Goal: Task Accomplishment & Management: Manage account settings

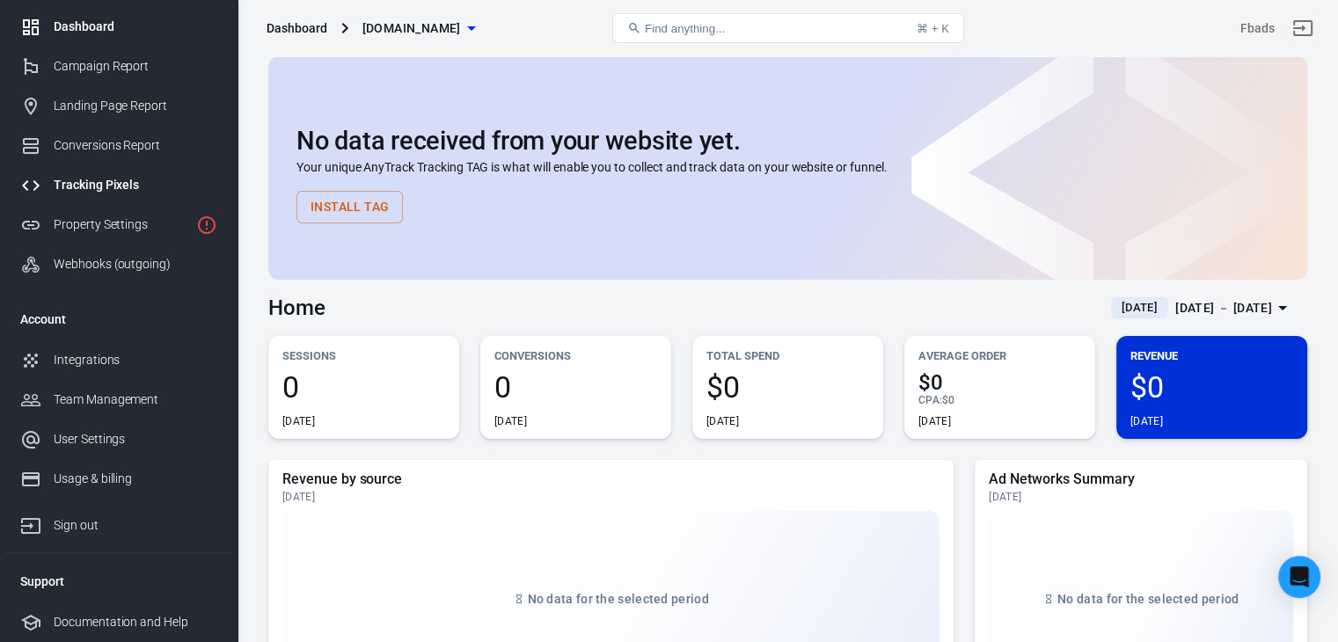
click at [106, 179] on div "Tracking Pixels" at bounding box center [136, 185] width 164 height 18
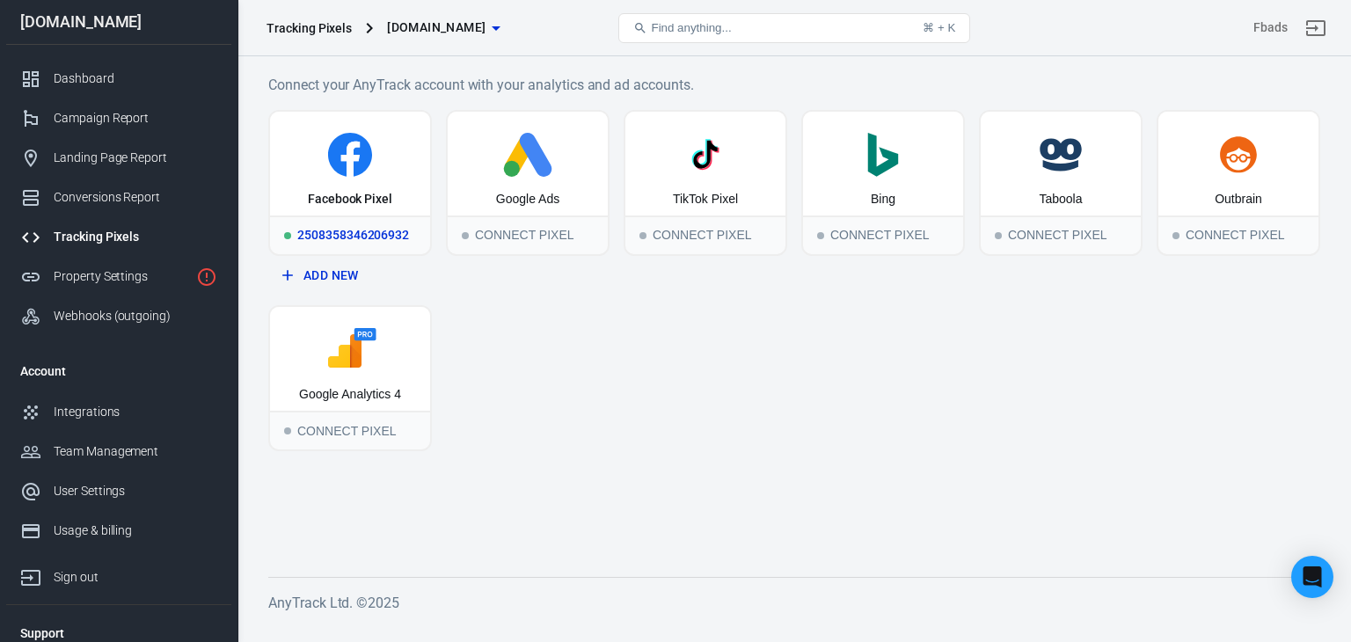
click at [358, 186] on div "Facebook Pixel" at bounding box center [350, 164] width 160 height 104
click at [303, 236] on div "2508358346206932" at bounding box center [350, 234] width 160 height 39
drag, startPoint x: 369, startPoint y: 215, endPoint x: 832, endPoint y: 443, distance: 515.7
click at [832, 443] on div "Facebook Pixel 2508358346206932 Add New Google Ads Connect Pixel TikTok Pixel C…" at bounding box center [794, 280] width 1052 height 341
click at [344, 157] on icon at bounding box center [350, 159] width 18 height 35
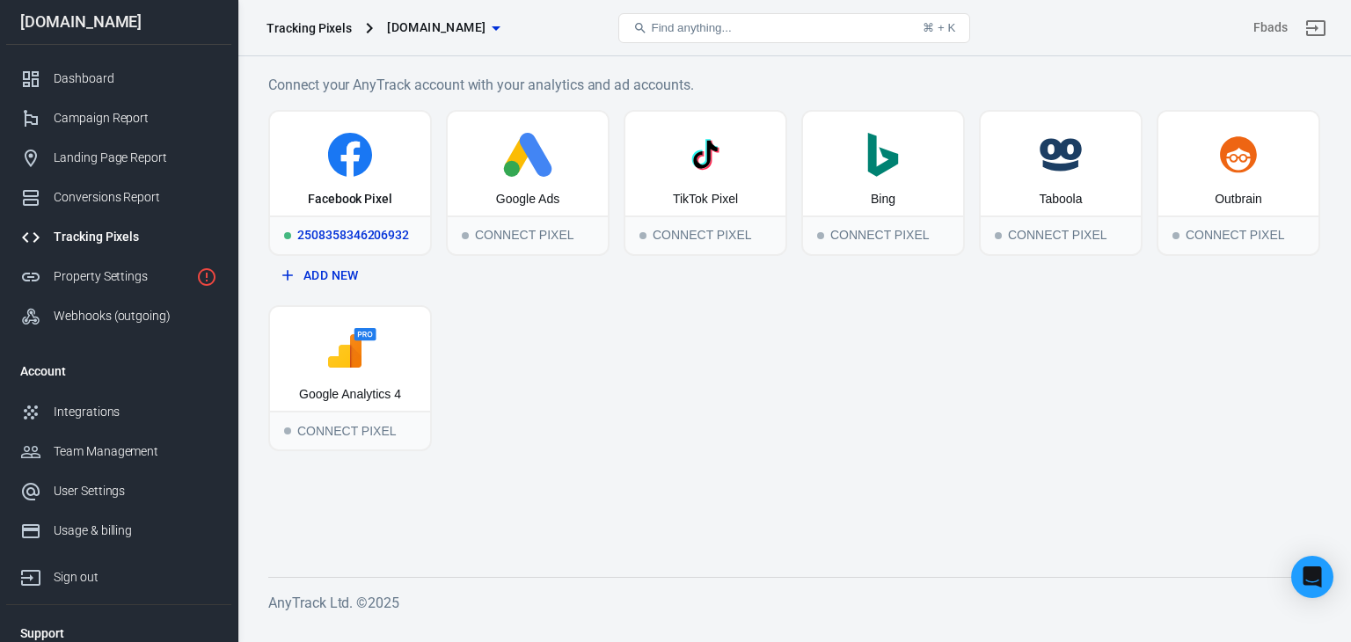
click at [342, 154] on icon at bounding box center [350, 155] width 44 height 44
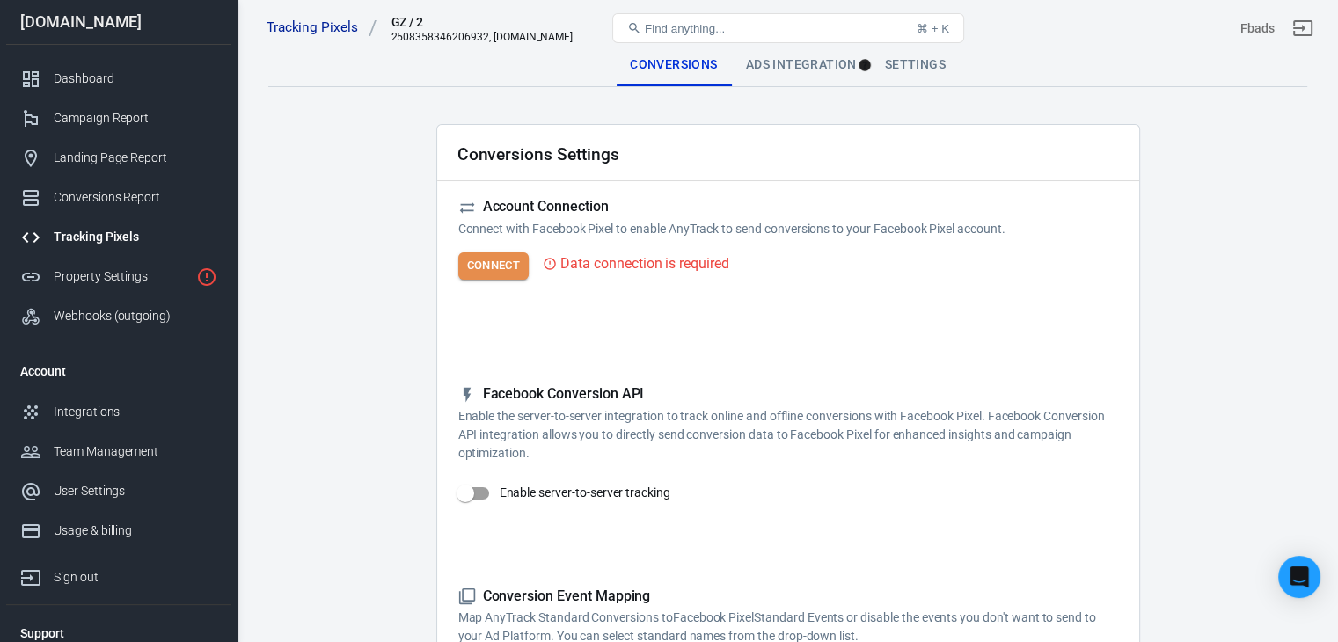
click at [503, 261] on button "Connect" at bounding box center [493, 265] width 71 height 27
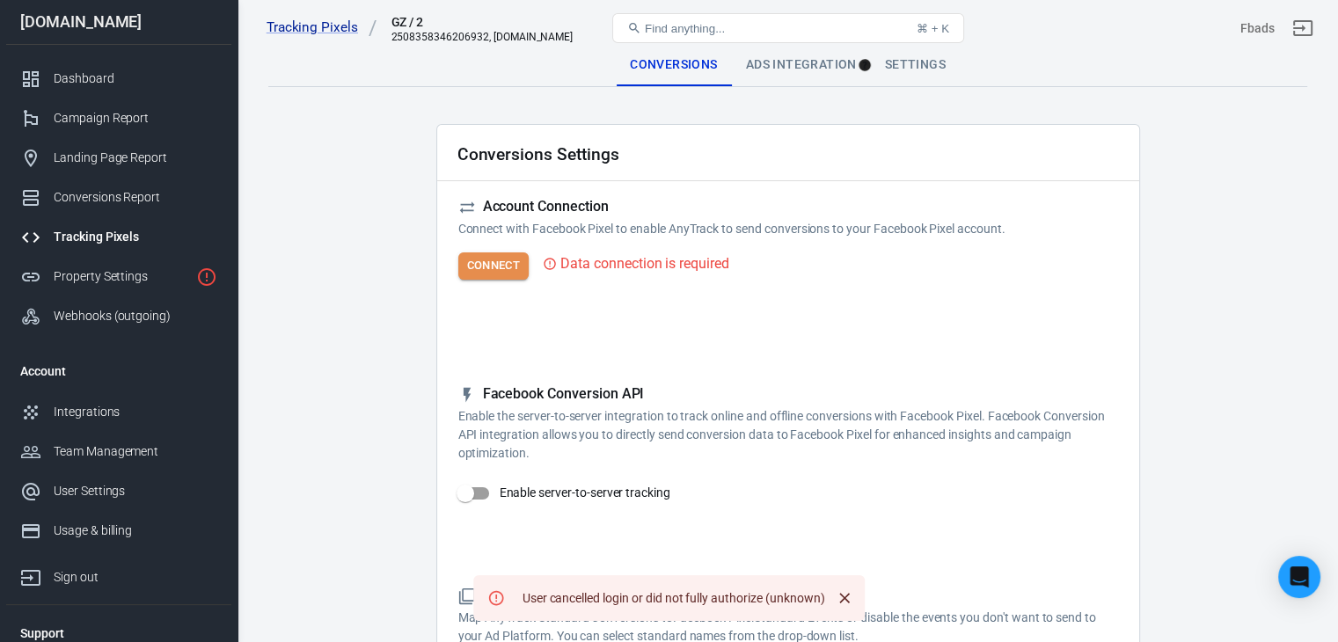
click at [496, 269] on button "Connect" at bounding box center [493, 265] width 71 height 27
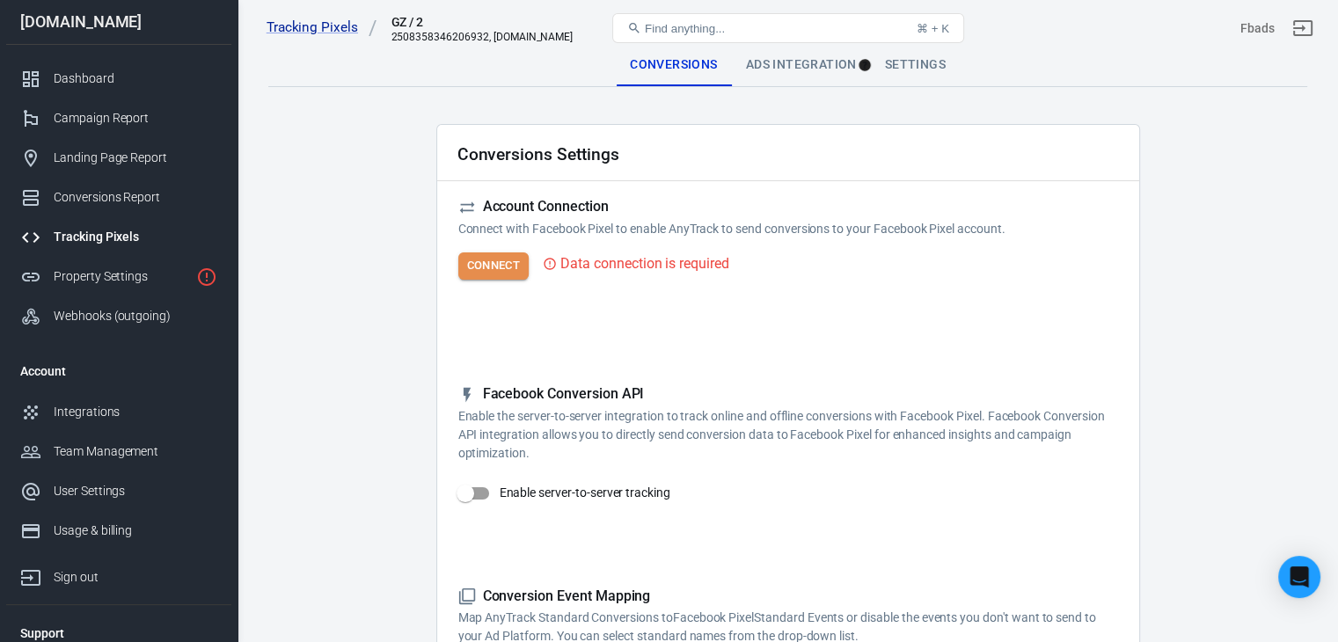
click at [501, 278] on button "Connect" at bounding box center [493, 265] width 71 height 27
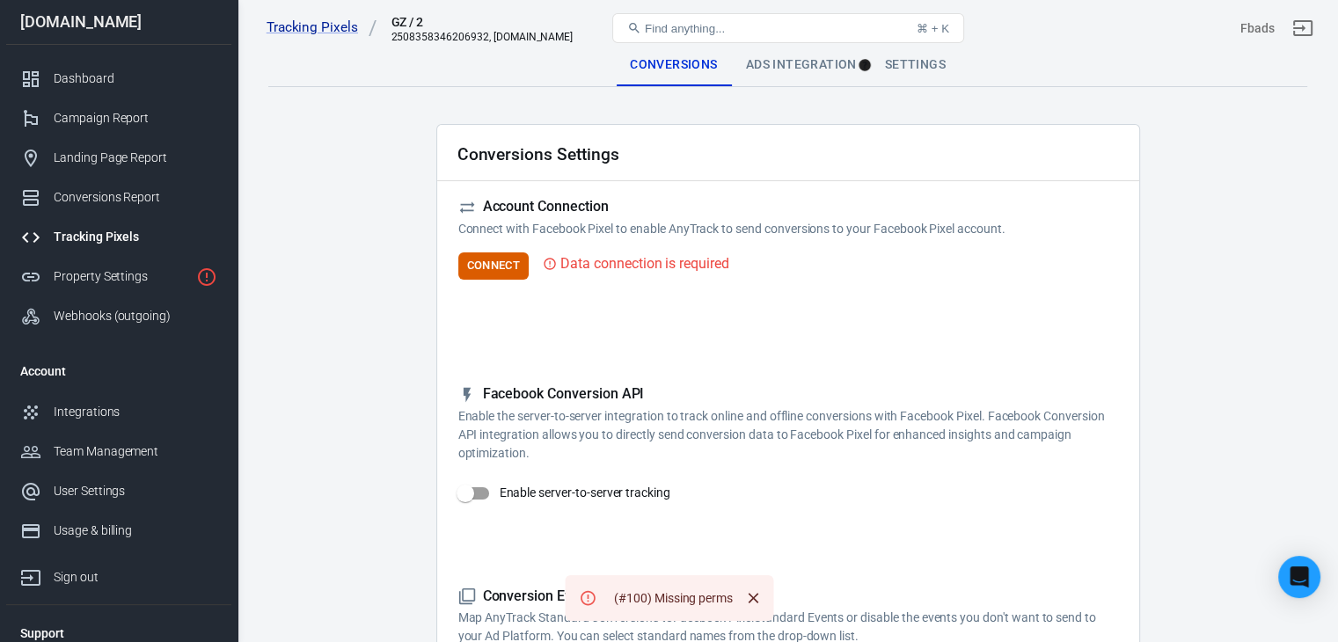
click at [583, 595] on icon at bounding box center [588, 598] width 18 height 18
click at [502, 266] on button "Connect" at bounding box center [493, 265] width 71 height 27
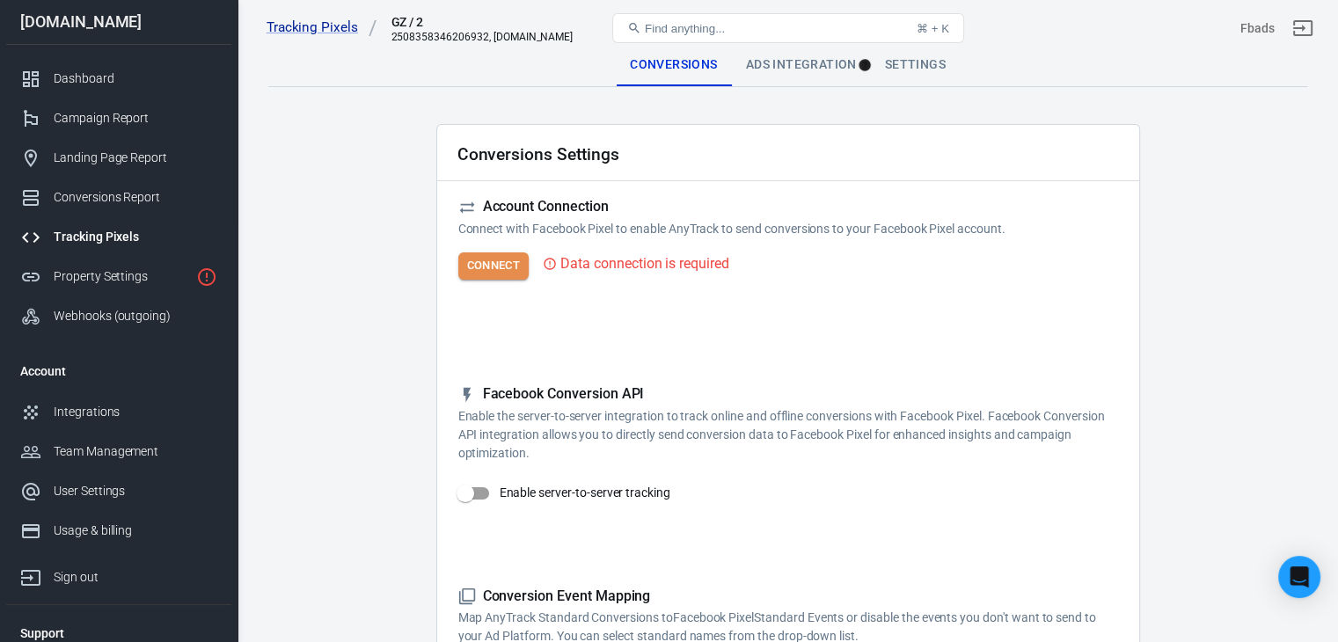
click at [503, 266] on button "Connect" at bounding box center [493, 265] width 71 height 27
click at [55, 236] on div "Tracking Pixels" at bounding box center [136, 237] width 164 height 18
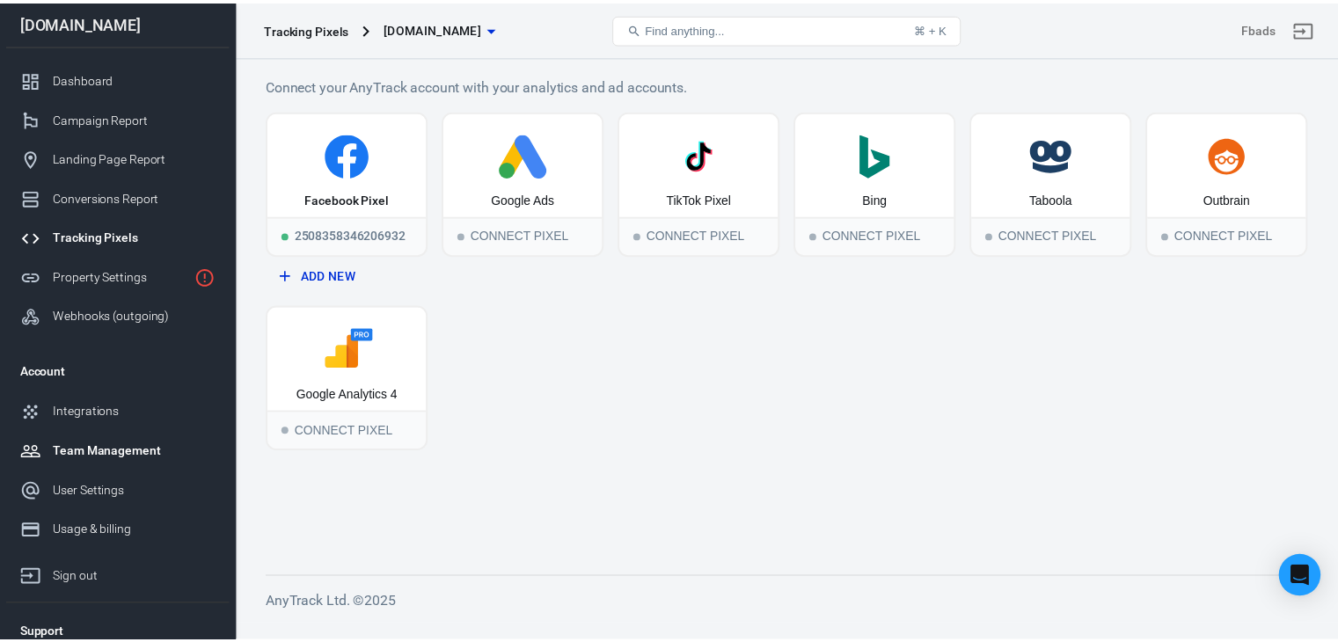
scroll to position [52, 0]
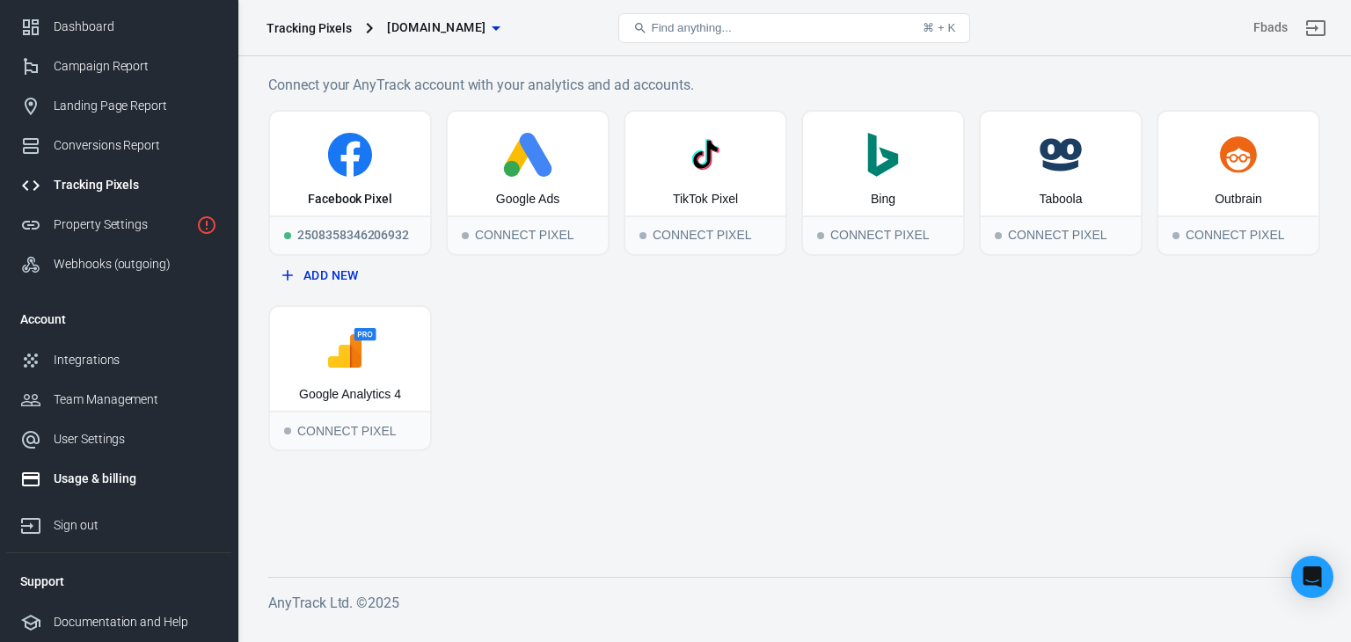
click at [124, 480] on div "Usage & billing" at bounding box center [136, 479] width 164 height 18
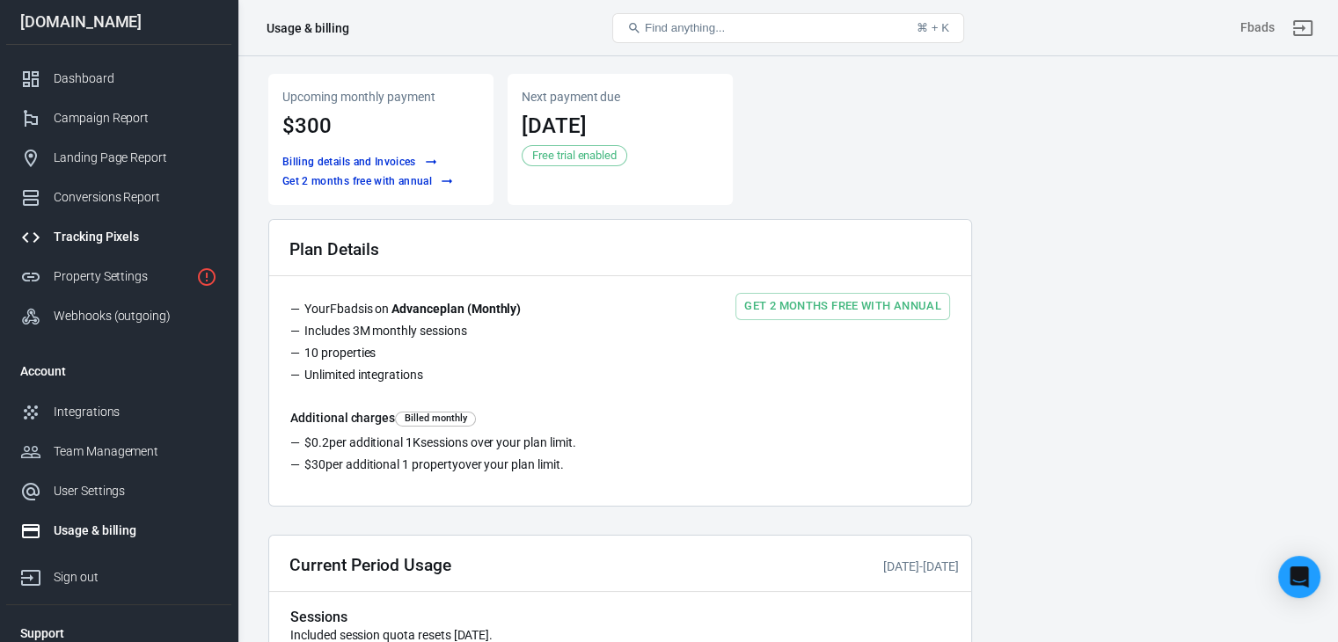
click at [124, 225] on link "Tracking Pixels" at bounding box center [118, 237] width 225 height 40
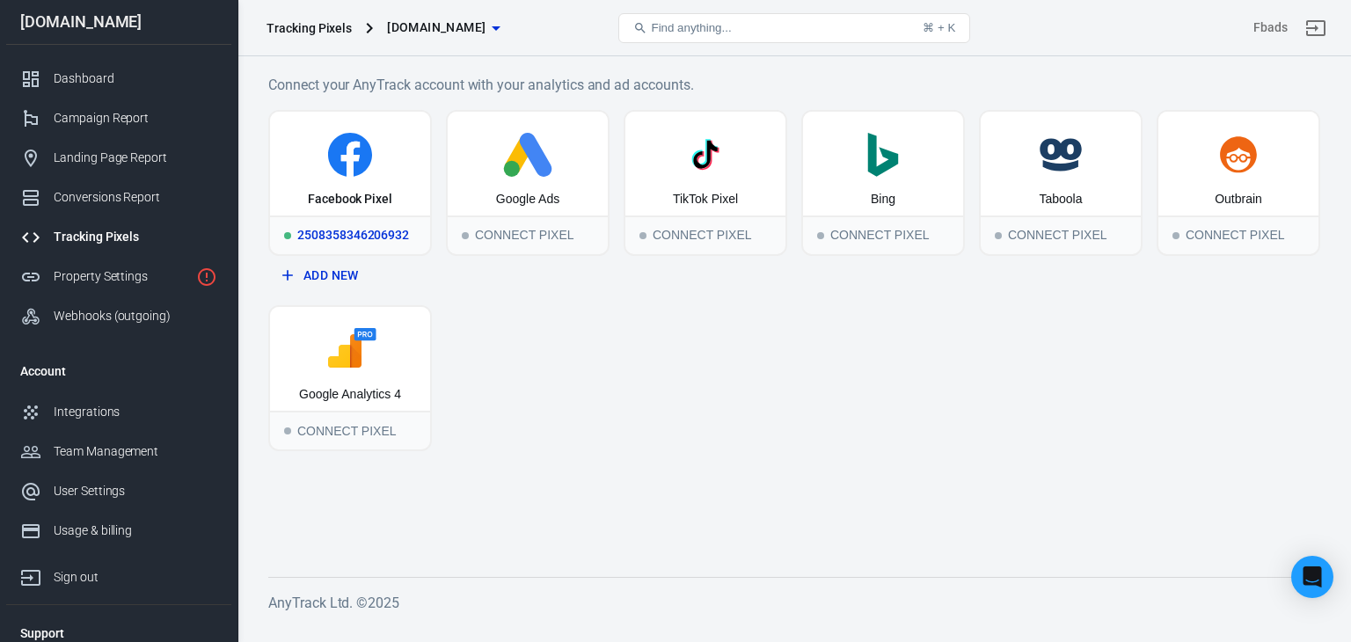
click at [334, 231] on div "2508358346206932" at bounding box center [350, 234] width 160 height 39
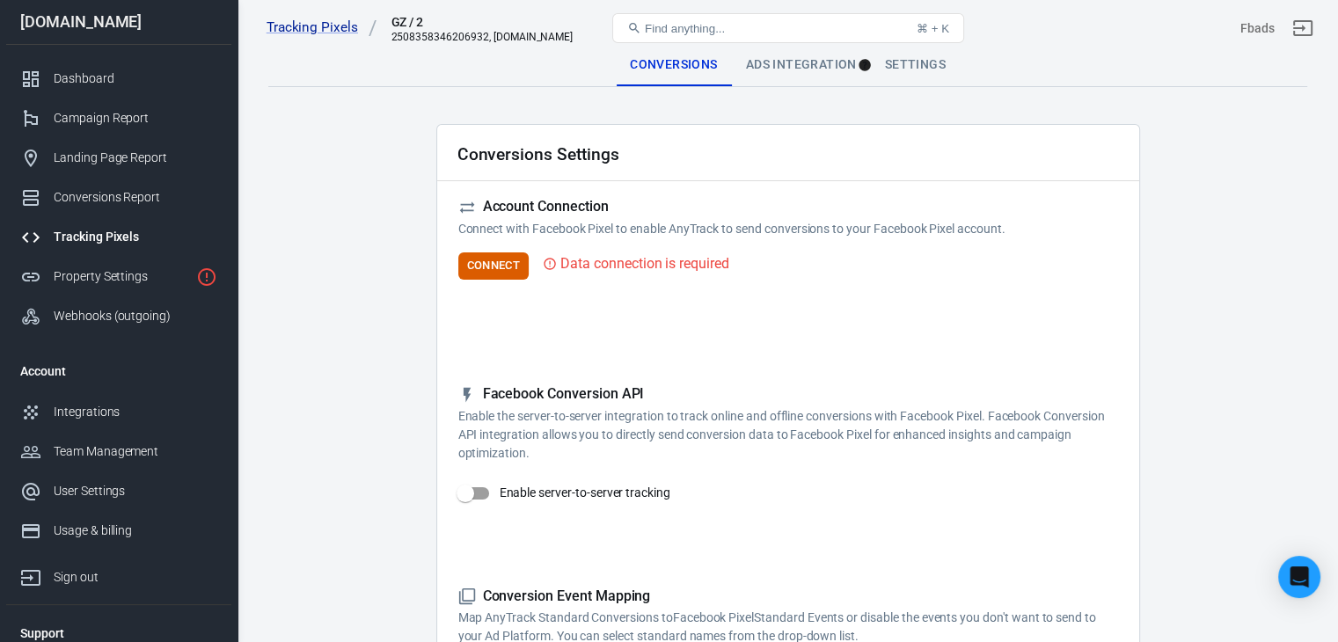
click at [908, 67] on div "Settings" at bounding box center [915, 65] width 89 height 42
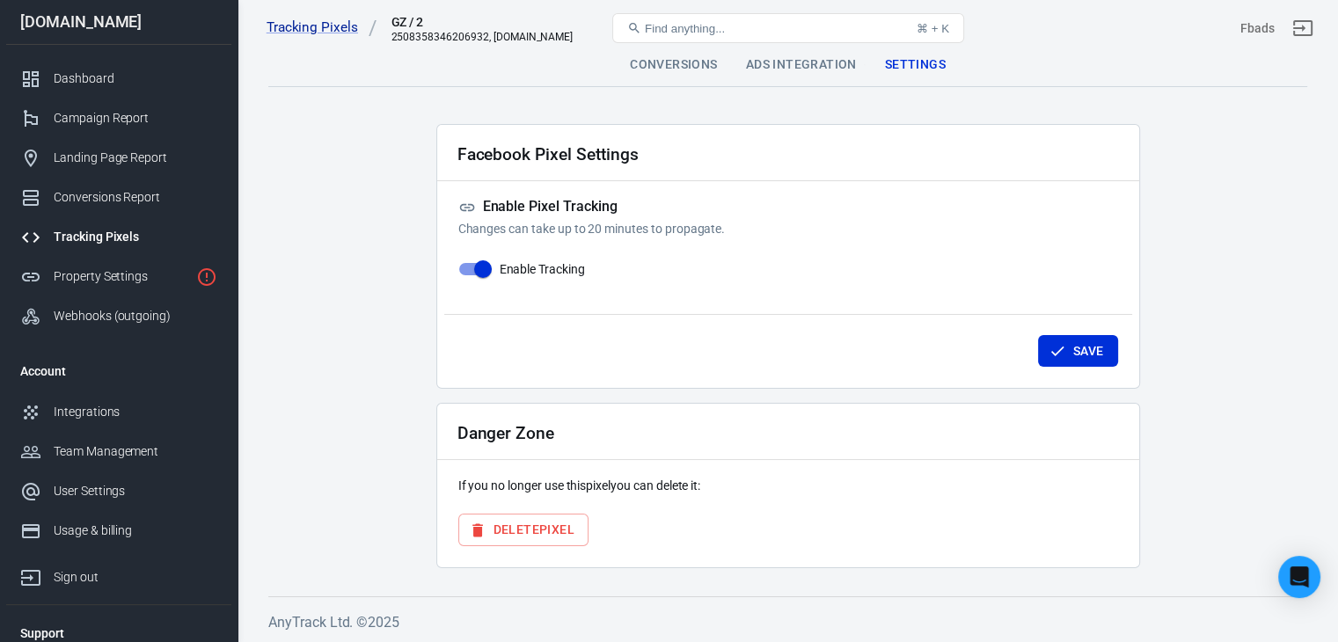
click at [532, 537] on button "Delete Pixel" at bounding box center [523, 530] width 130 height 33
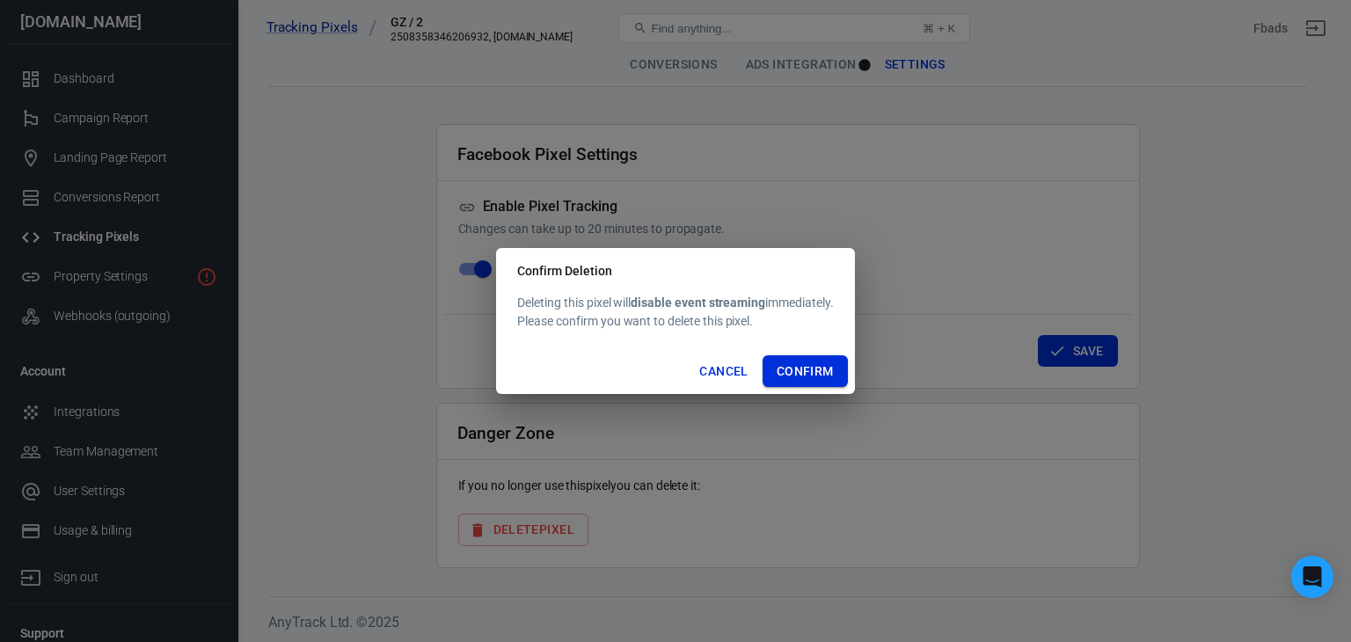
click at [819, 360] on button "Confirm" at bounding box center [805, 371] width 85 height 33
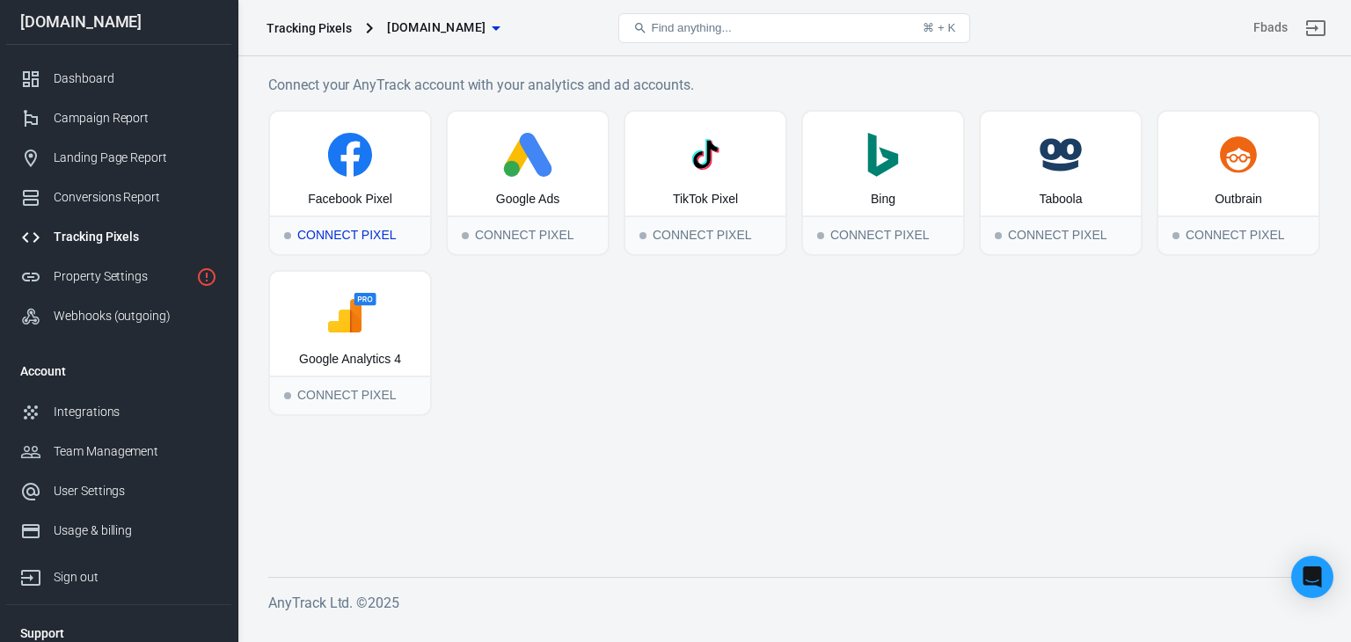
click at [366, 234] on div "Connect Pixel" at bounding box center [350, 234] width 160 height 39
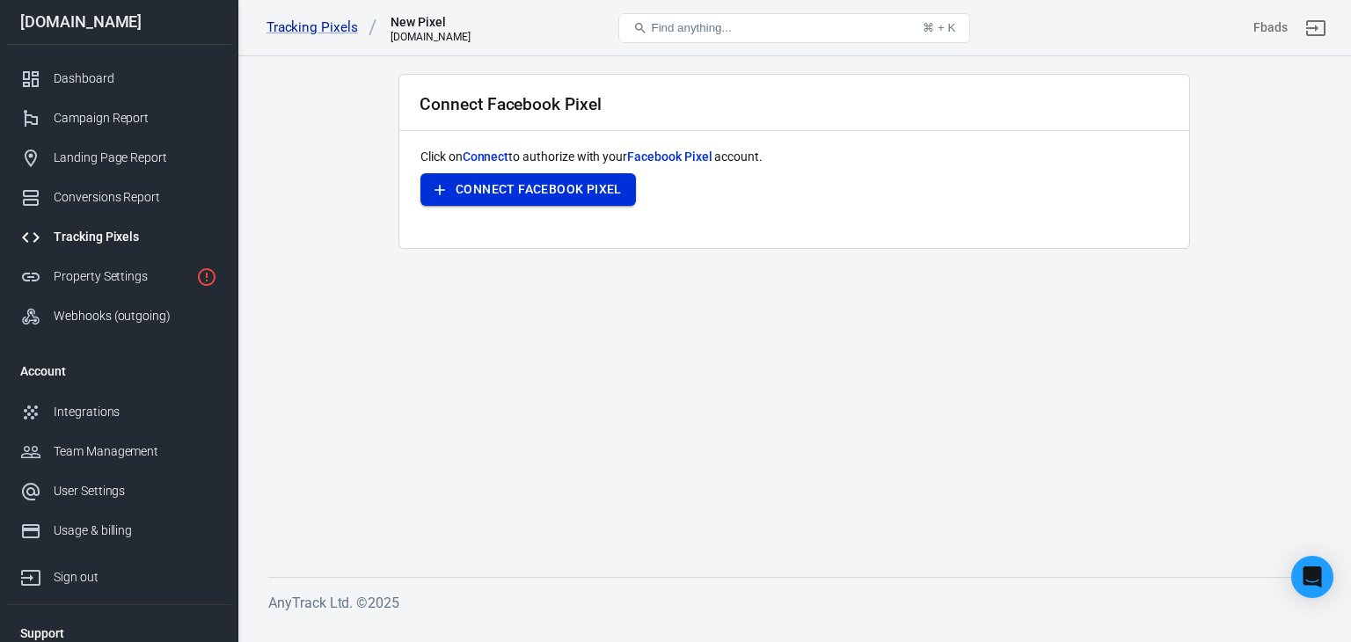
click at [499, 200] on button "Connect Facebook Pixel" at bounding box center [527, 189] width 215 height 33
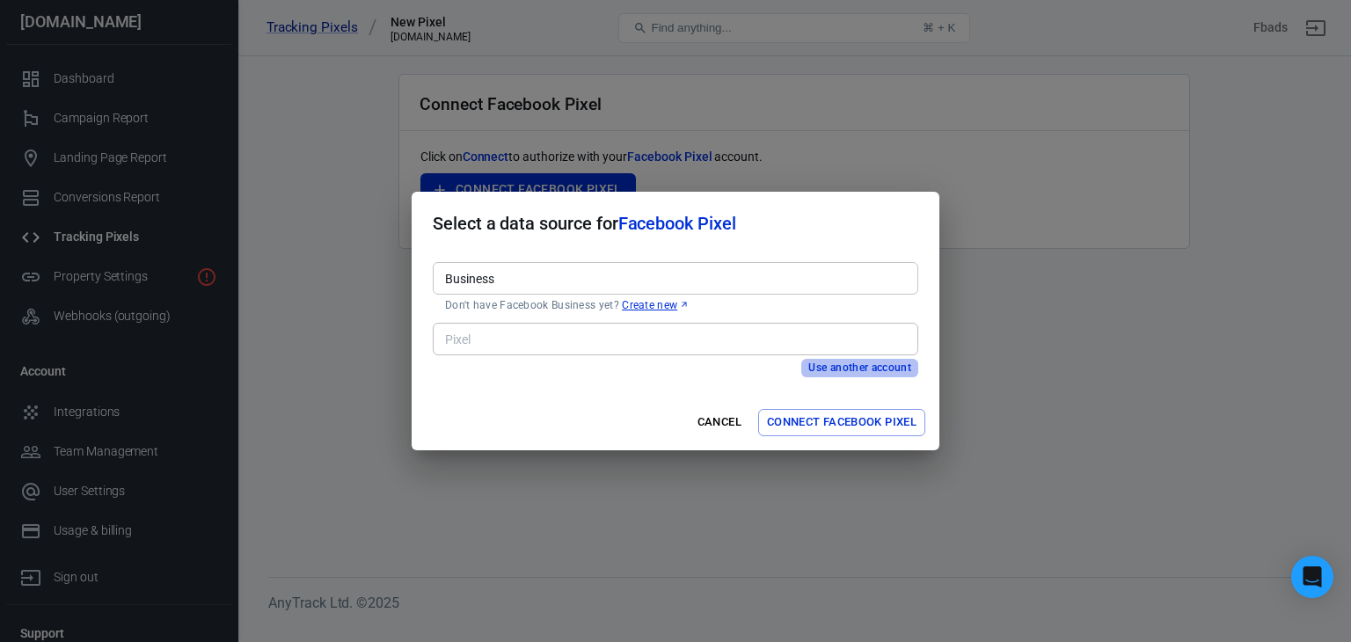
click at [806, 367] on button "Use another account" at bounding box center [859, 368] width 117 height 18
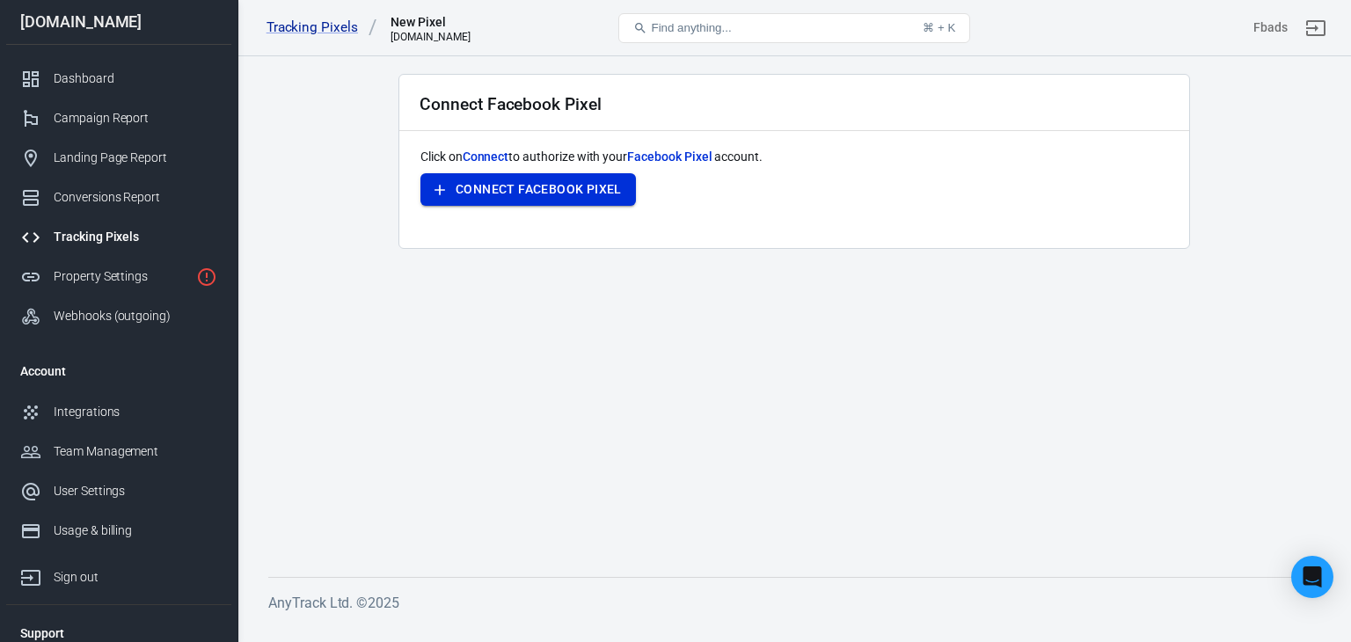
click at [551, 194] on button "Connect Facebook Pixel" at bounding box center [527, 189] width 215 height 33
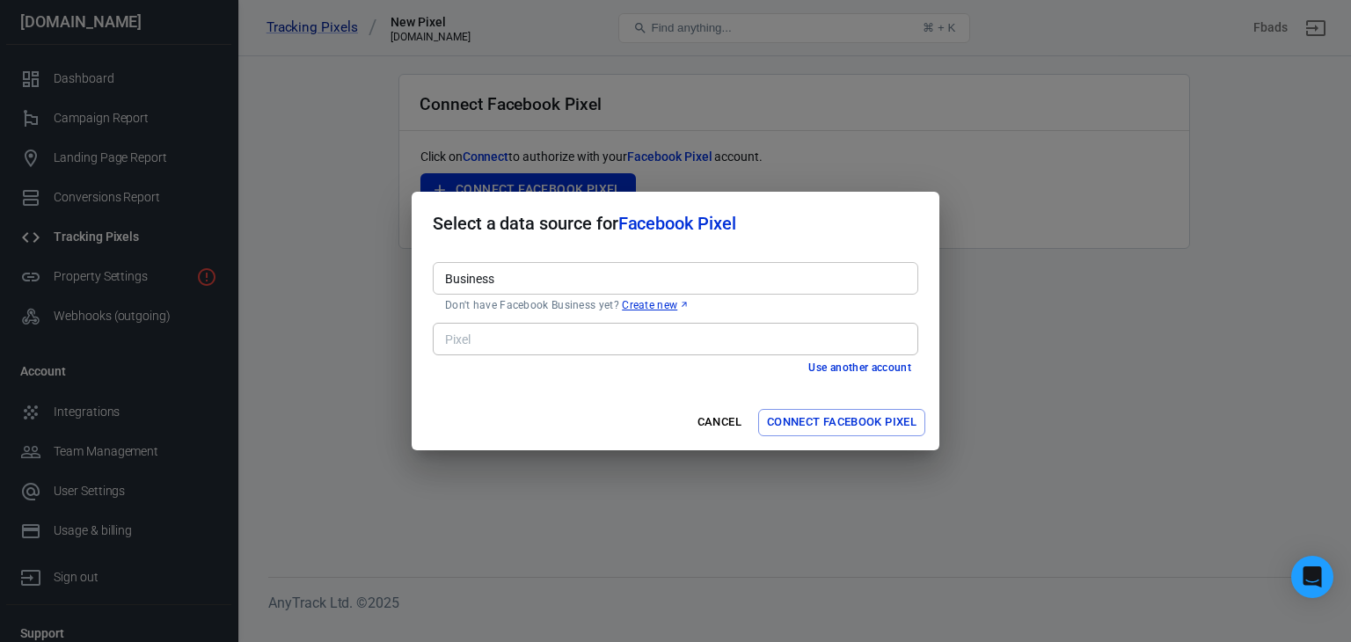
click at [531, 286] on input "Business" at bounding box center [674, 278] width 472 height 22
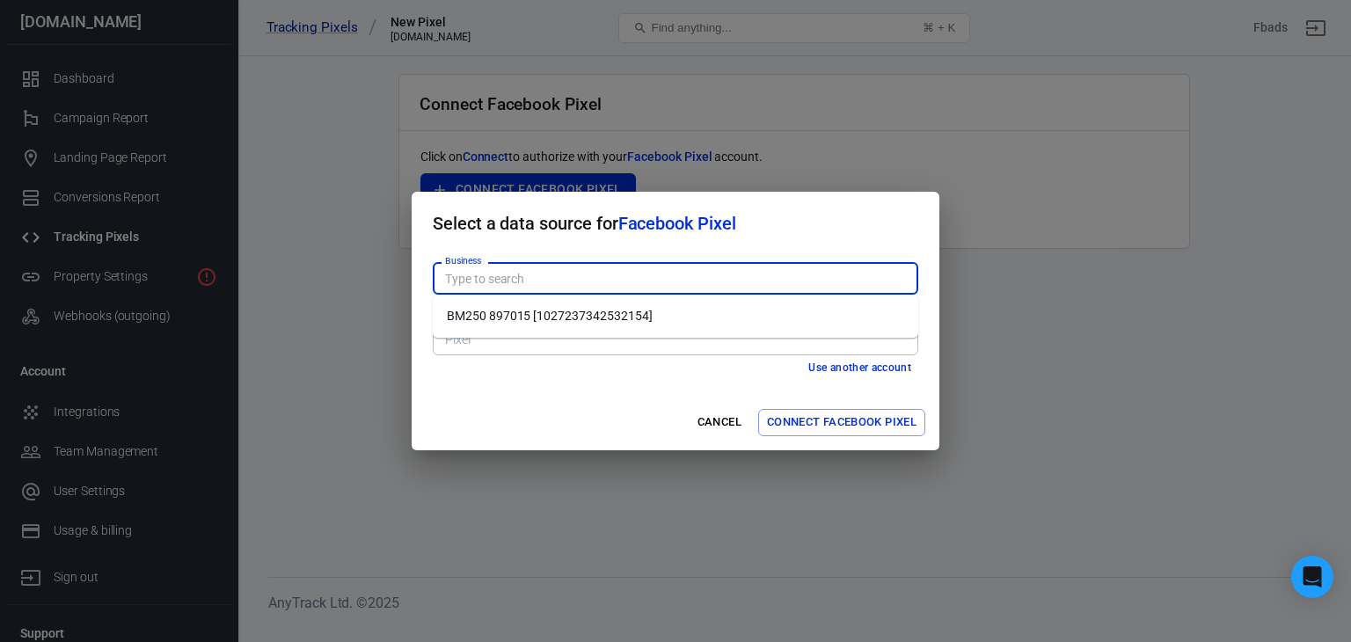
click at [528, 310] on li "BM250 897015 [1027237342532154]" at bounding box center [675, 316] width 485 height 29
type input "BM250 897015 [1027237342532154]"
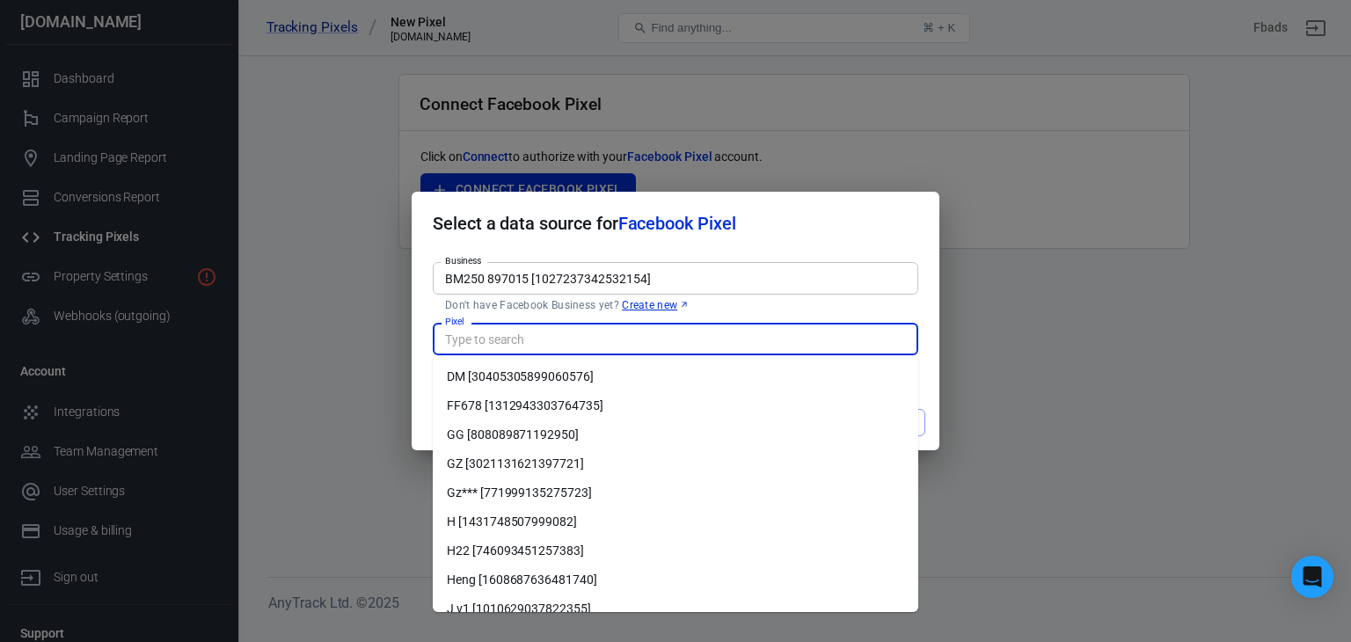
click at [526, 341] on input "Pixel" at bounding box center [674, 339] width 472 height 22
click at [538, 398] on li "FF678 [1312943303764735]" at bounding box center [675, 405] width 485 height 29
type input "FF678 [1312943303764735]"
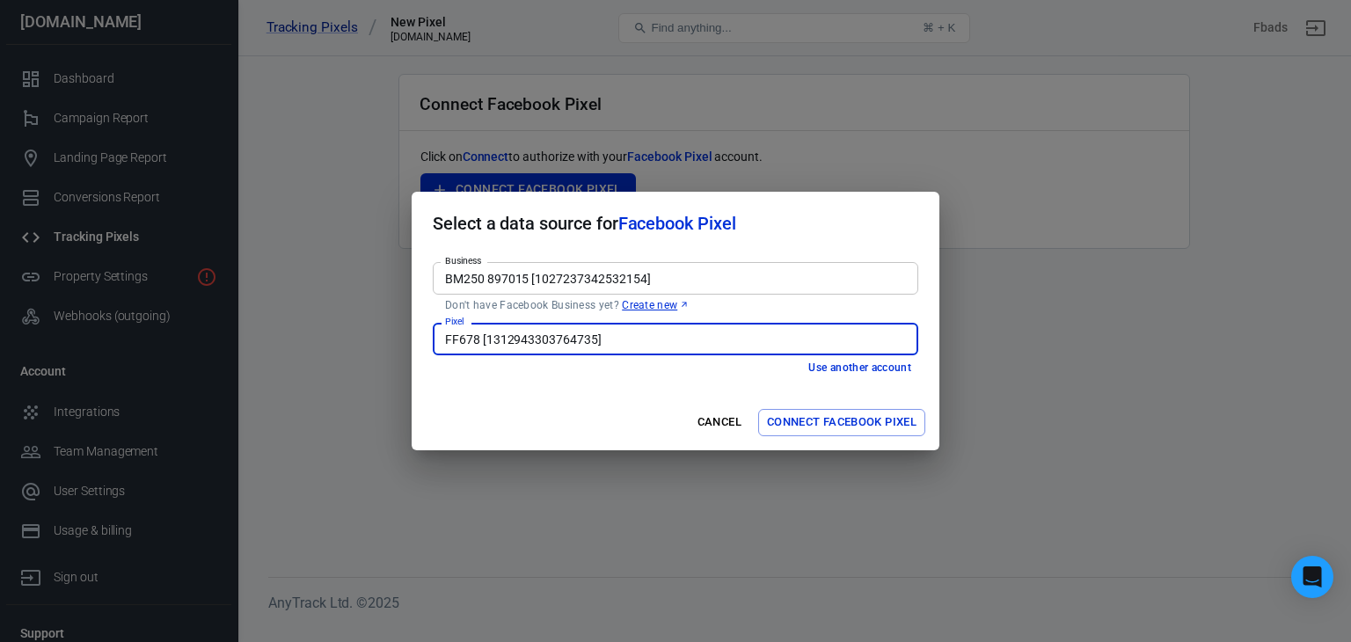
click at [814, 423] on button "Connect Facebook Pixel" at bounding box center [841, 422] width 167 height 27
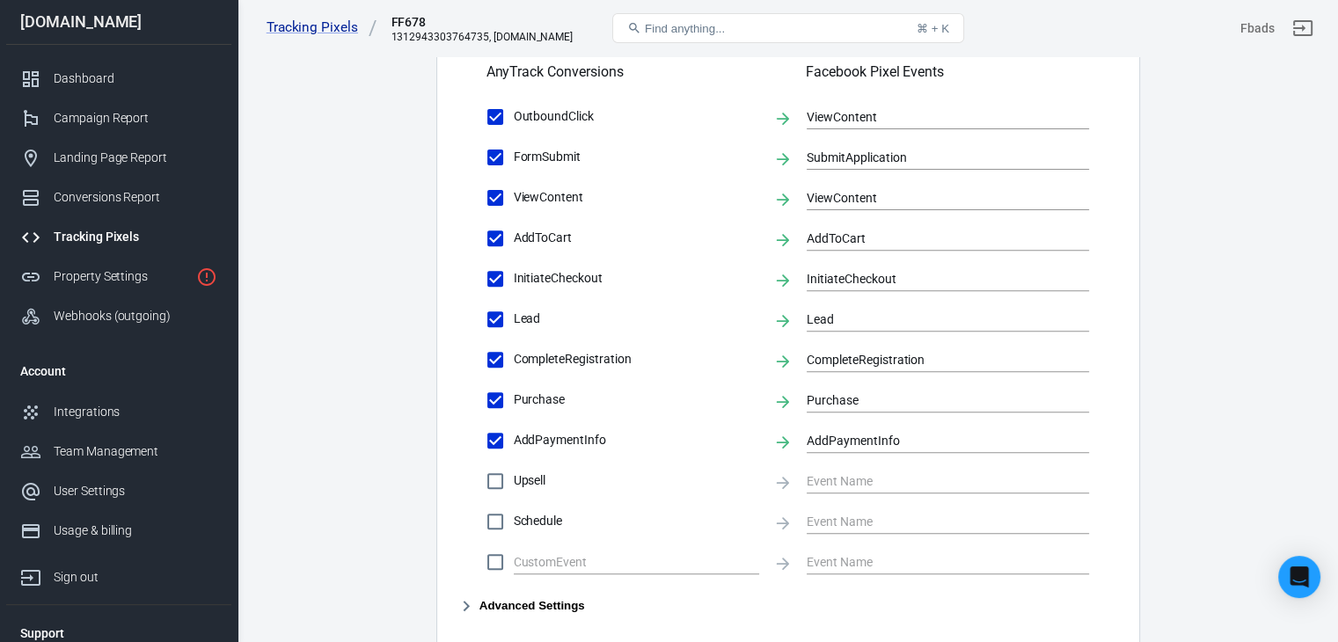
scroll to position [626, 0]
click at [493, 237] on input "AddToCart" at bounding box center [495, 236] width 37 height 37
checkbox input "false"
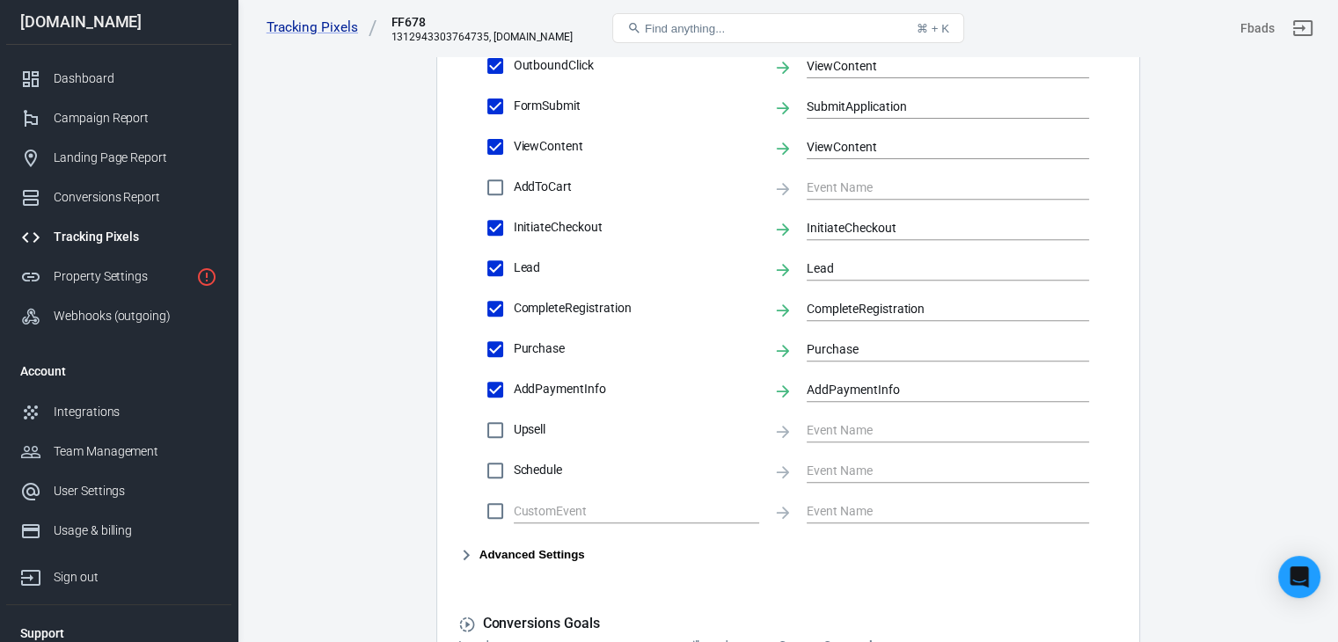
scroll to position [678, 0]
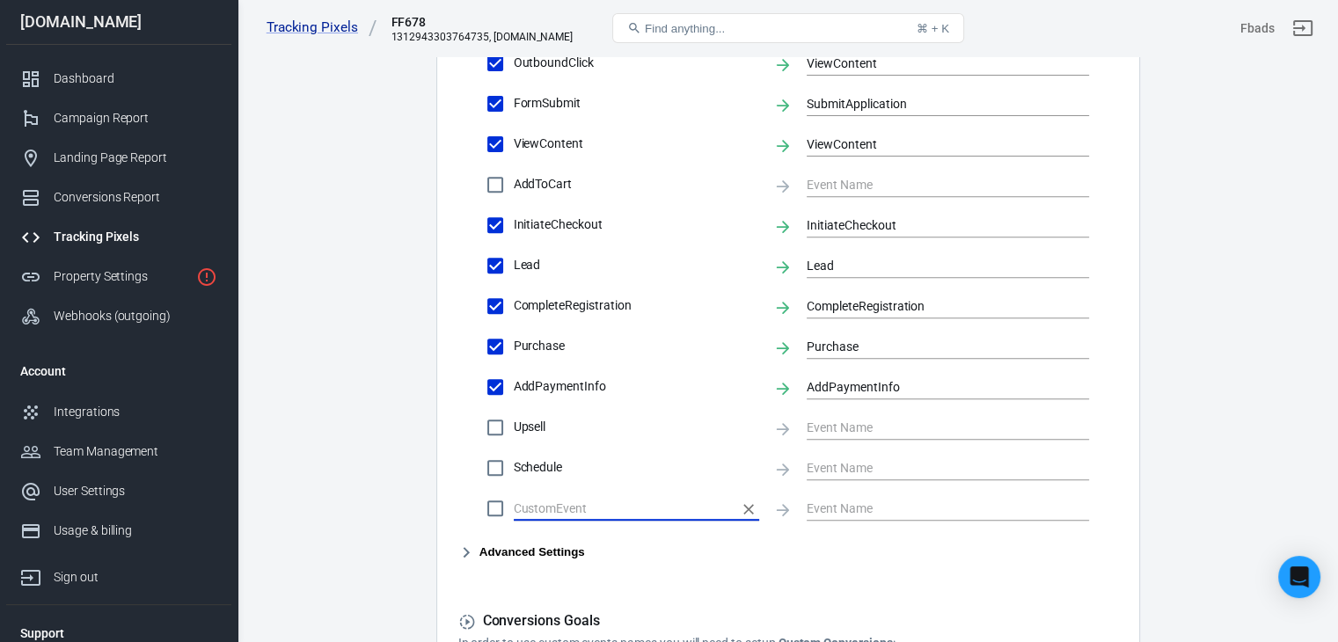
click at [595, 501] on input "text" at bounding box center [623, 508] width 219 height 22
type input "ฉ"
type input "Contact"
click at [832, 508] on input "text" at bounding box center [934, 508] width 256 height 22
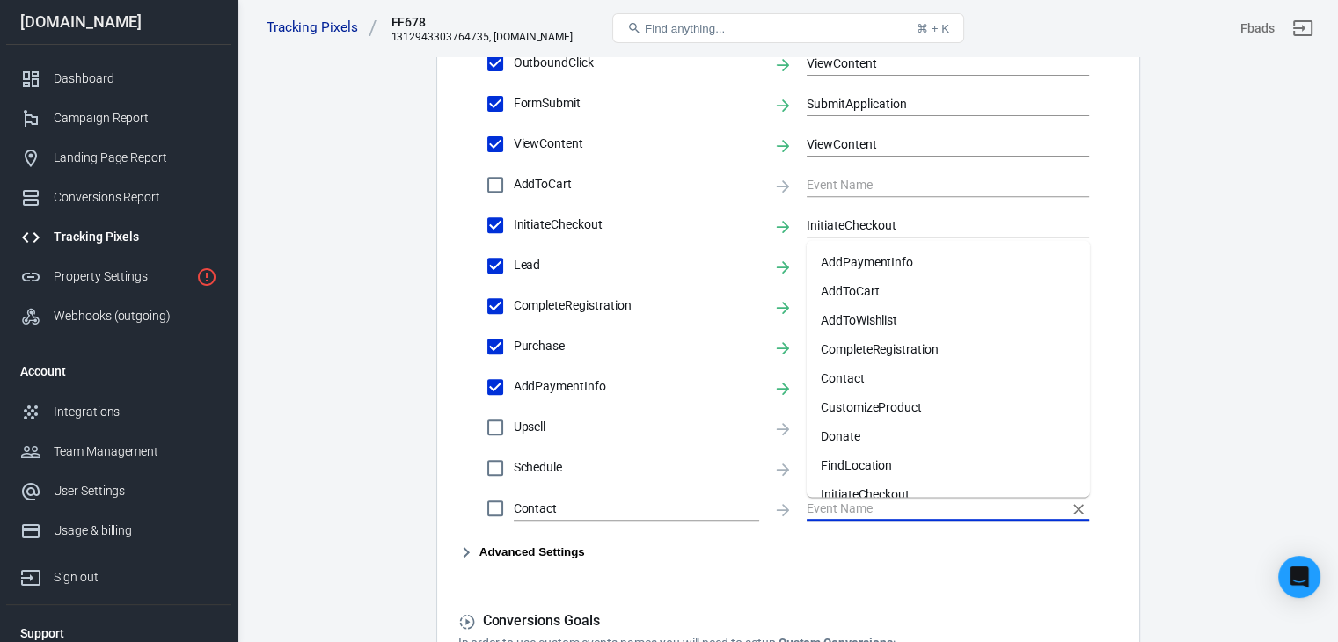
click at [872, 384] on li "Contact" at bounding box center [947, 377] width 283 height 29
checkbox input "true"
type input "Contact"
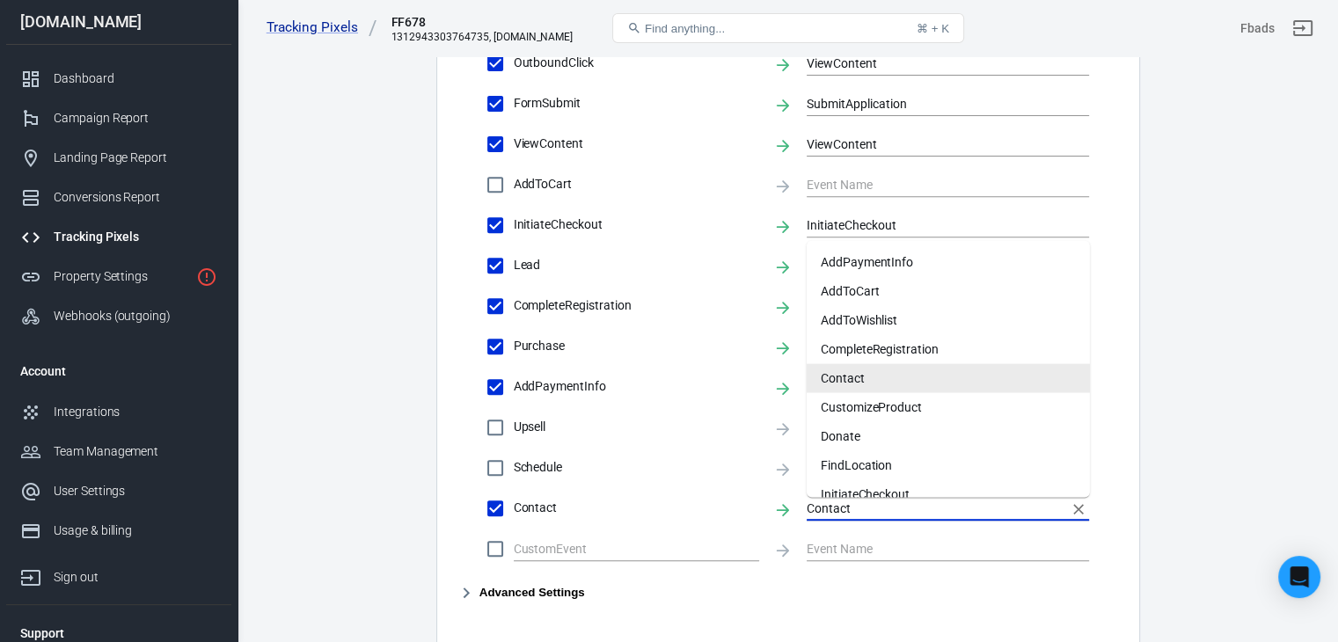
click at [865, 504] on input "Contact" at bounding box center [934, 508] width 256 height 22
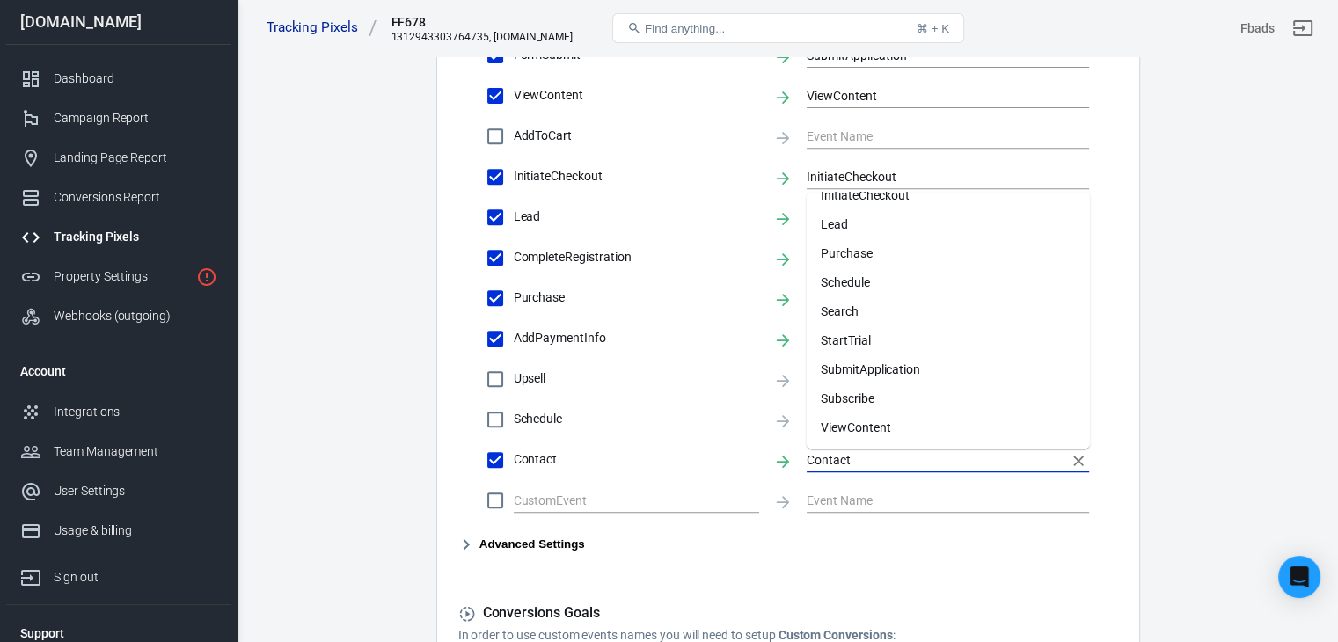
scroll to position [727, 0]
click at [931, 556] on form "Account Connection Connect with Facebook Pixel to enable AnyTrack to send conve…" at bounding box center [788, 78] width 660 height 1214
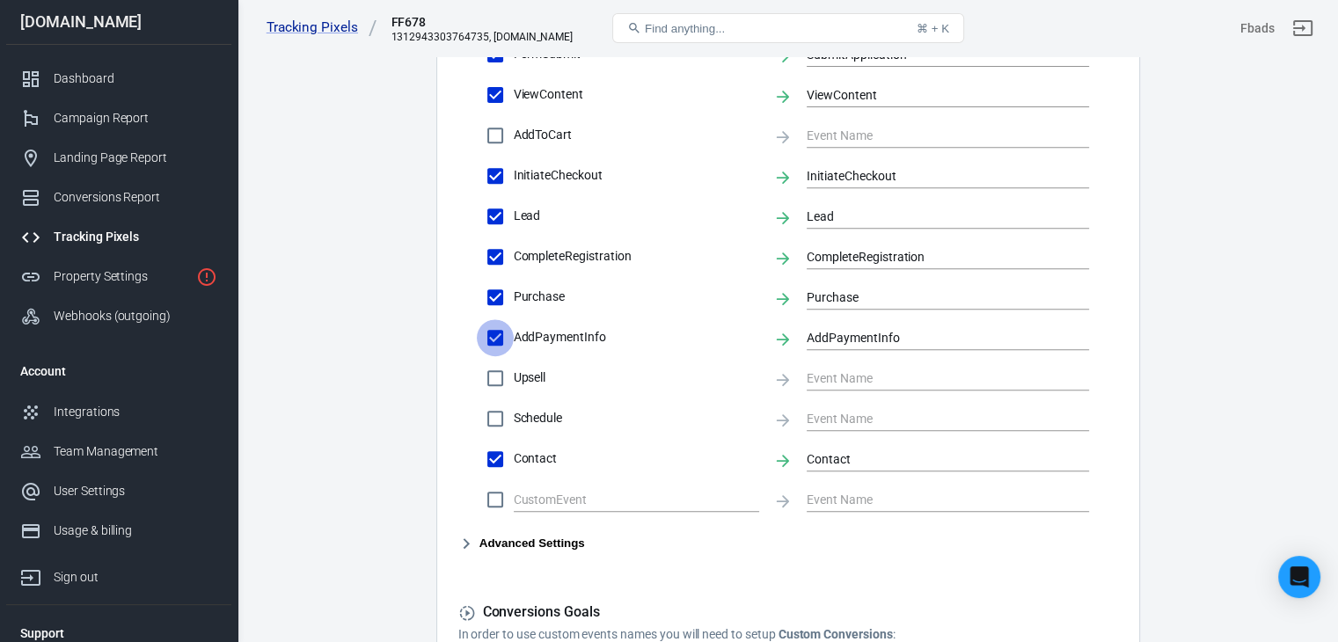
click at [500, 339] on input "AddPaymentInfo" at bounding box center [495, 337] width 37 height 37
checkbox input "false"
click at [496, 296] on input "Purchase" at bounding box center [495, 297] width 37 height 37
checkbox input "false"
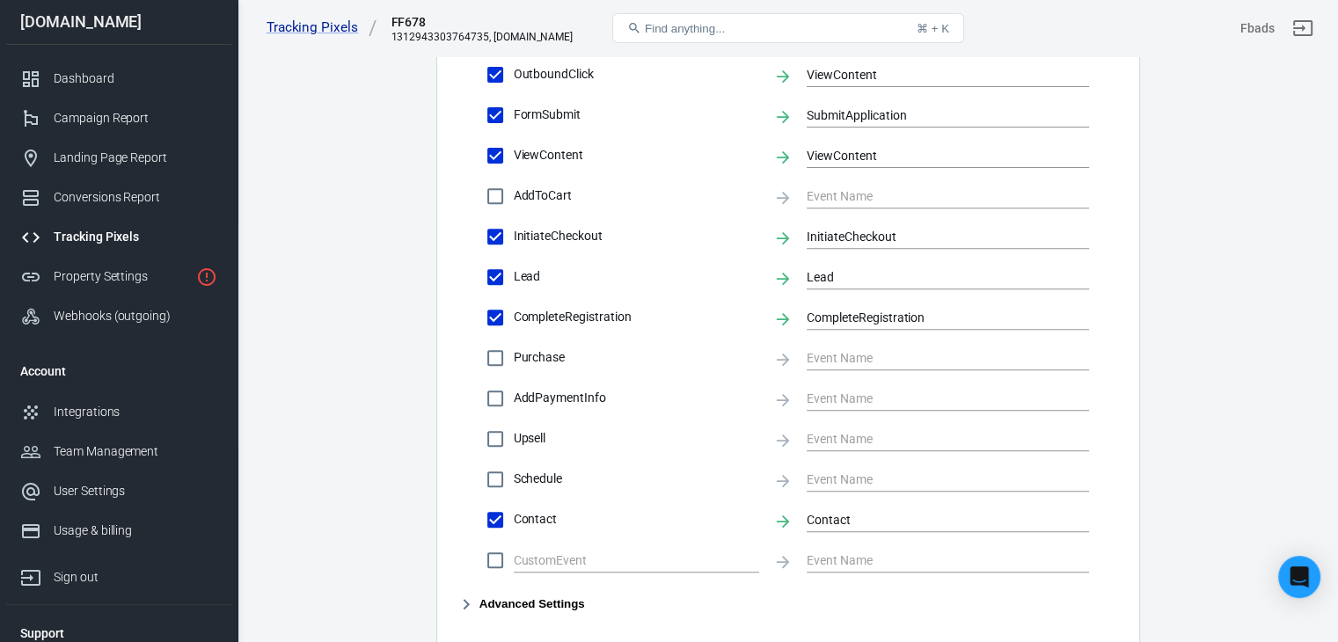
scroll to position [656, 0]
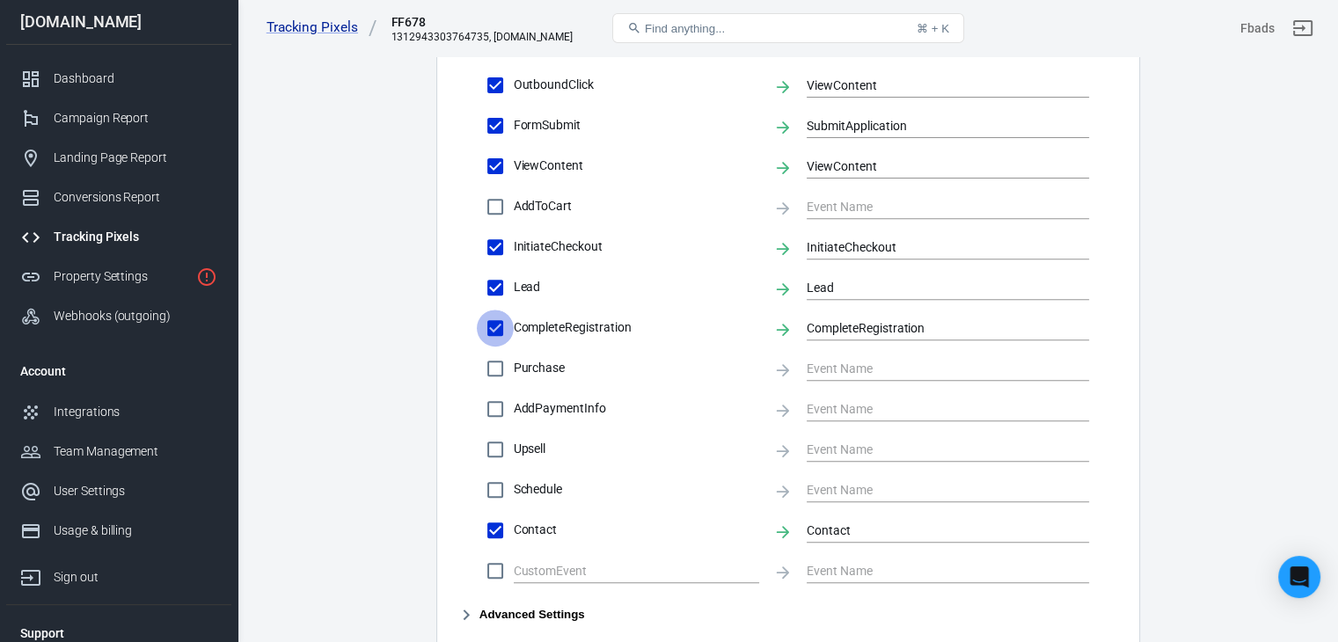
click at [497, 322] on input "CompleteRegistration" at bounding box center [495, 328] width 37 height 37
checkbox input "false"
click at [493, 243] on input "InitiateCheckout" at bounding box center [495, 247] width 37 height 37
checkbox input "false"
click at [493, 124] on input "FormSubmit" at bounding box center [495, 125] width 37 height 37
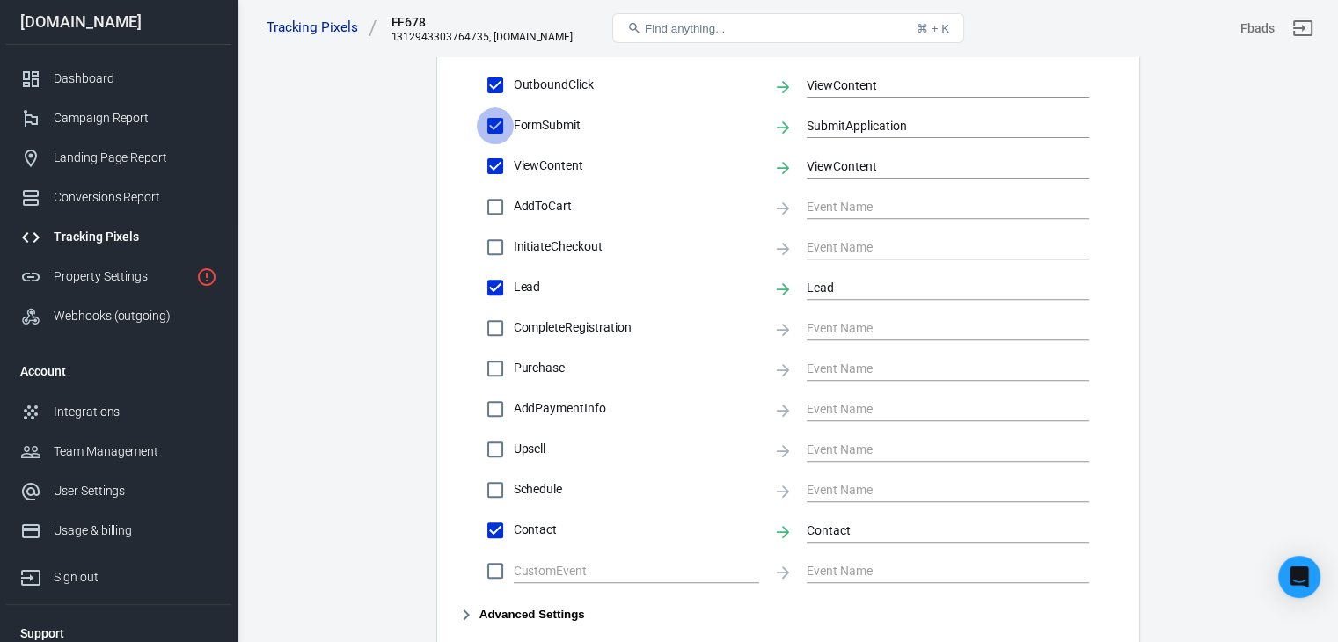
checkbox input "false"
click at [494, 82] on input "OutboundClick" at bounding box center [495, 85] width 37 height 37
checkbox input "false"
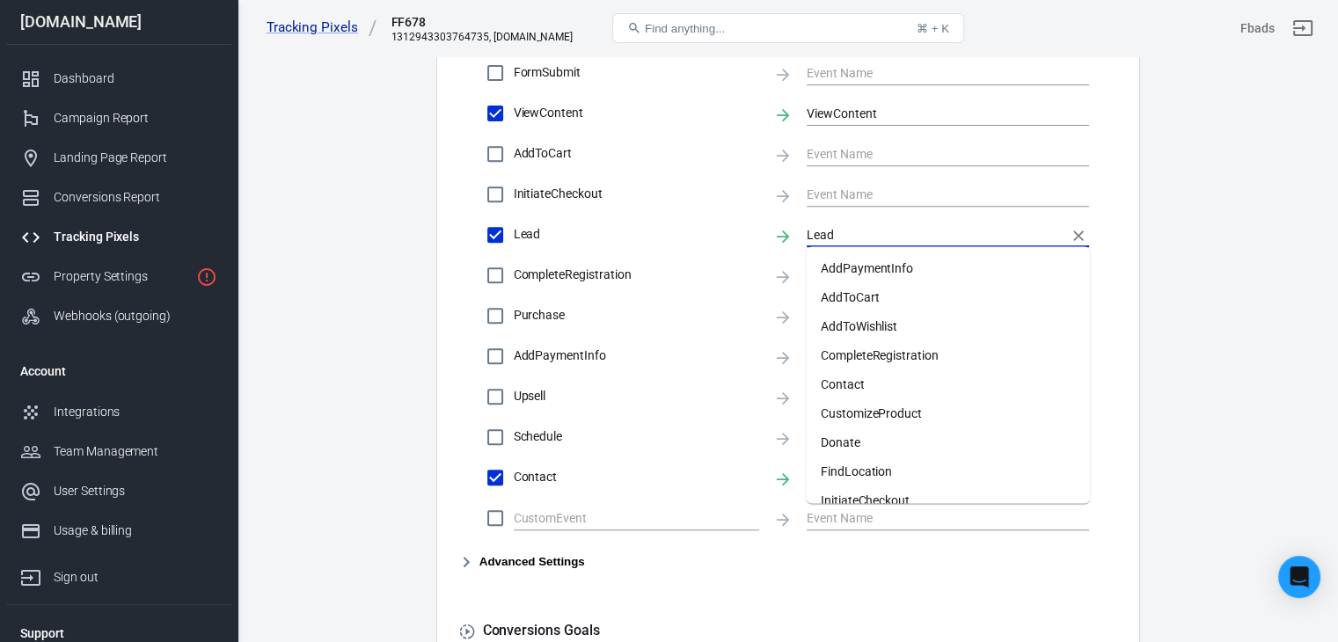
scroll to position [40, 0]
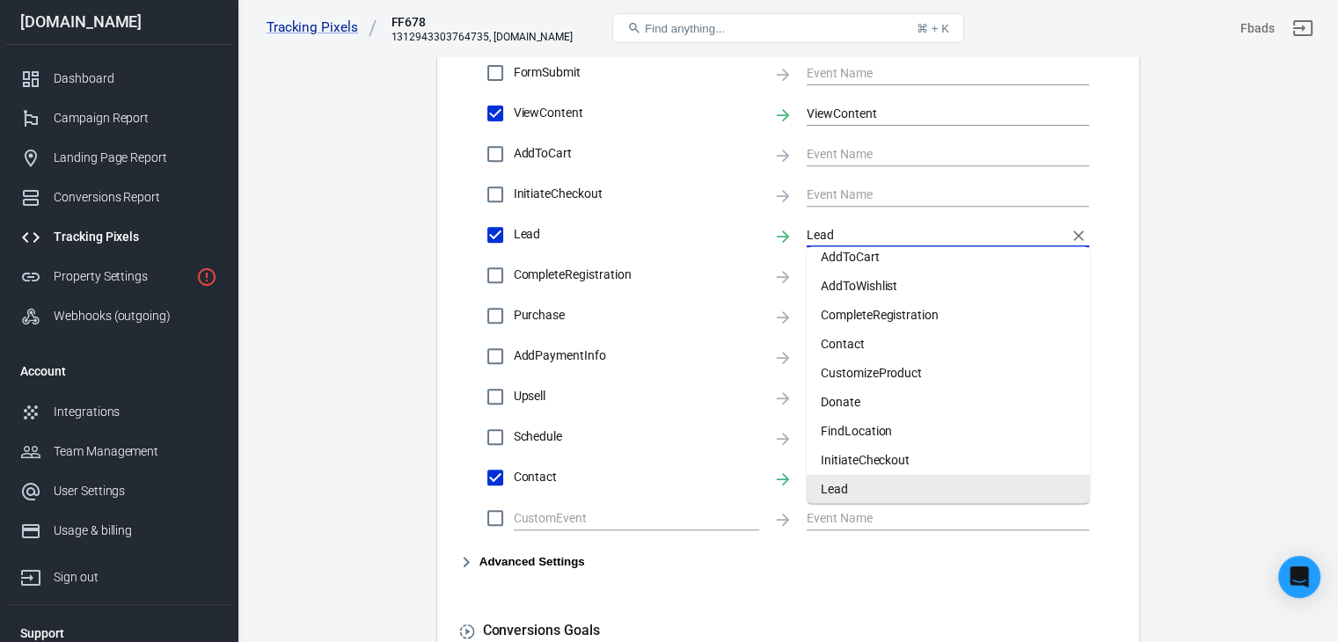
click at [850, 233] on input "Lead" at bounding box center [934, 234] width 256 height 22
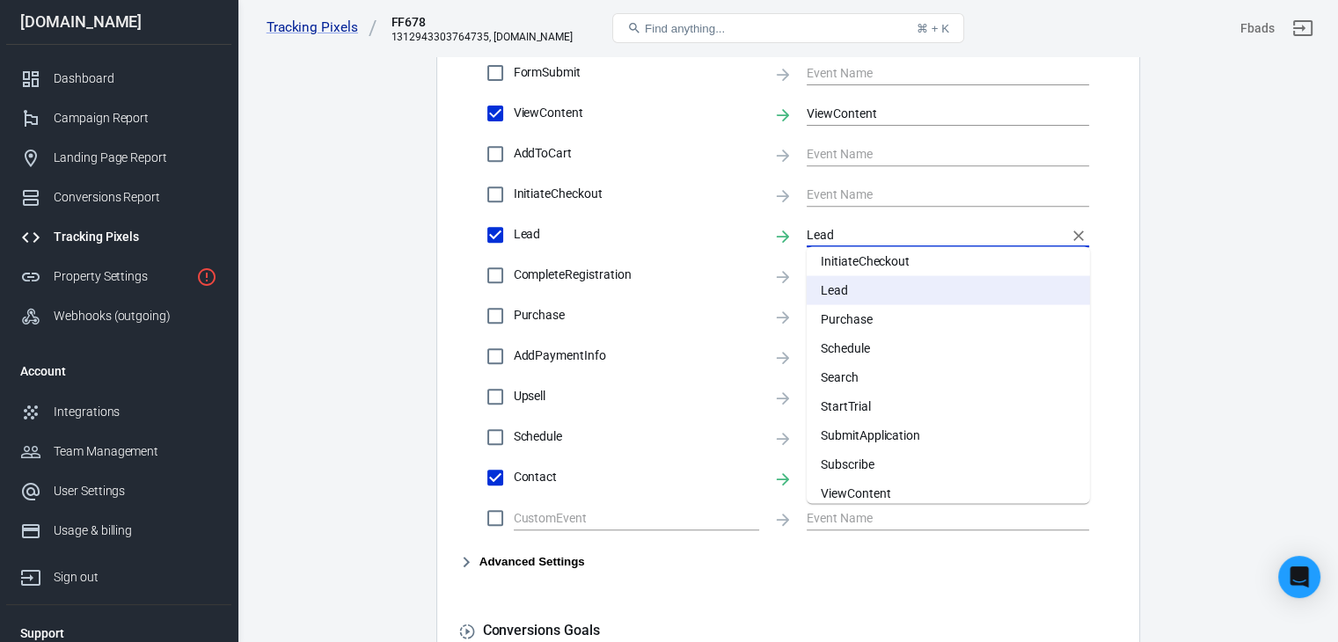
scroll to position [250, 0]
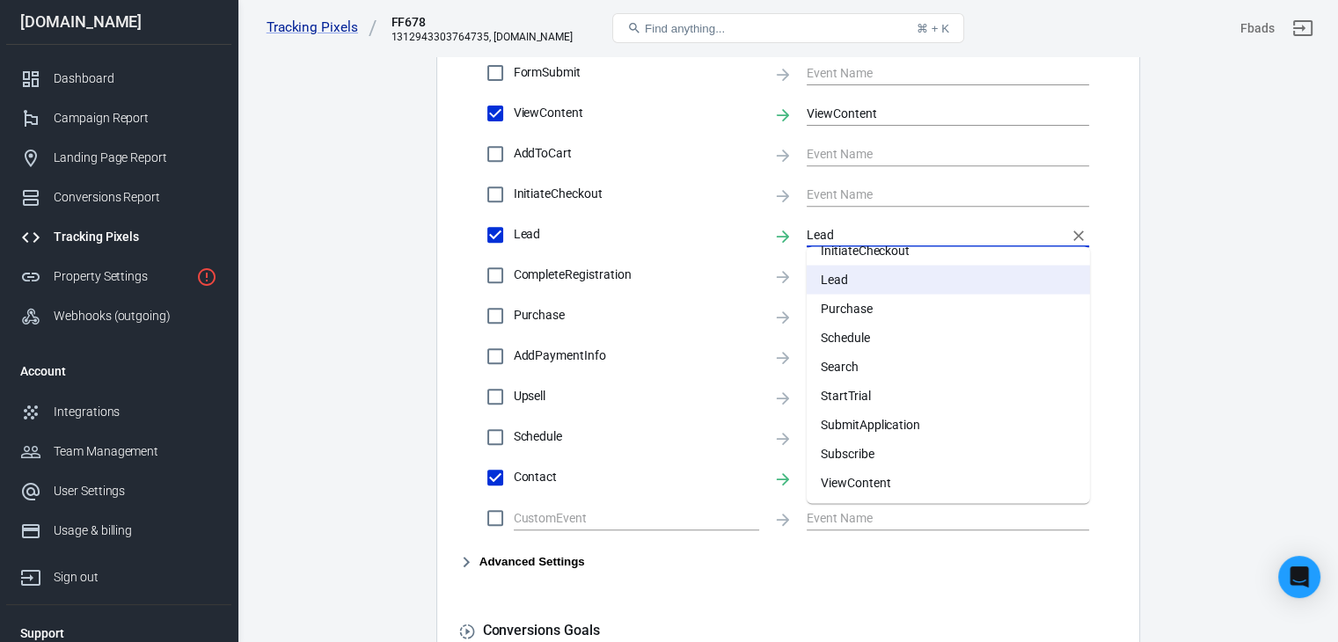
click at [890, 465] on li "Subscribe" at bounding box center [947, 453] width 283 height 29
type input "Subscribe"
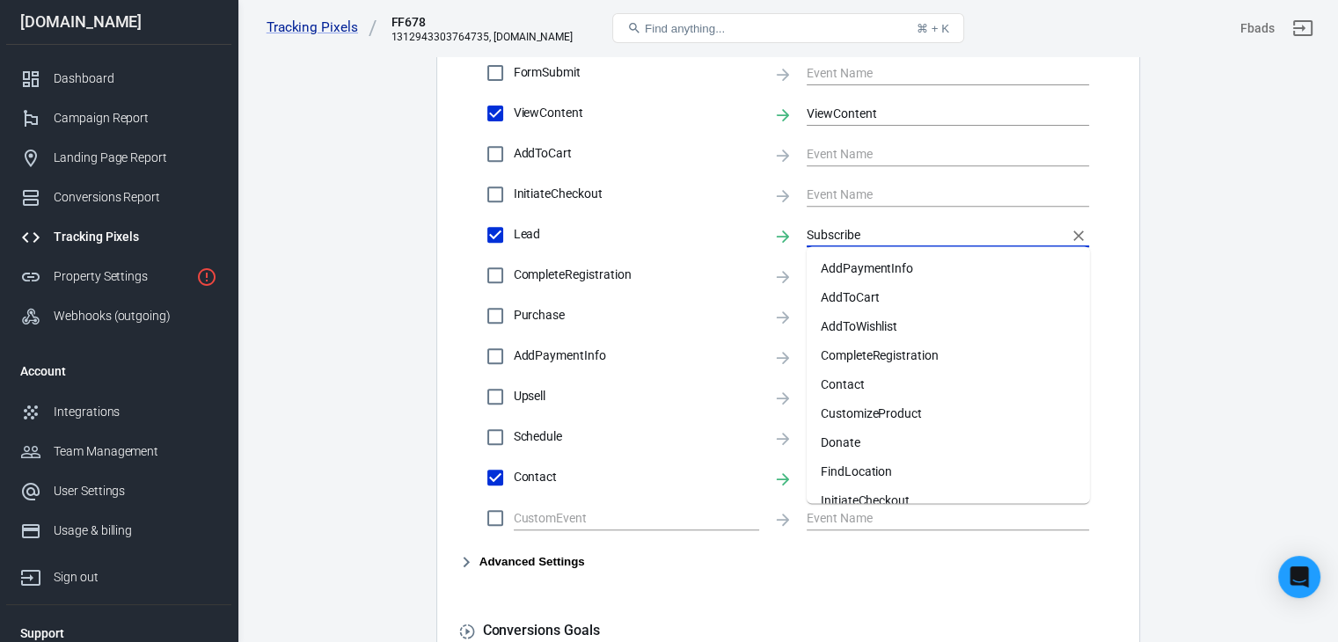
scroll to position [215, 0]
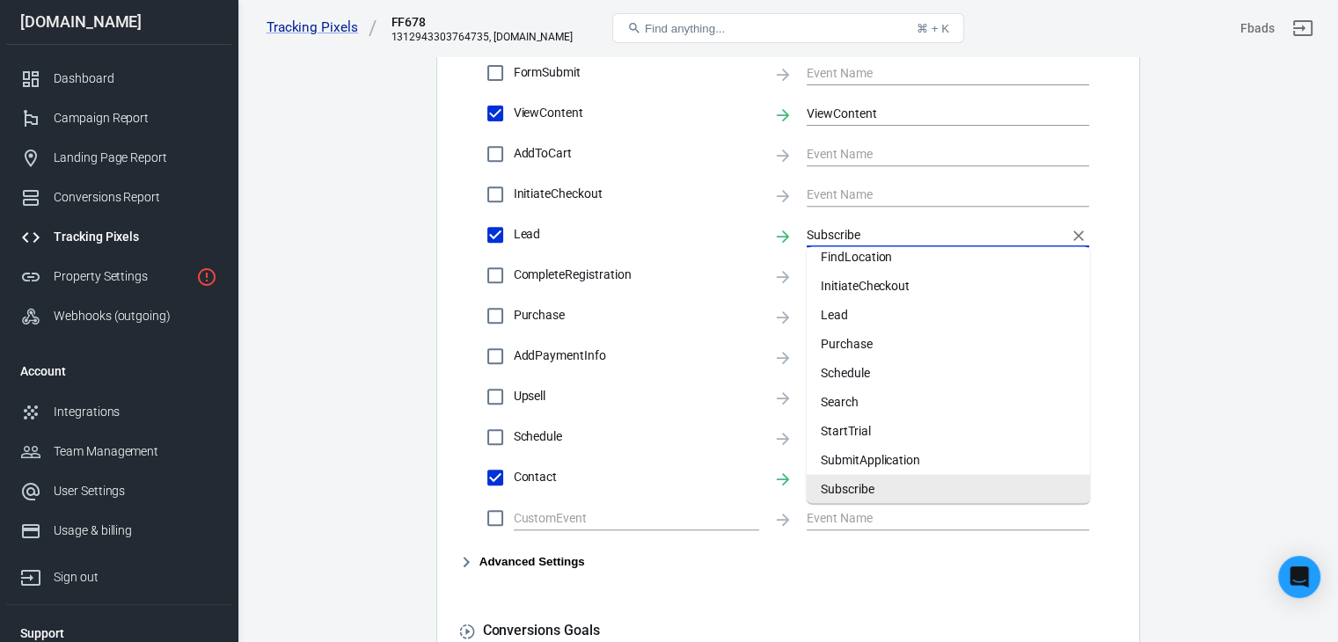
drag, startPoint x: 865, startPoint y: 229, endPoint x: 779, endPoint y: 244, distance: 86.6
click at [779, 244] on div "Lead Subscribe" at bounding box center [787, 234] width 603 height 37
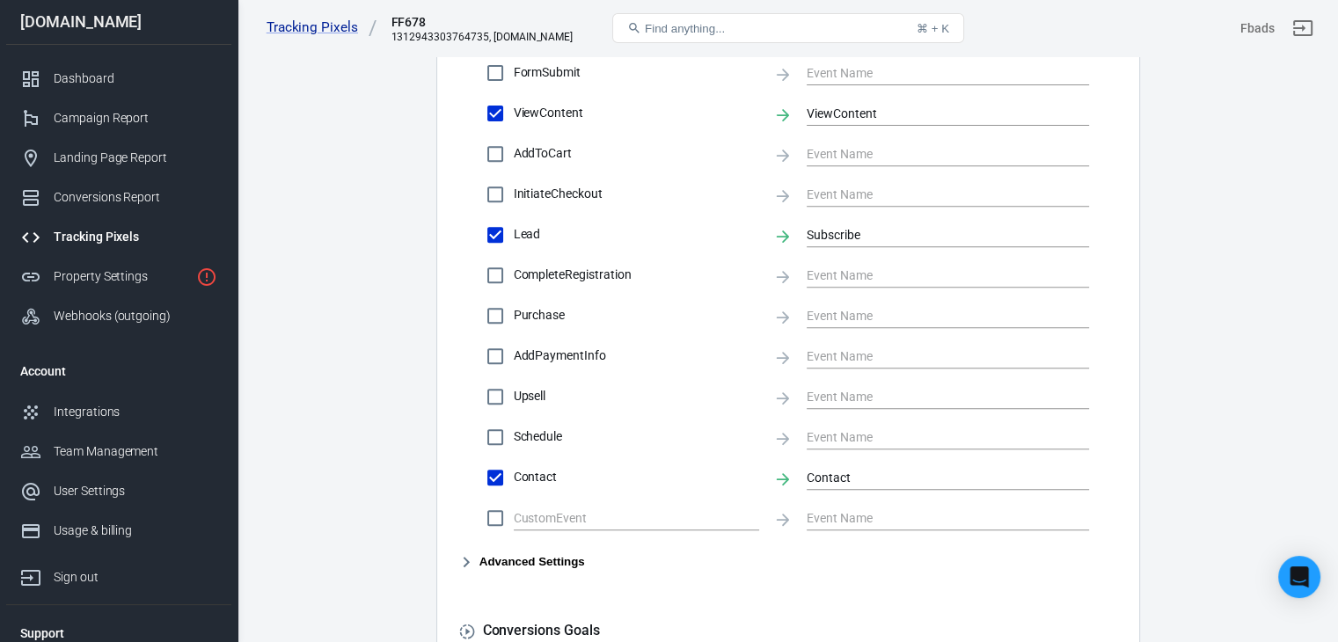
click at [602, 238] on span "Lead" at bounding box center [636, 234] width 245 height 18
click at [514, 238] on input "Lead" at bounding box center [495, 234] width 37 height 37
checkbox input "false"
click at [563, 234] on span "Lead" at bounding box center [636, 234] width 245 height 18
click at [514, 234] on input "Lead" at bounding box center [495, 234] width 37 height 37
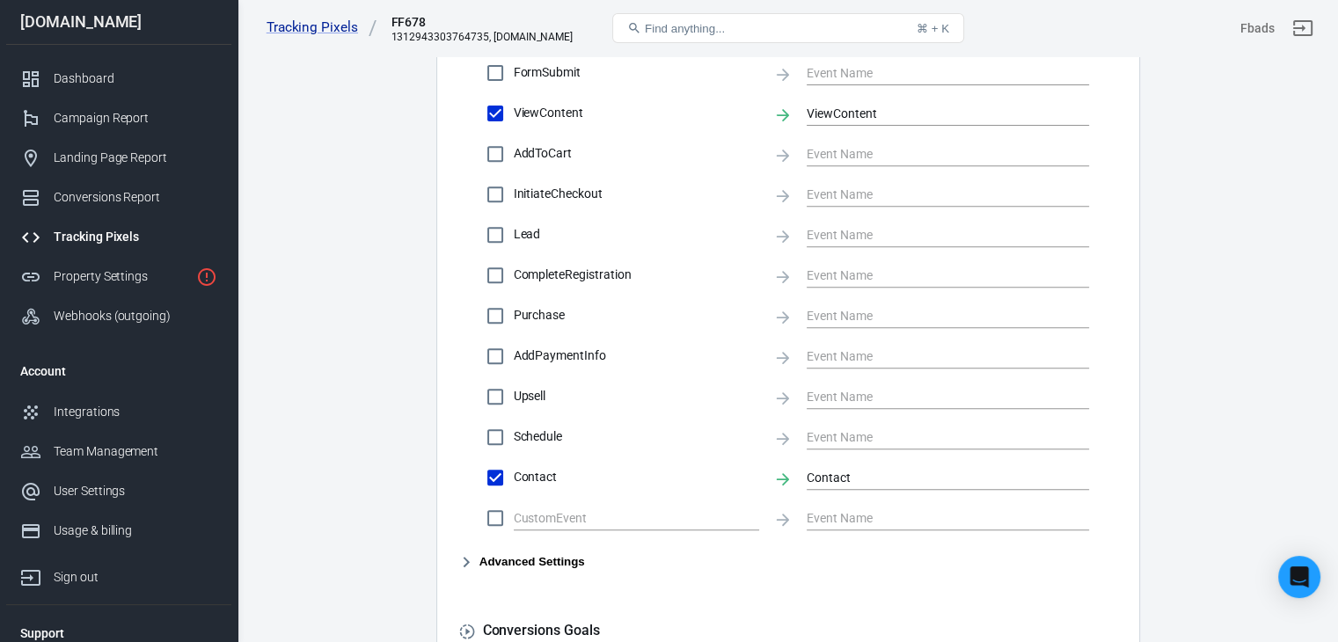
checkbox input "true"
type input "Subscribe"
click at [352, 295] on main "Conversions Ads Integration Settings Conversions Settings Account Connection Co…" at bounding box center [787, 70] width 1039 height 1471
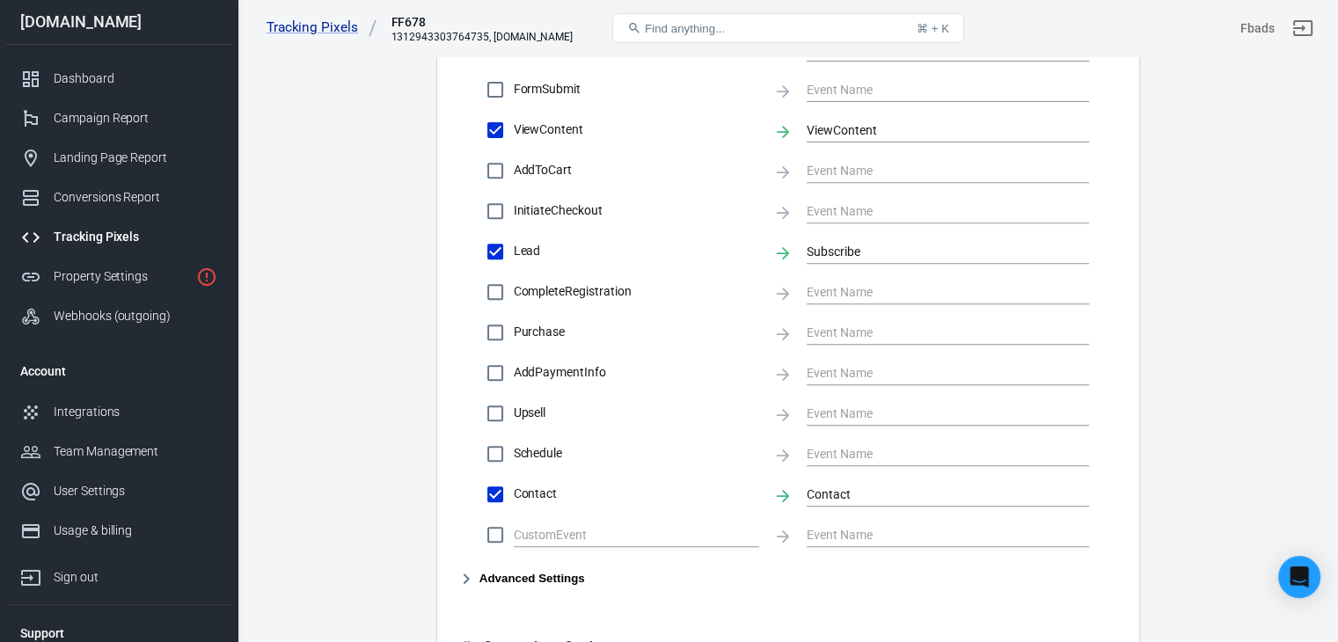
scroll to position [693, 0]
click at [136, 449] on div "Team Management" at bounding box center [136, 451] width 164 height 18
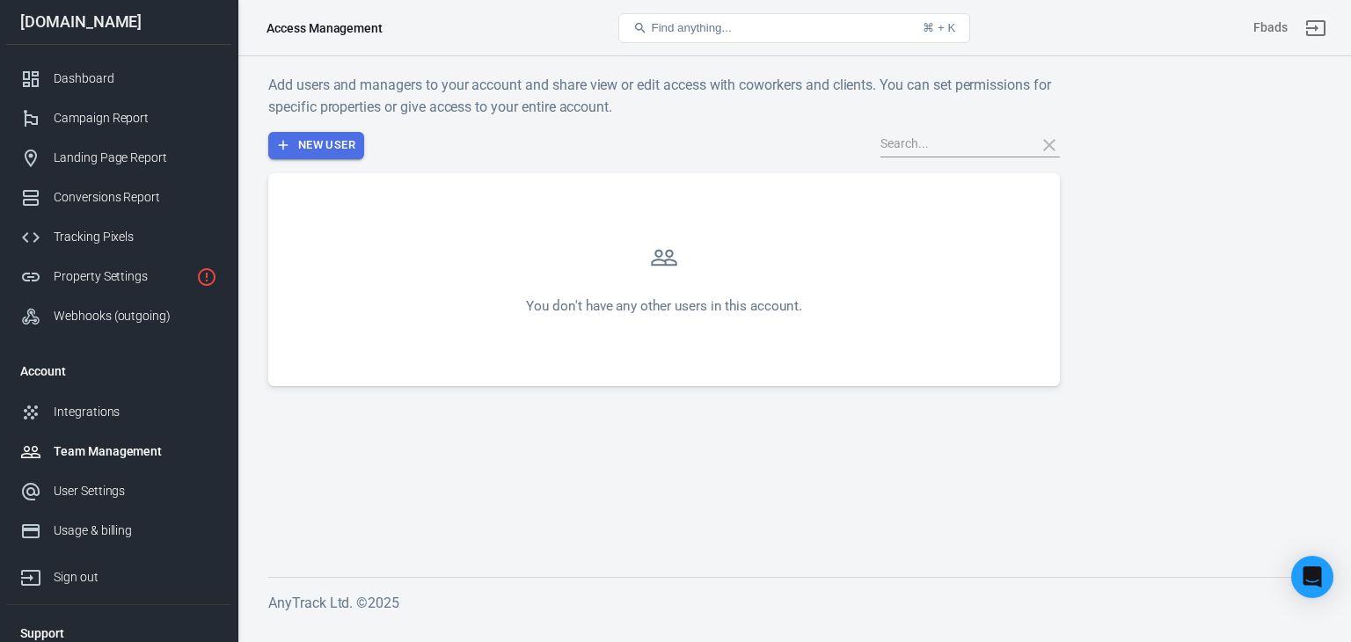
click at [326, 139] on button "New User" at bounding box center [316, 145] width 96 height 27
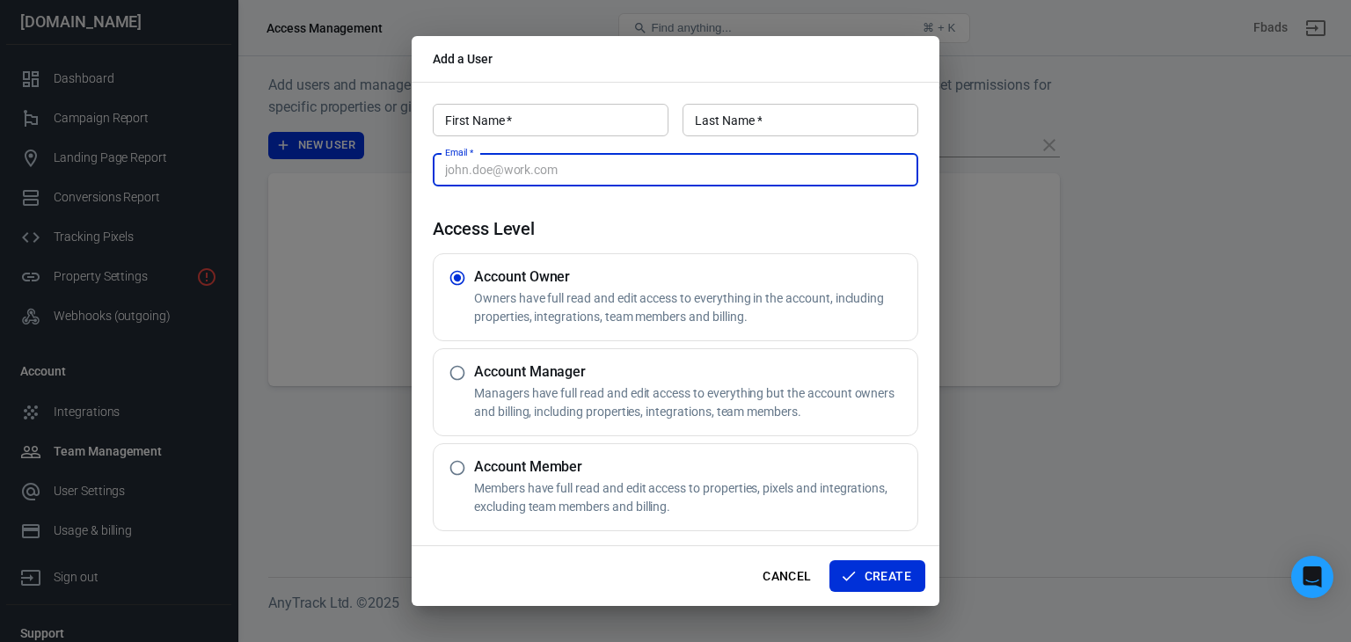
click at [623, 168] on input "Email   *" at bounding box center [675, 170] width 485 height 33
paste input "theworldofwebsites@gmail.com"
type input "theworldofwebsites@gmail.com"
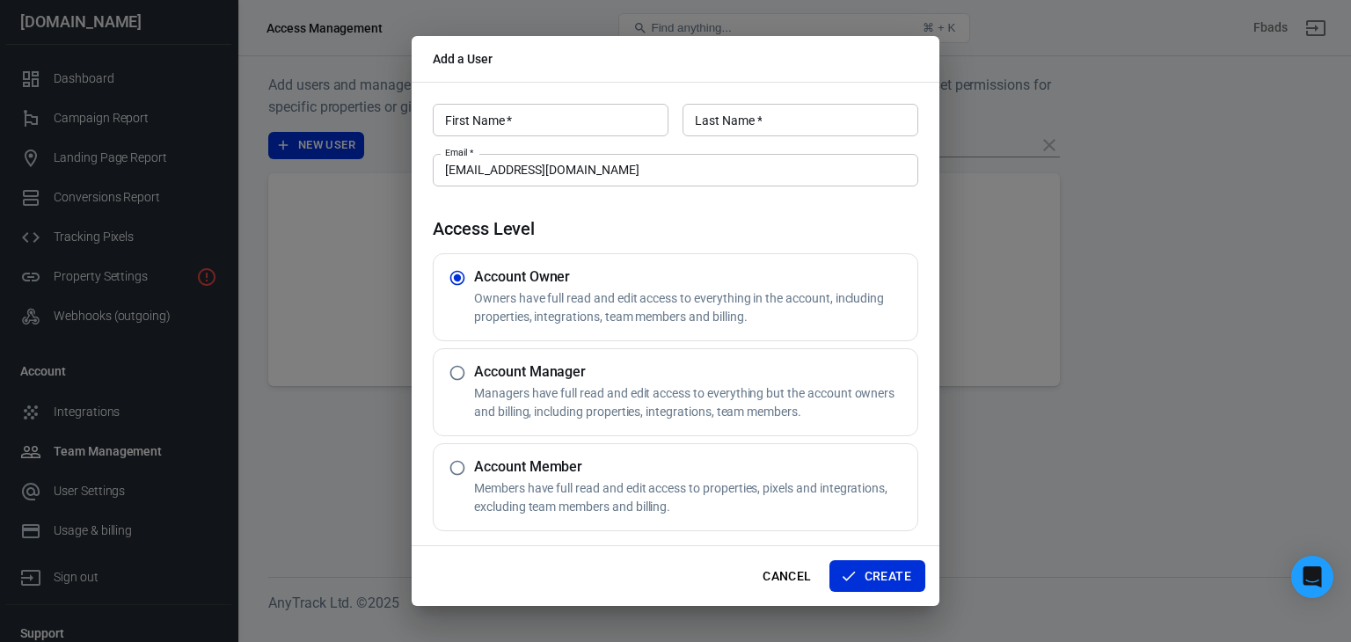
click at [651, 220] on h4 "Access Level" at bounding box center [675, 228] width 485 height 21
click at [456, 465] on input "radio" at bounding box center [457, 467] width 33 height 33
radio input "true"
radio input "false"
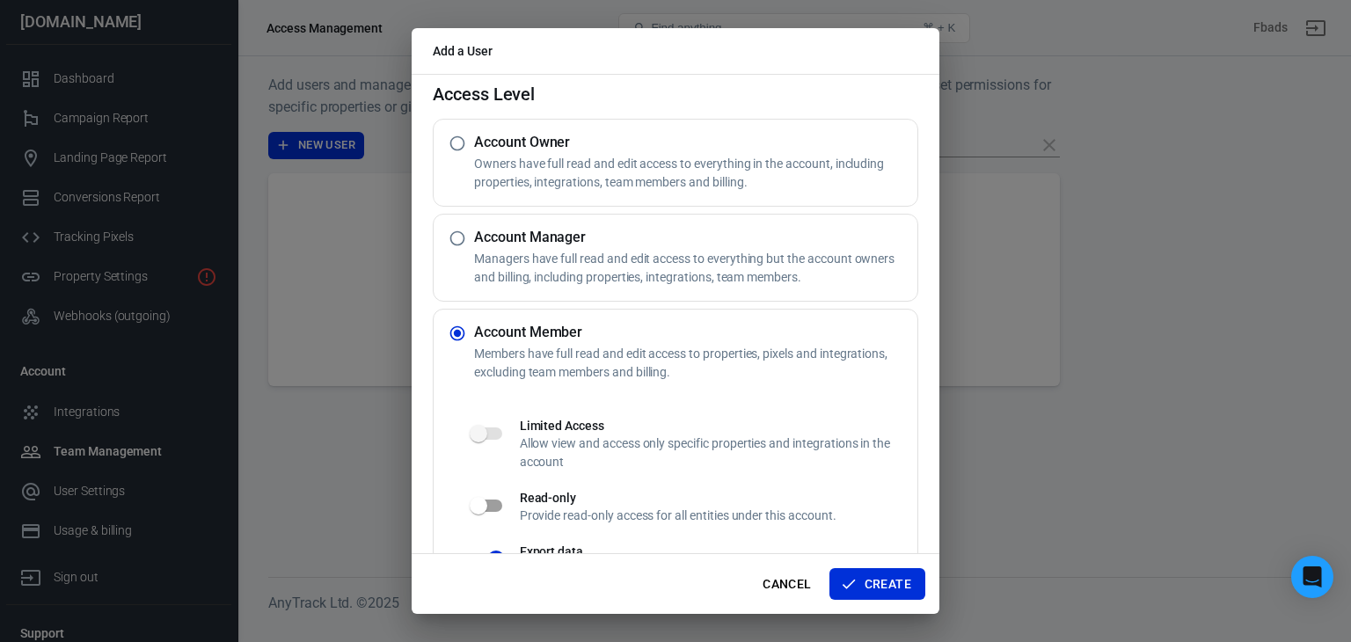
scroll to position [123, 0]
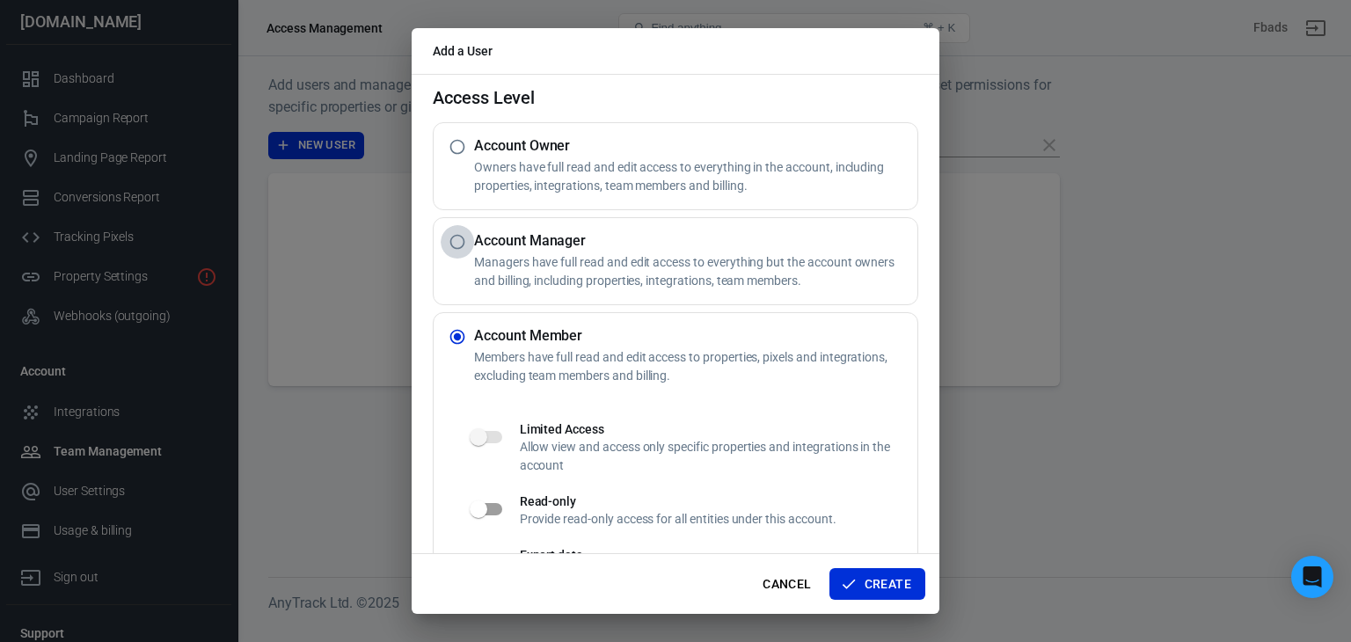
click at [461, 240] on input "radio" at bounding box center [457, 241] width 33 height 33
radio input "true"
radio input "false"
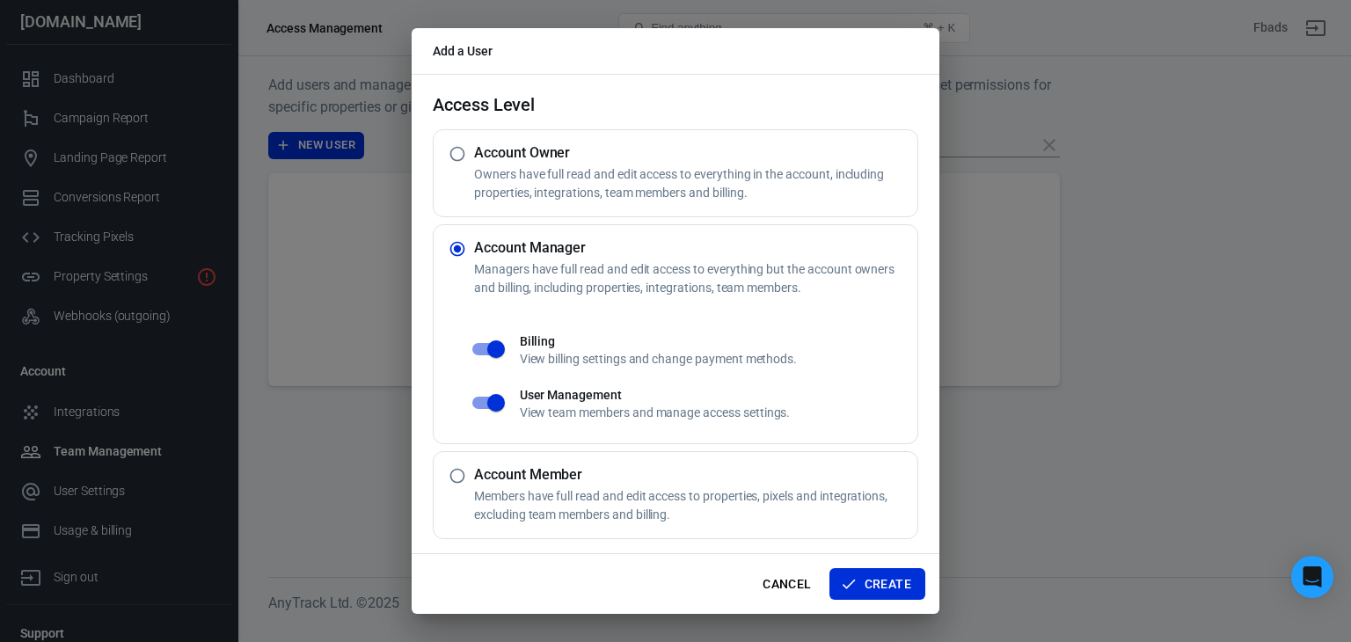
scroll to position [116, 0]
click at [462, 172] on div "Account Owner Owners have full read and edit access to everything in the accoun…" at bounding box center [675, 173] width 485 height 88
radio input "true"
radio input "false"
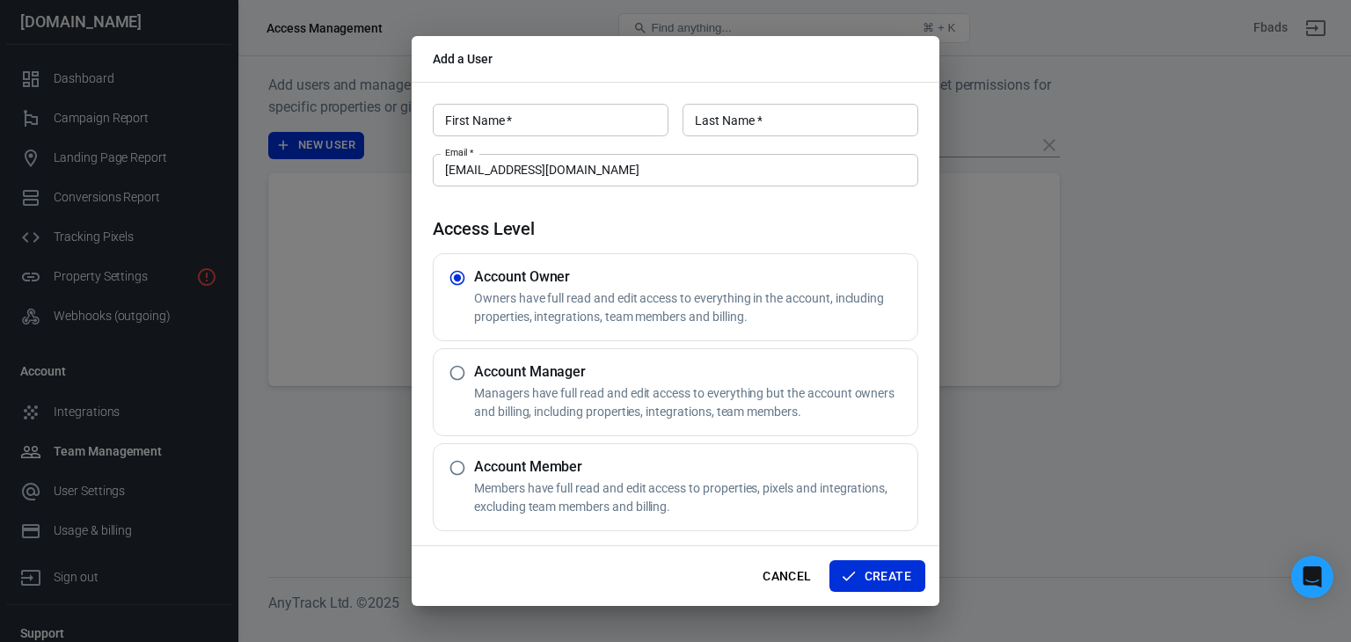
scroll to position [0, 0]
click at [455, 469] on input "radio" at bounding box center [457, 467] width 33 height 33
radio input "true"
radio input "false"
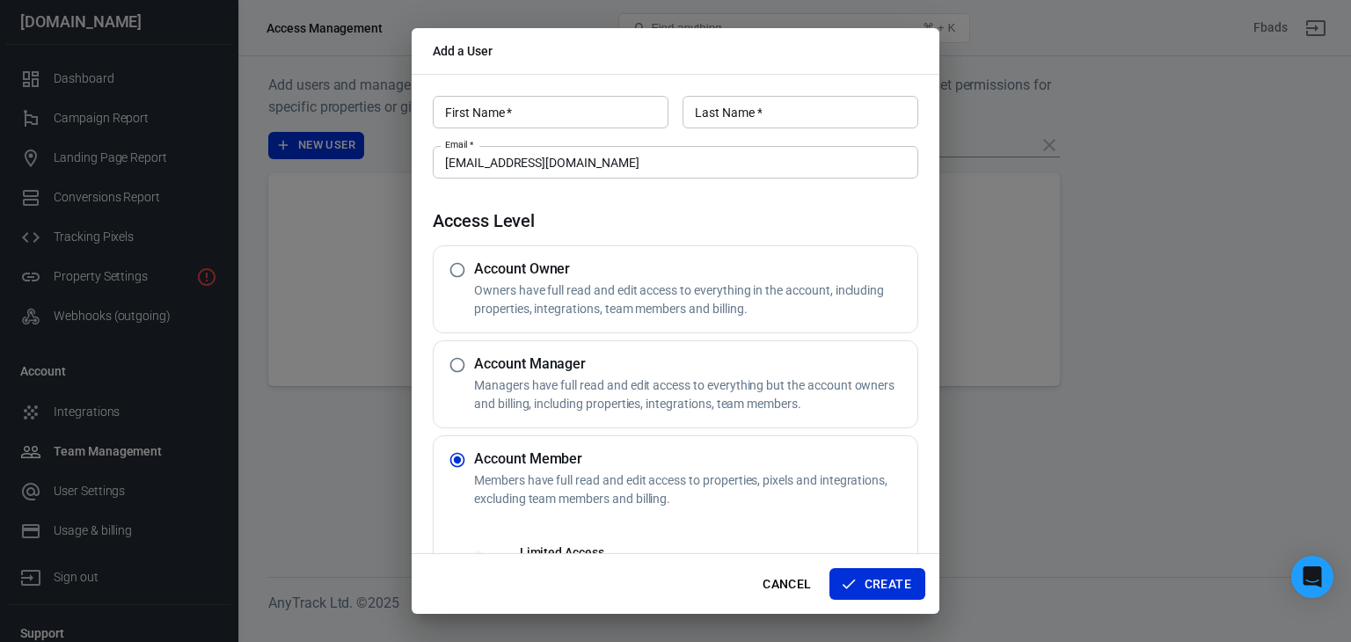
scroll to position [187, 0]
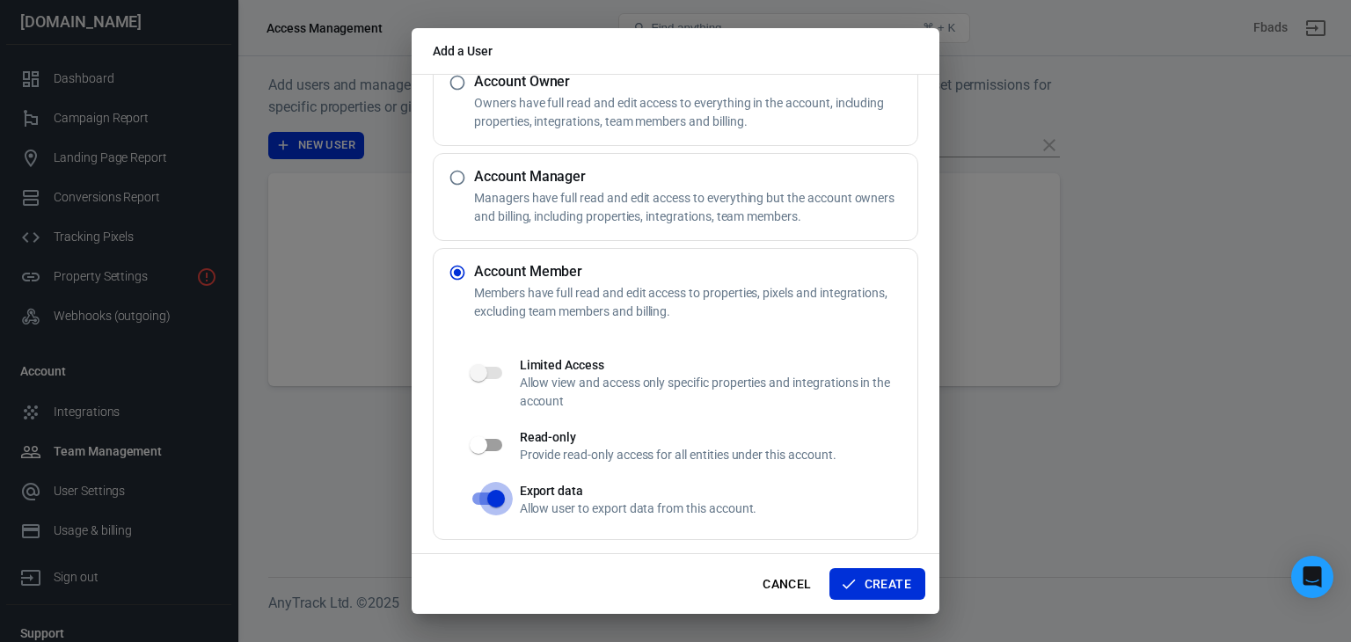
click at [491, 497] on input "checkbox" at bounding box center [496, 498] width 100 height 33
checkbox input "false"
click at [490, 450] on input "checkbox" at bounding box center [478, 444] width 100 height 33
checkbox input "true"
click at [484, 490] on input "checkbox" at bounding box center [496, 498] width 100 height 33
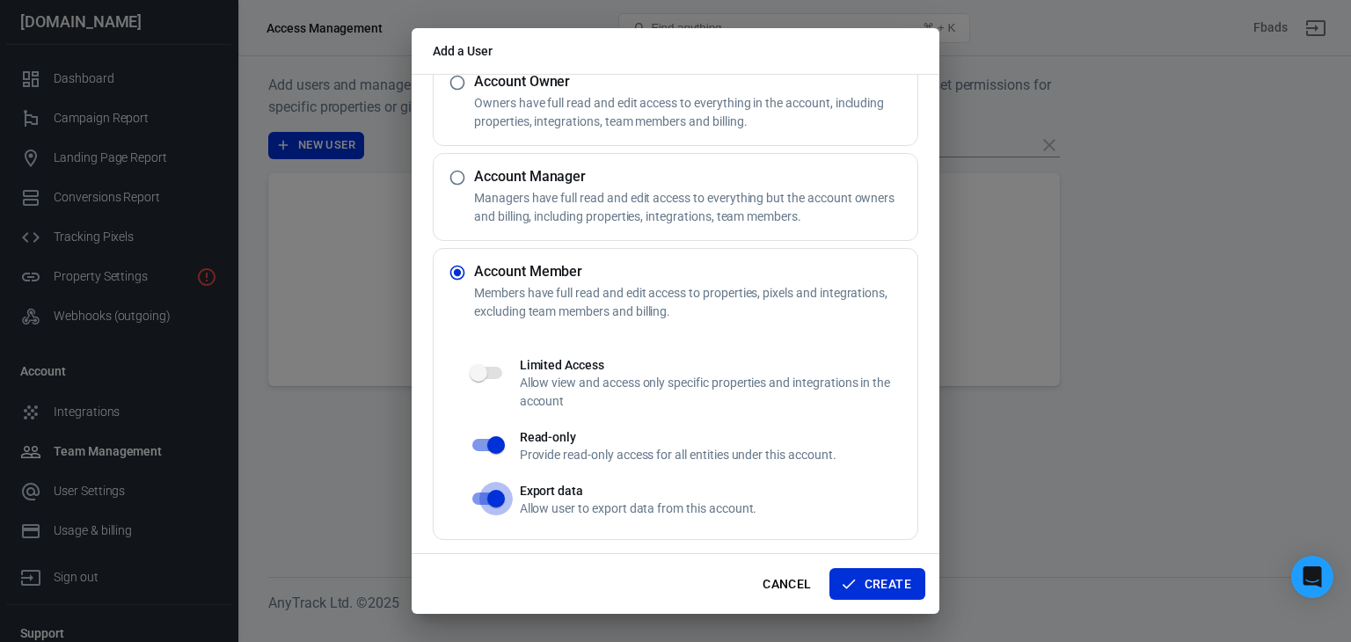
checkbox input "false"
click at [485, 450] on input "checkbox" at bounding box center [496, 444] width 100 height 33
checkbox input "false"
checkbox input "true"
click at [485, 450] on input "checkbox" at bounding box center [478, 444] width 100 height 33
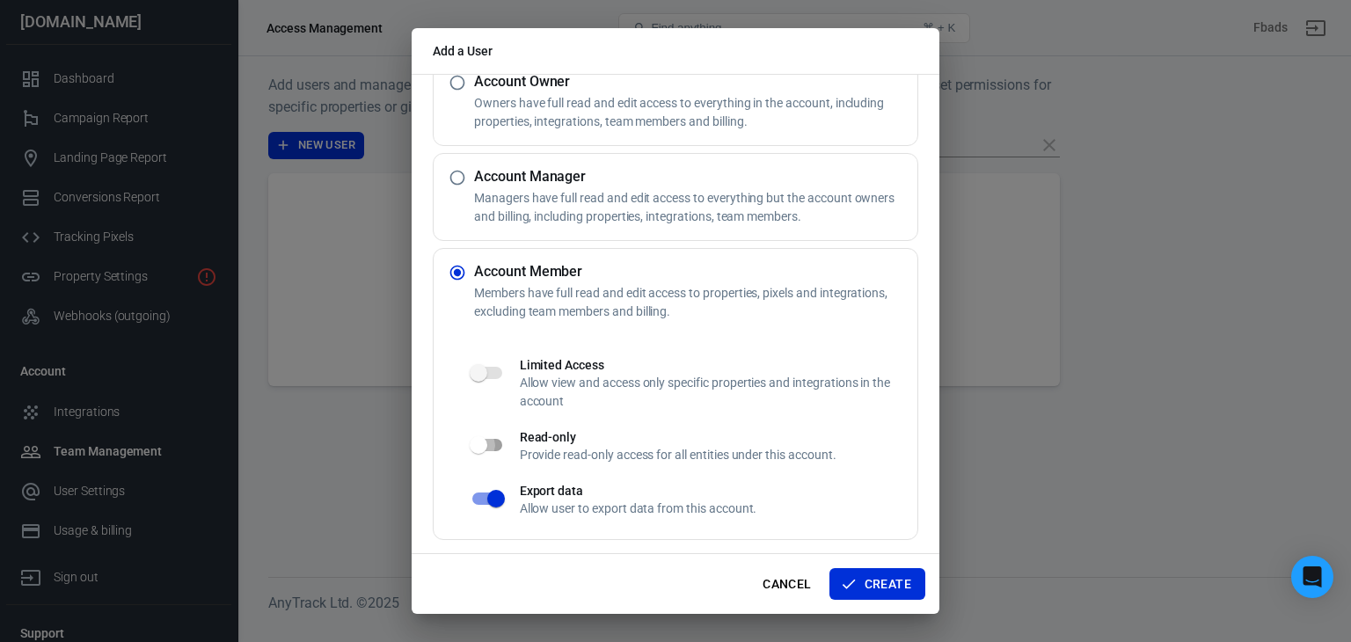
checkbox input "true"
click at [483, 497] on input "checkbox" at bounding box center [496, 498] width 100 height 33
checkbox input "false"
click at [484, 442] on input "checkbox" at bounding box center [496, 444] width 100 height 33
checkbox input "false"
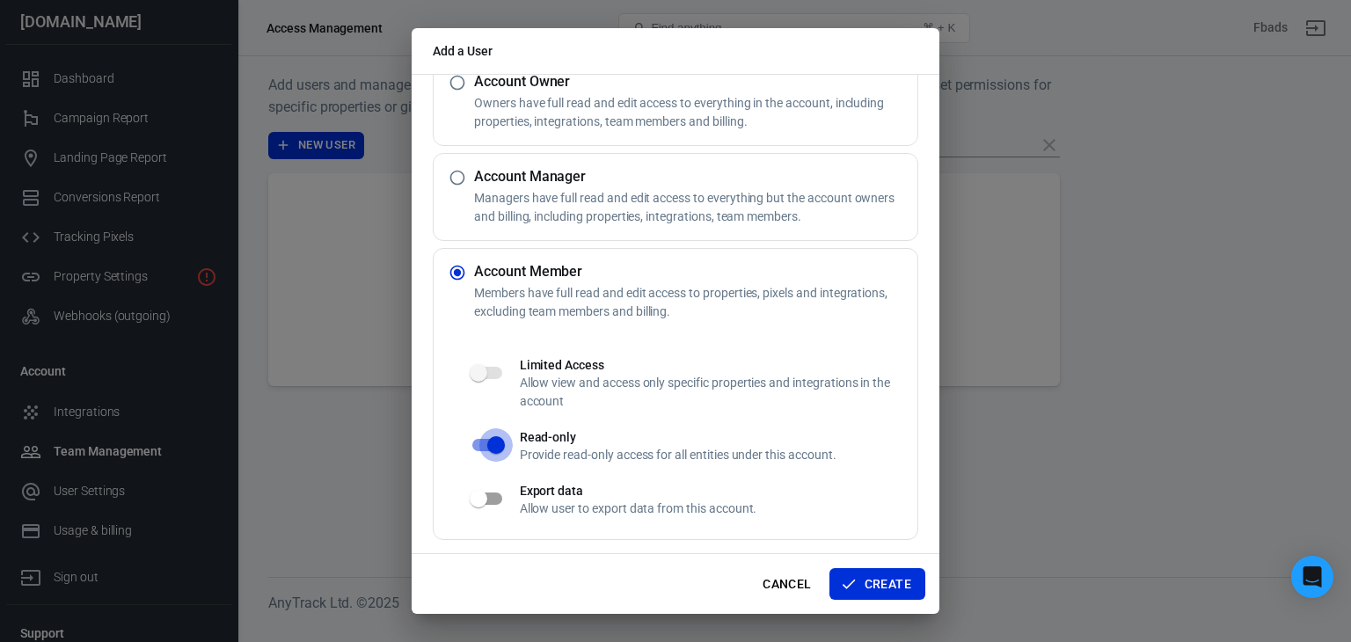
checkbox input "true"
click at [484, 442] on input "checkbox" at bounding box center [478, 444] width 100 height 33
checkbox input "true"
click at [514, 117] on p "Owners have full read and edit access to everything in the account, including p…" at bounding box center [692, 112] width 436 height 37
radio input "true"
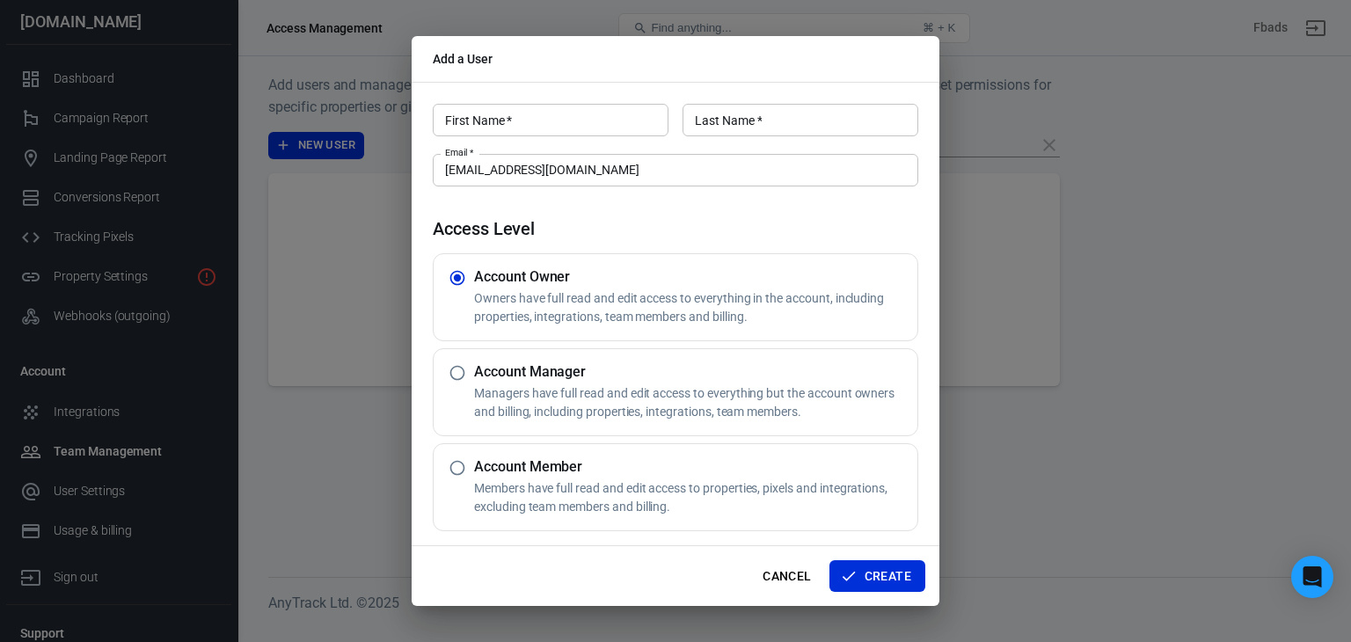
scroll to position [0, 0]
click at [457, 462] on input "radio" at bounding box center [457, 467] width 33 height 33
radio input "true"
radio input "false"
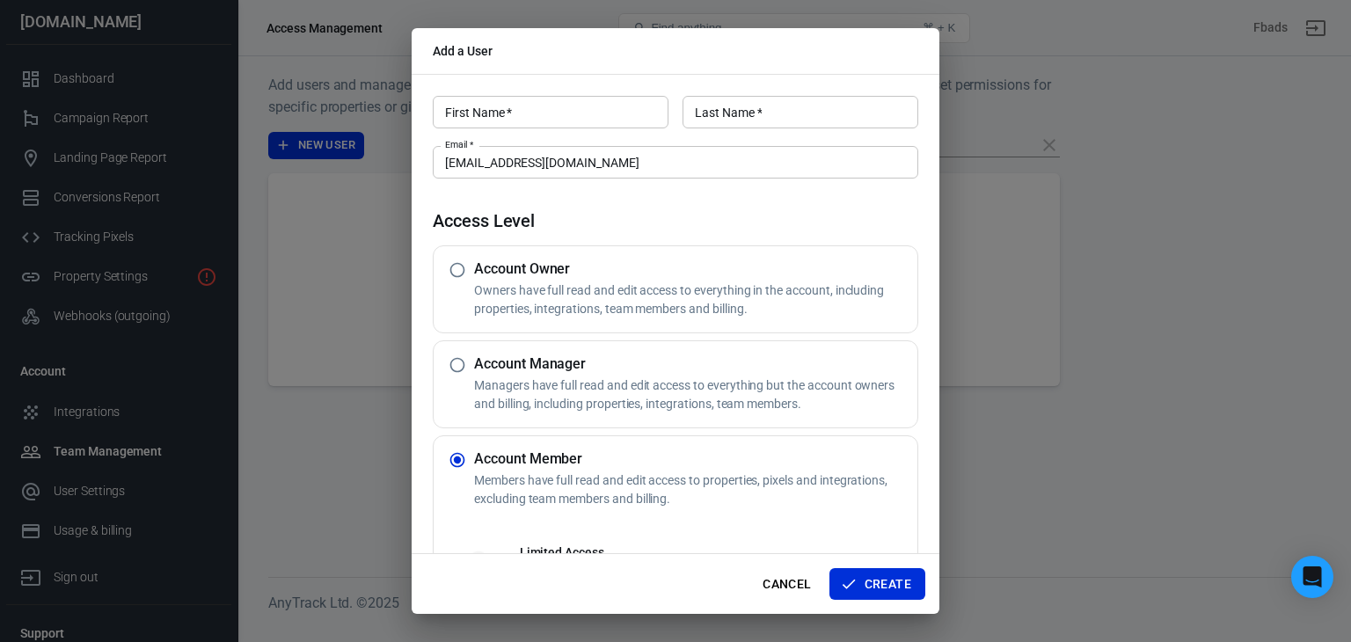
scroll to position [187, 0]
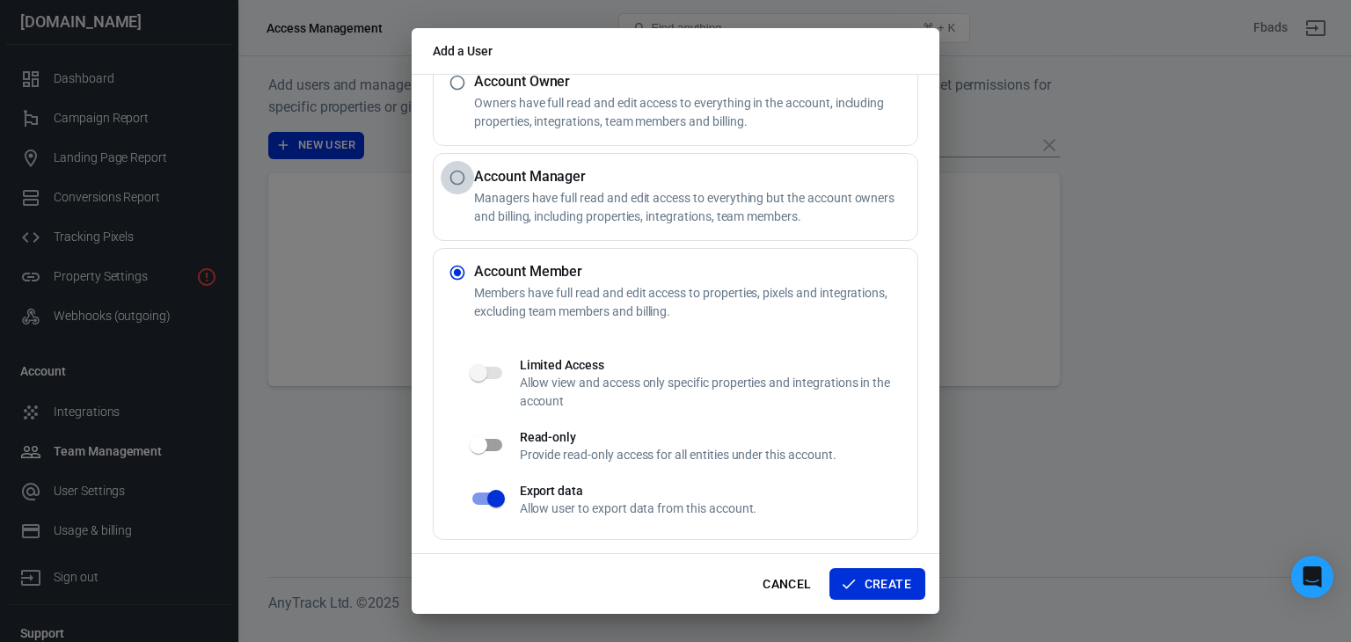
click at [458, 180] on input "radio" at bounding box center [457, 177] width 33 height 33
radio input "true"
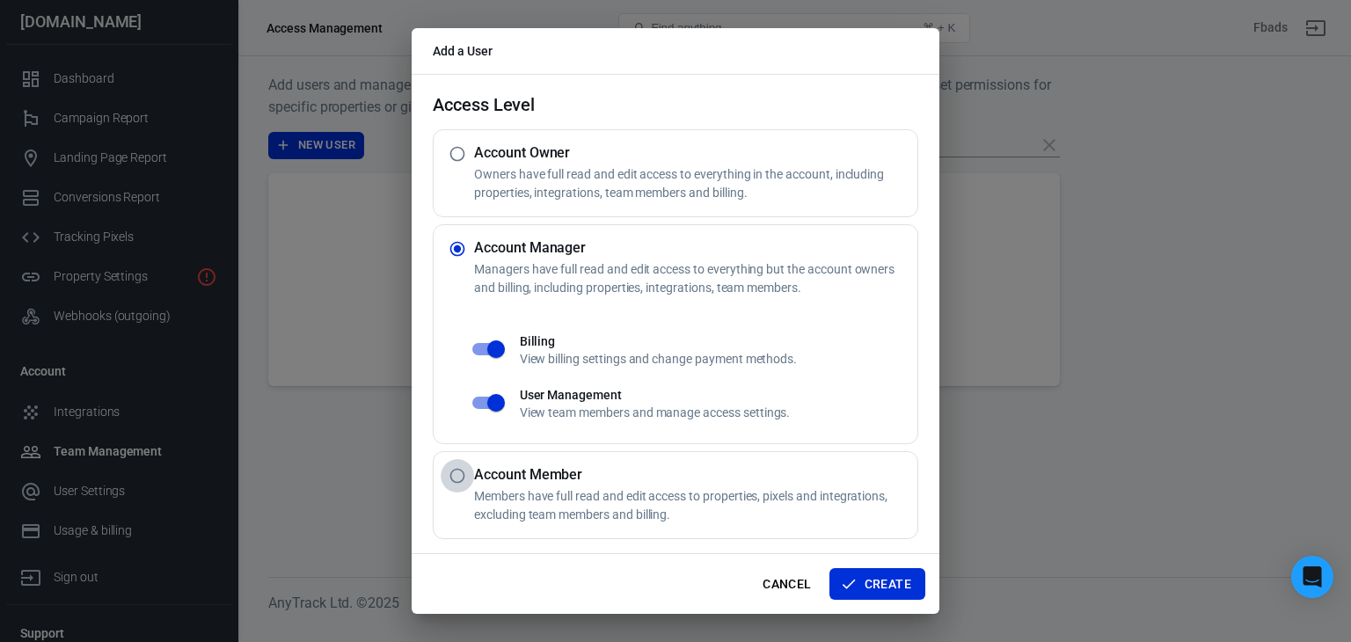
click at [448, 485] on input "radio" at bounding box center [457, 475] width 33 height 33
radio input "true"
radio input "false"
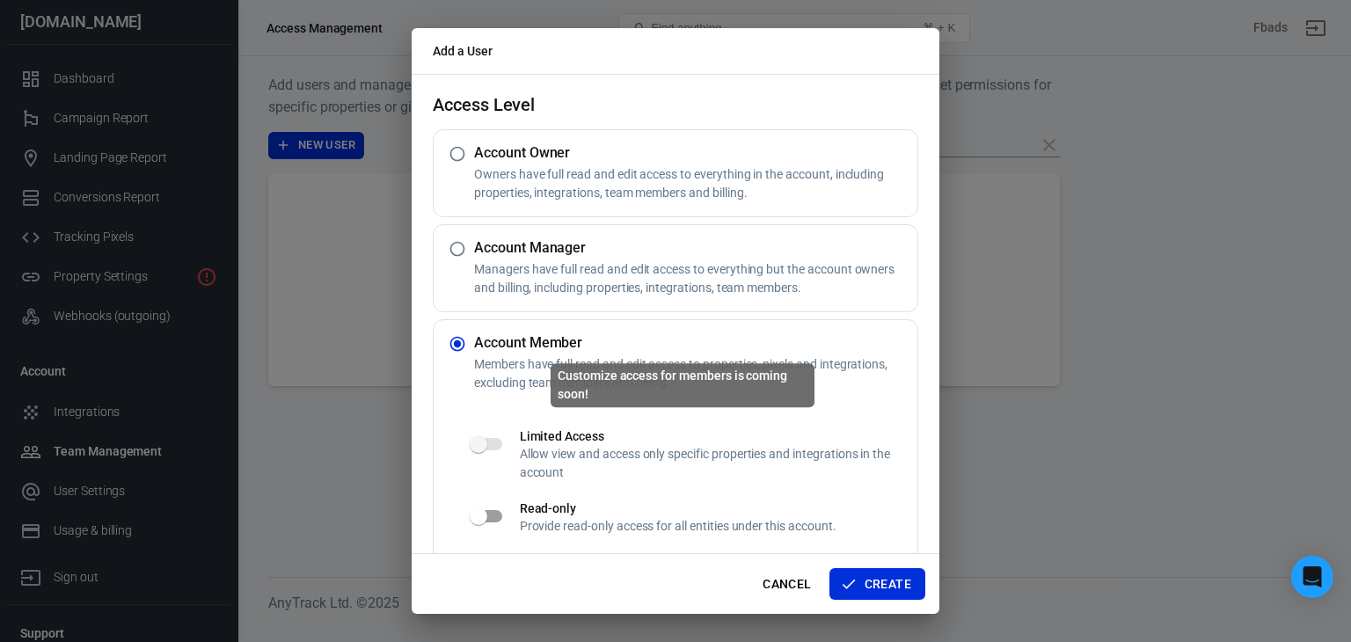
scroll to position [187, 0]
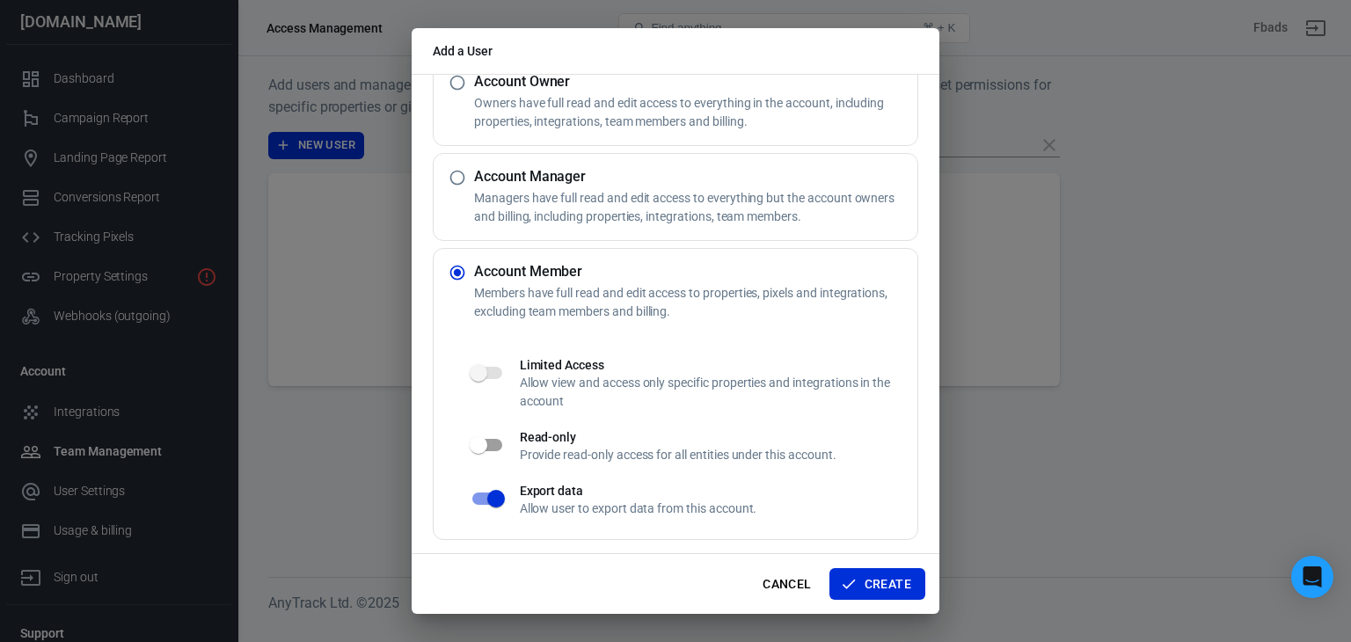
click at [541, 86] on h5 "Account Owner" at bounding box center [692, 82] width 436 height 18
radio input "true"
radio input "false"
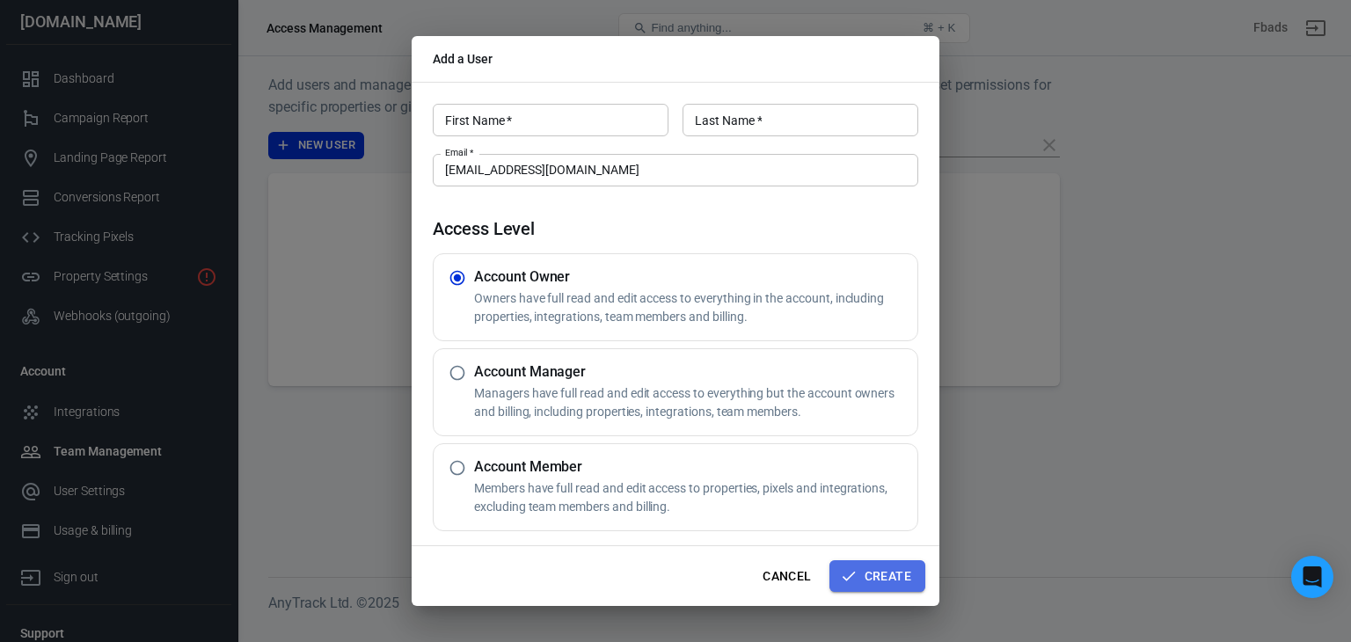
click at [891, 567] on button "Create" at bounding box center [877, 576] width 96 height 33
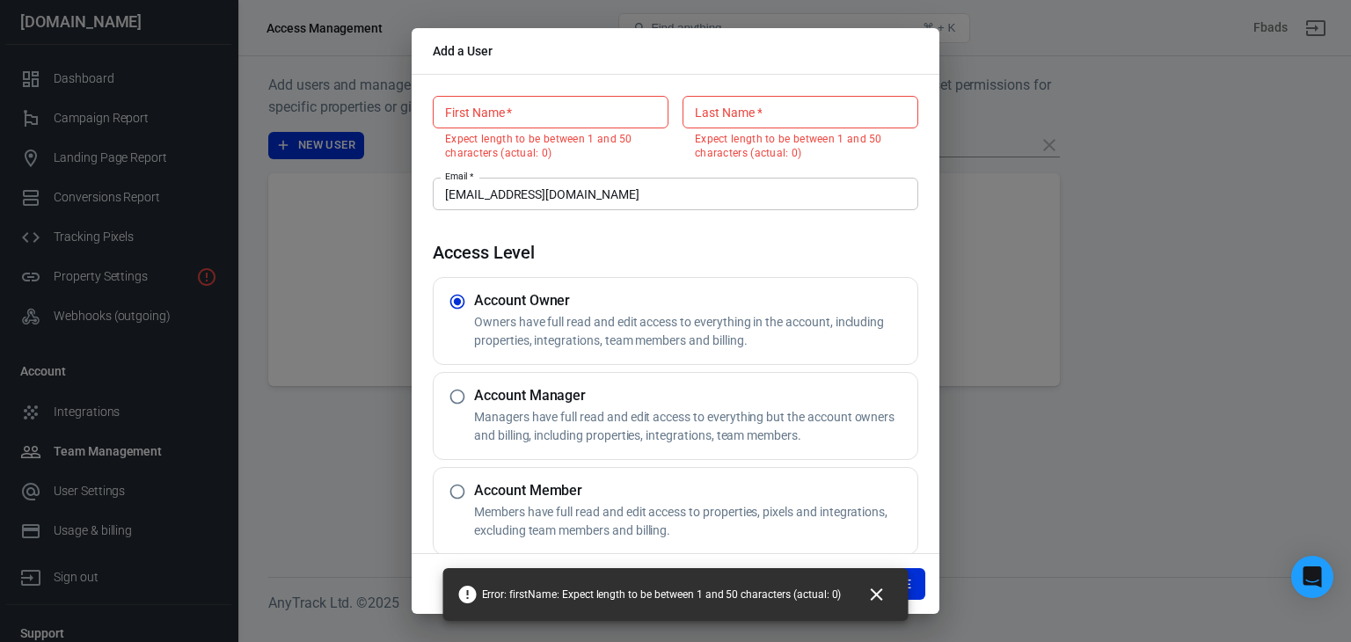
click at [555, 115] on input "First Name   *" at bounding box center [551, 112] width 236 height 33
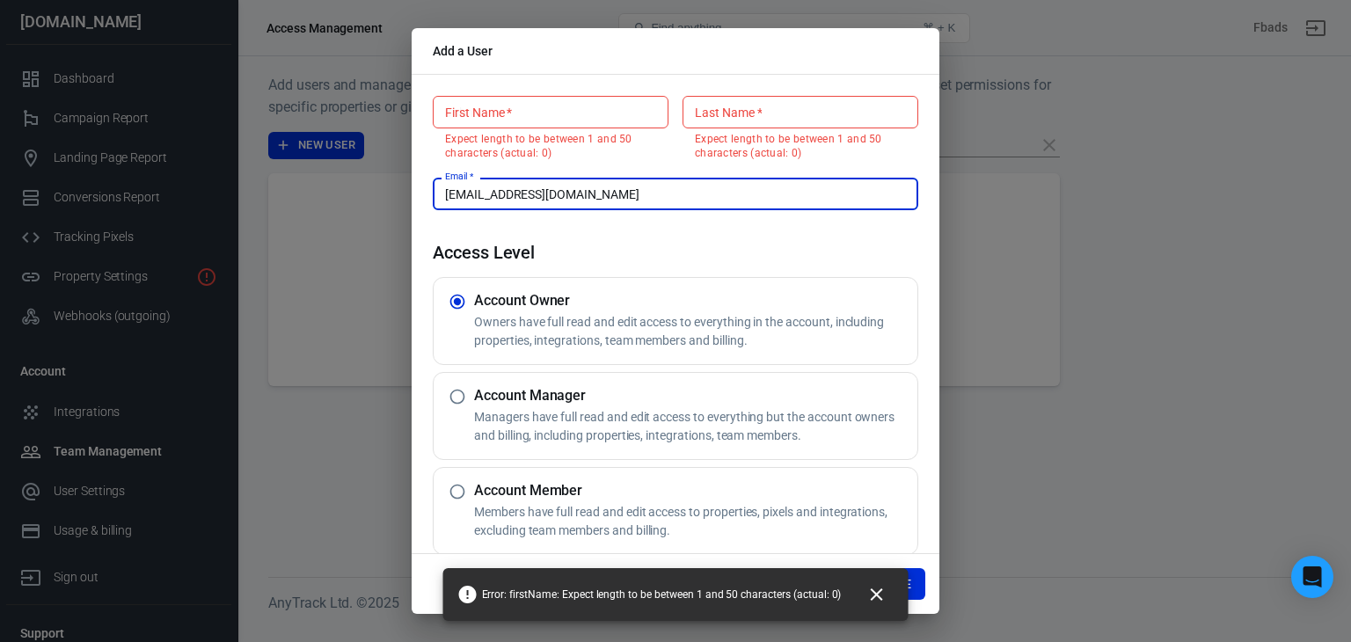
drag, startPoint x: 462, startPoint y: 198, endPoint x: 437, endPoint y: 201, distance: 24.9
click at [437, 201] on input "theworldofwebsites@gmail.com" at bounding box center [675, 194] width 485 height 33
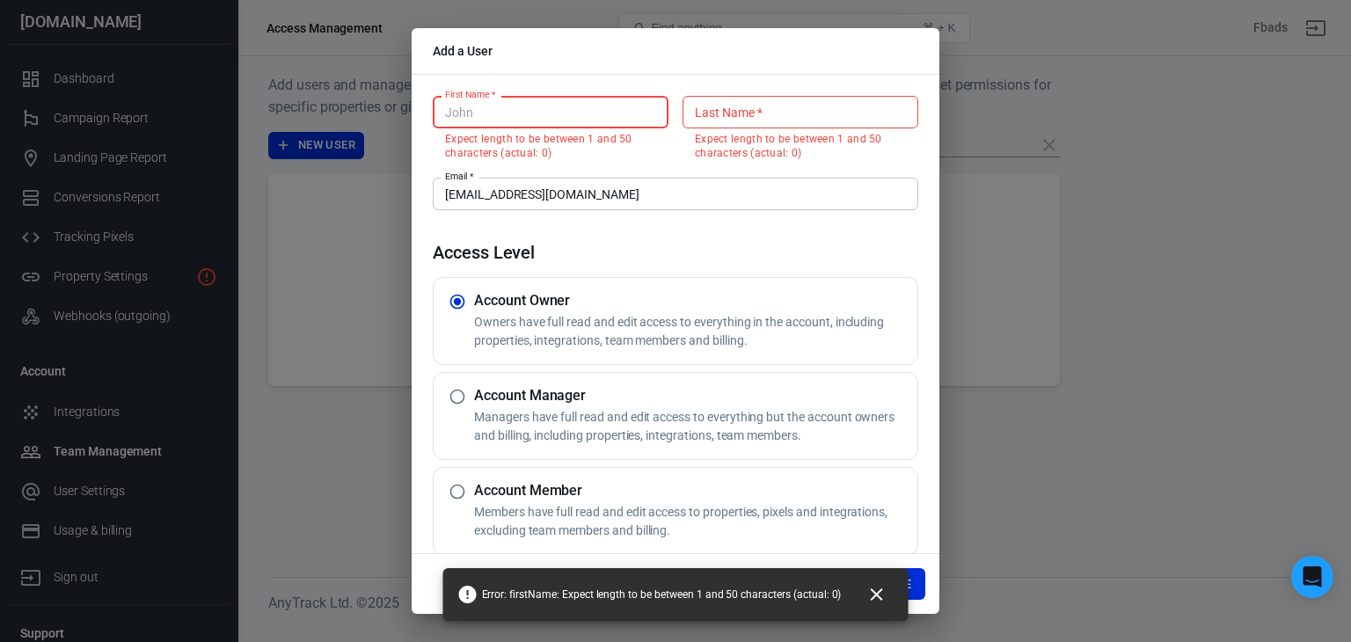
click at [466, 106] on input "First Name   *" at bounding box center [551, 112] width 236 height 33
paste input "the"
type input "the"
click at [763, 123] on input "Last Name   *" at bounding box center [800, 112] width 236 height 33
type input """
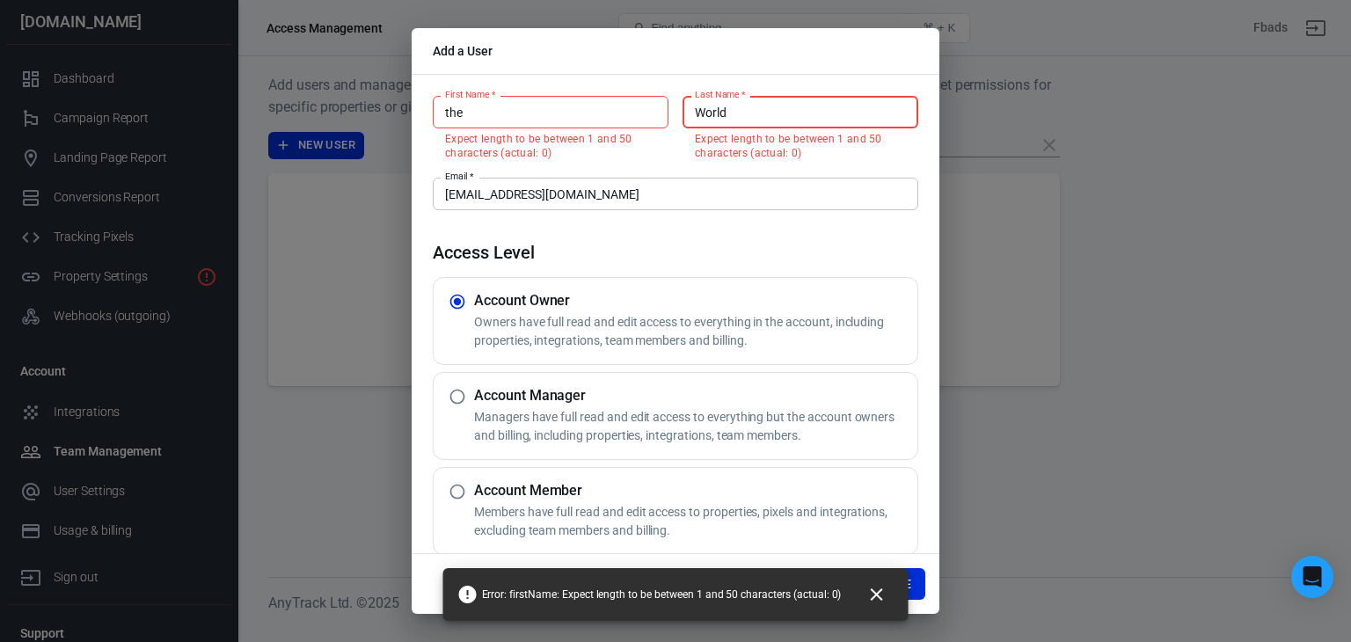
type input "World"
click at [909, 395] on div "First Name   * the First Name   * Expect length to be between 1 and 50 characte…" at bounding box center [676, 314] width 528 height 480
click at [916, 587] on button "Create" at bounding box center [877, 584] width 96 height 33
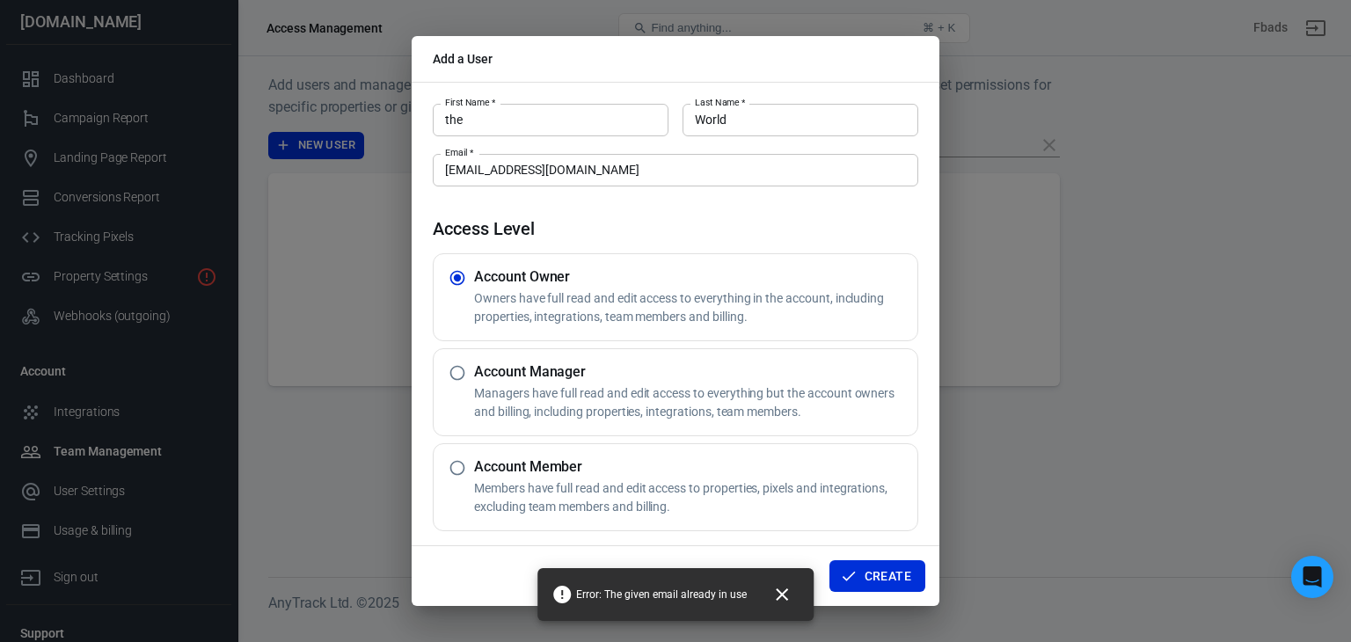
click at [635, 378] on h5 "Account Manager" at bounding box center [692, 372] width 436 height 18
radio input "false"
radio input "true"
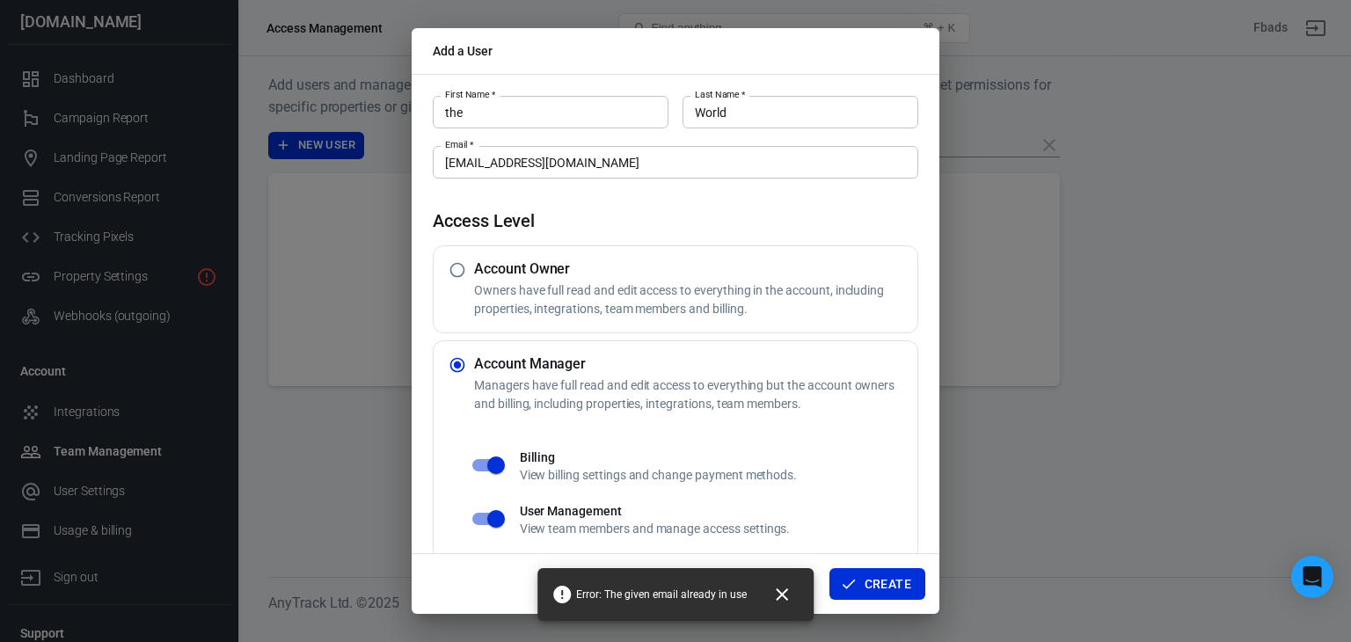
scroll to position [116, 0]
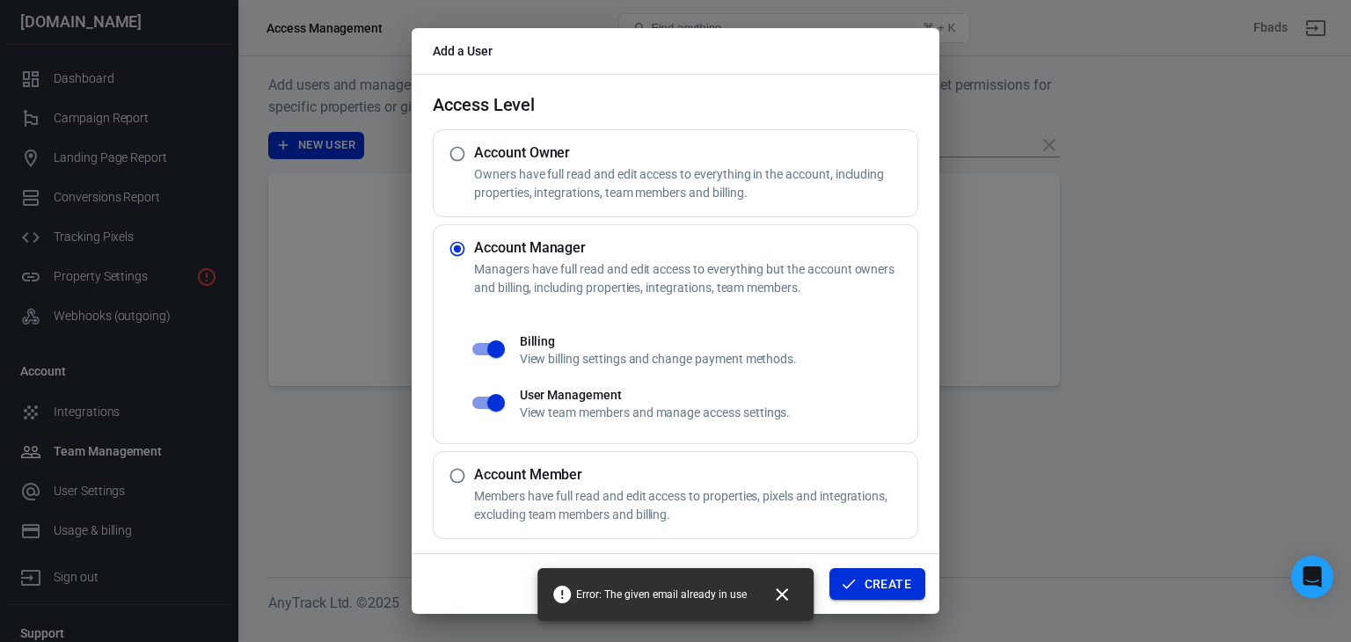
click at [890, 592] on button "Create" at bounding box center [877, 584] width 96 height 33
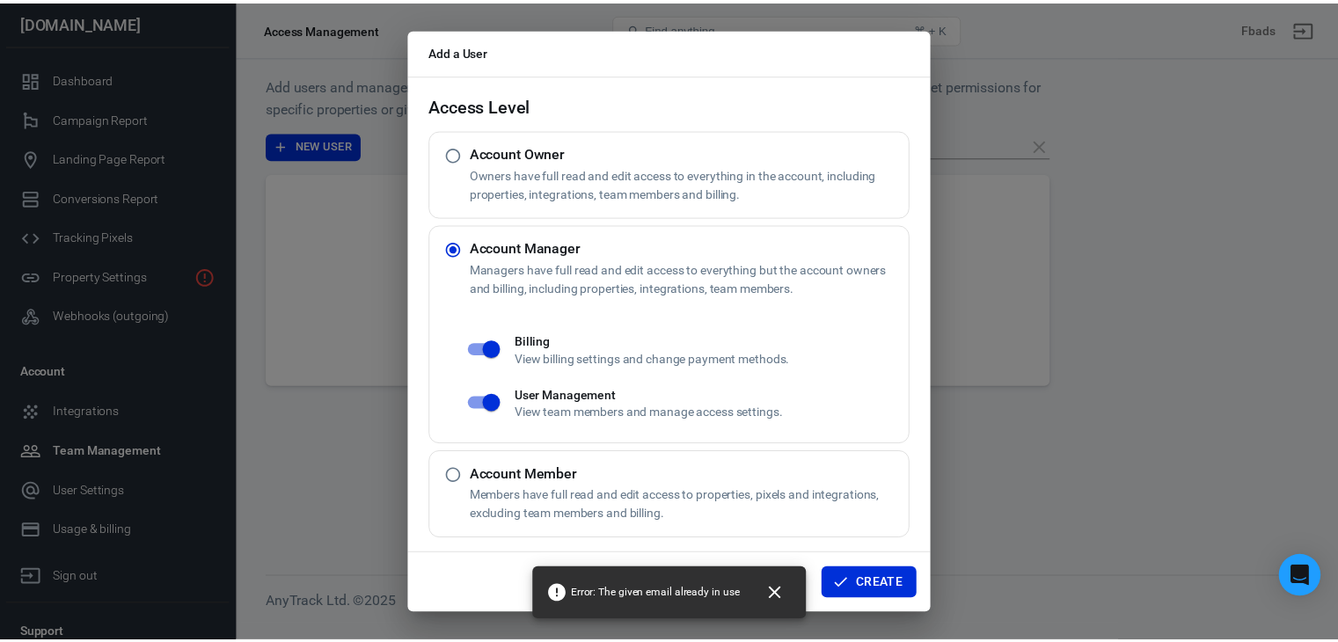
scroll to position [0, 0]
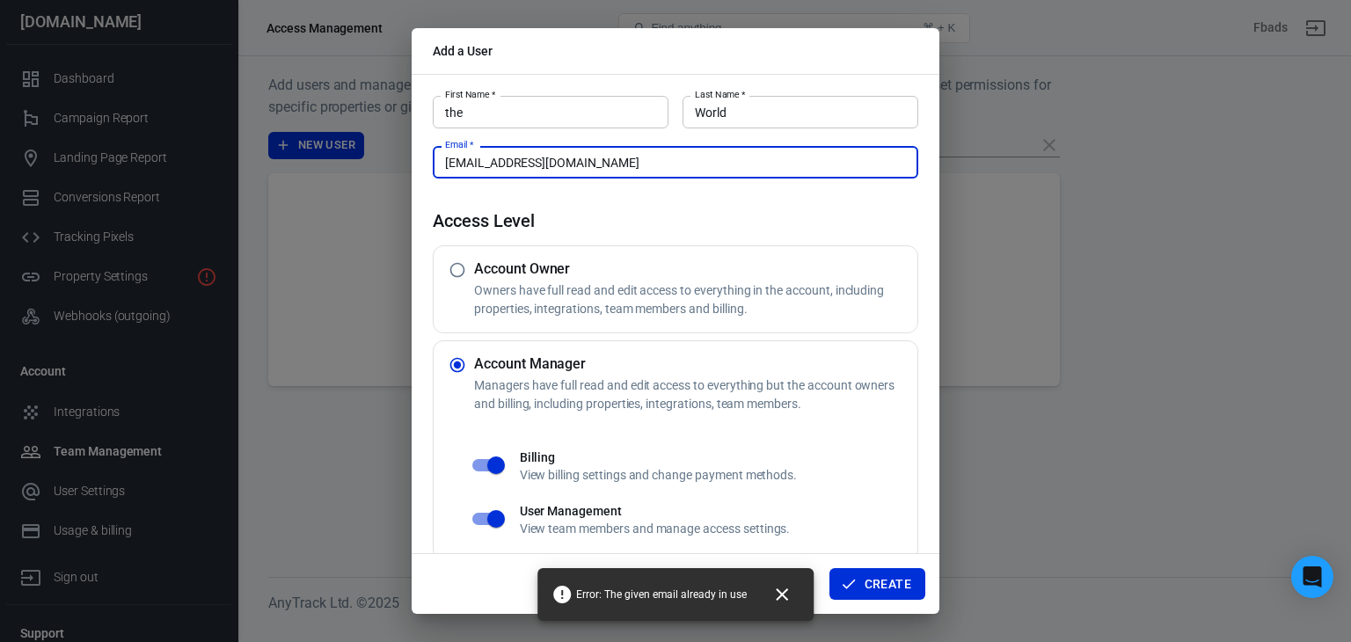
click at [624, 163] on input "theworldofwebsites@gmail.com" at bounding box center [675, 162] width 485 height 33
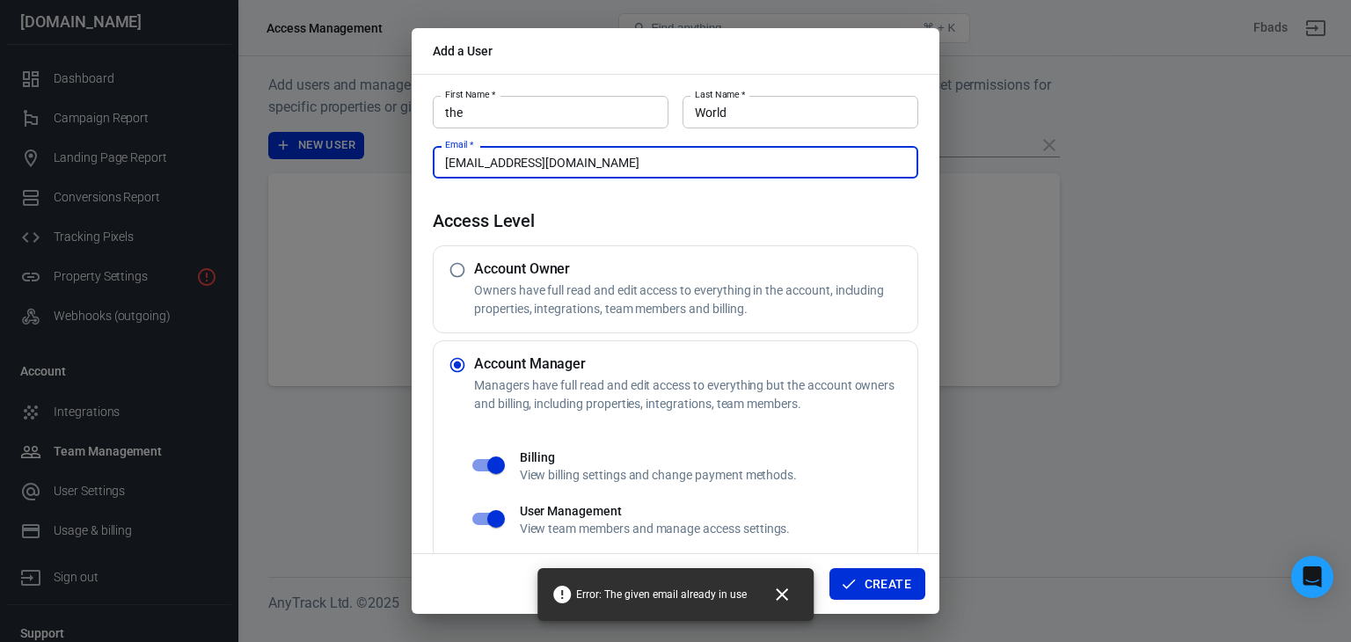
paste input "devwpseo"
type input "devwpseo@gmail.com"
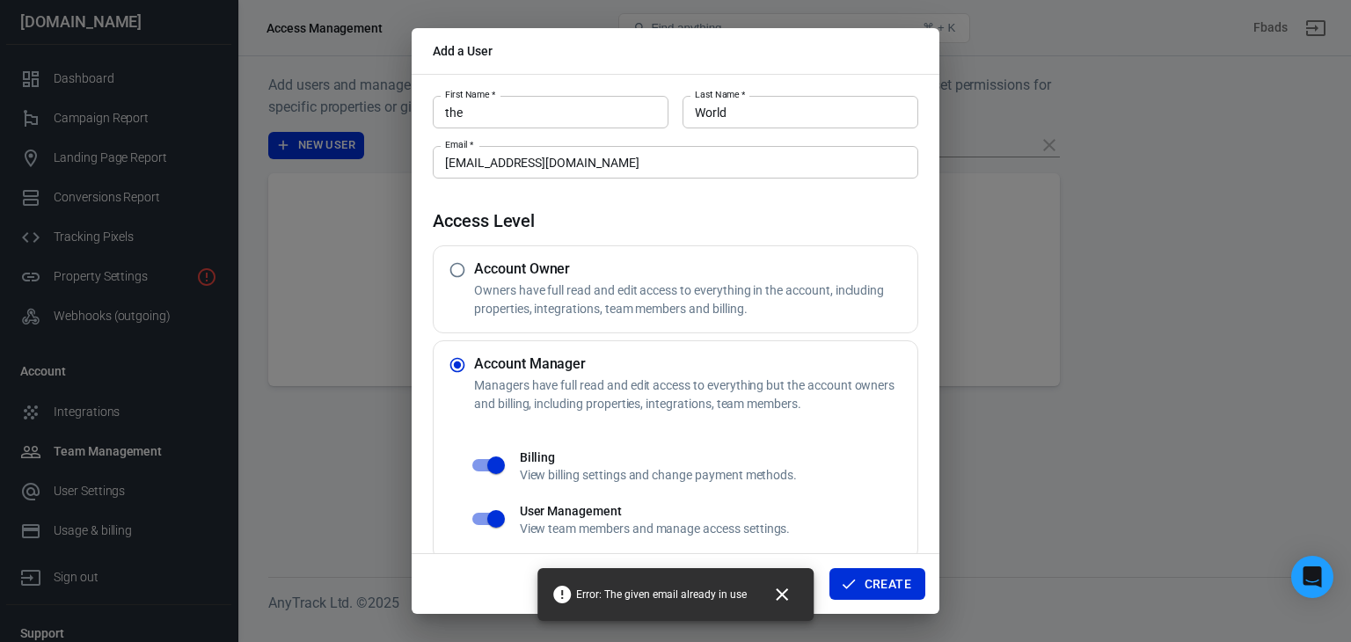
click at [654, 208] on div "First Name   * the First Name   * Last Name   * World Last Name   * Email   * d…" at bounding box center [676, 314] width 528 height 480
click at [645, 360] on h5 "Account Manager" at bounding box center [692, 364] width 436 height 18
click at [643, 305] on p "Owners have full read and edit access to everything in the account, including p…" at bounding box center [692, 299] width 436 height 37
radio input "true"
radio input "false"
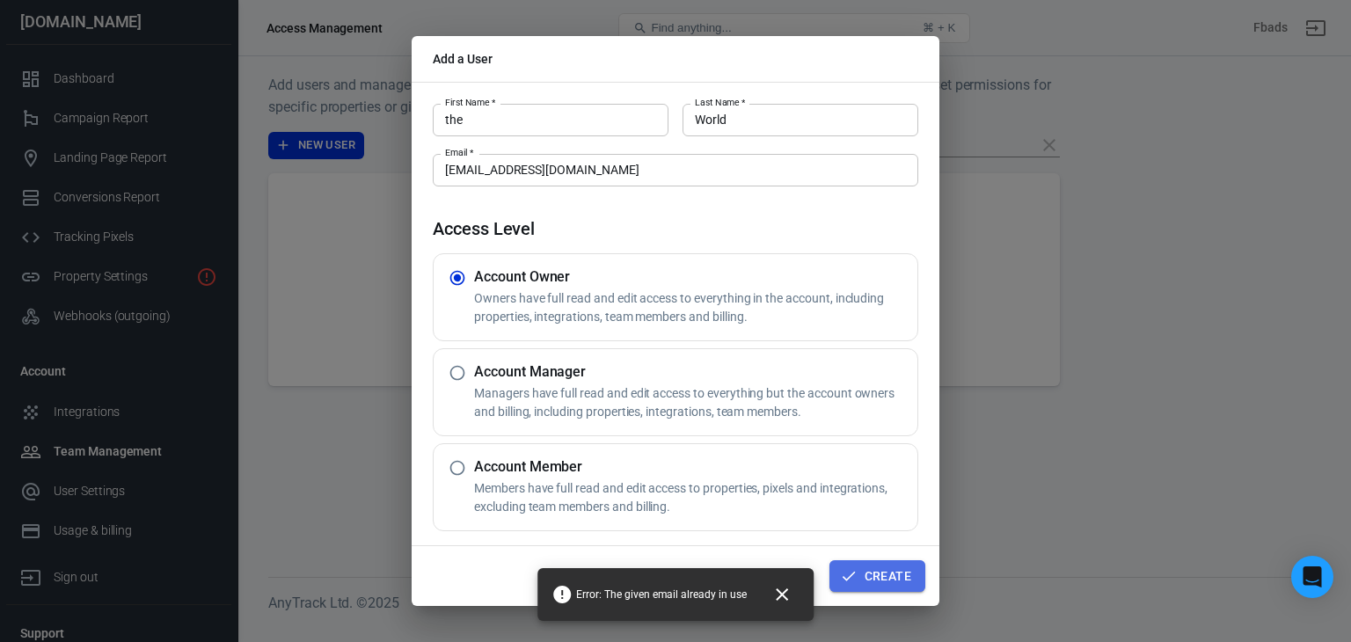
click at [883, 590] on button "Create" at bounding box center [877, 576] width 96 height 33
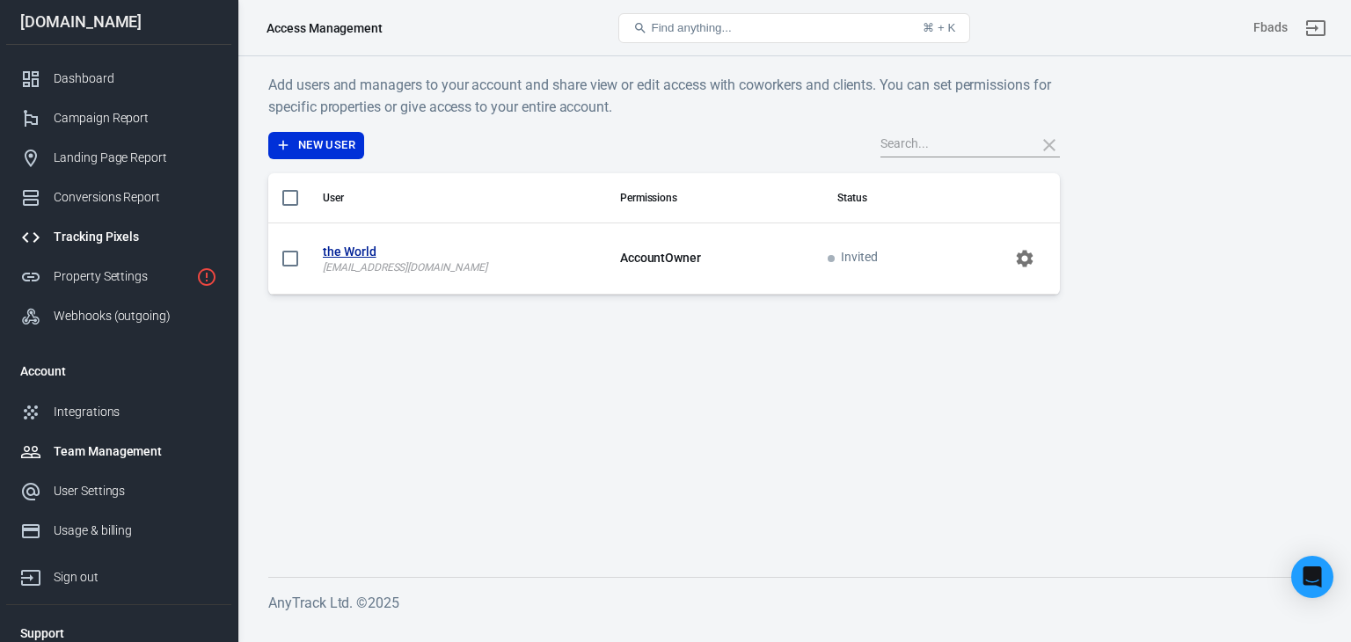
click at [109, 234] on div "Tracking Pixels" at bounding box center [136, 237] width 164 height 18
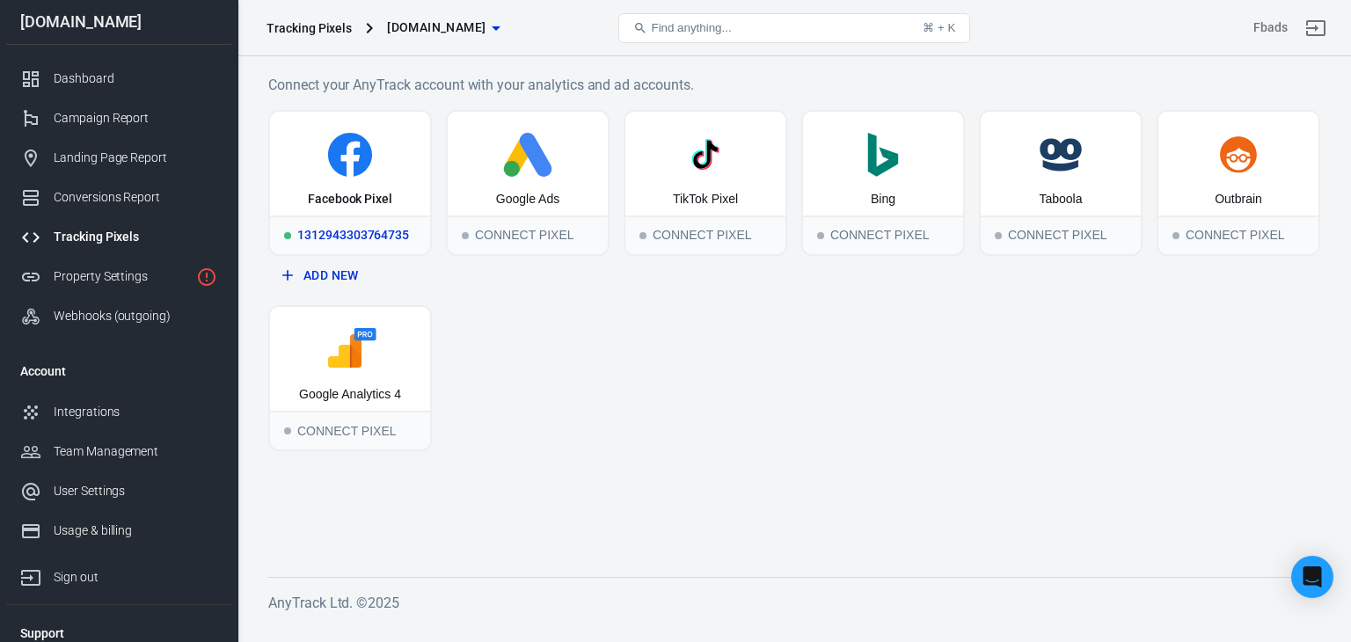
click at [346, 234] on div "1312943303764735" at bounding box center [350, 234] width 160 height 39
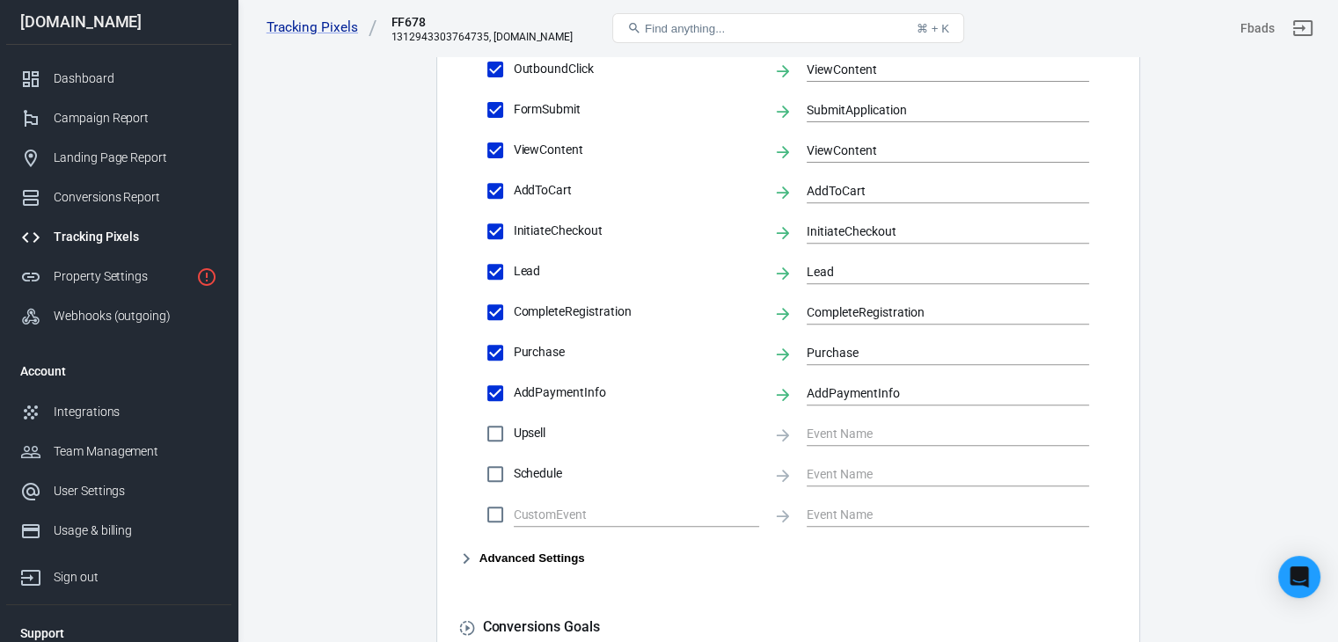
scroll to position [603, 0]
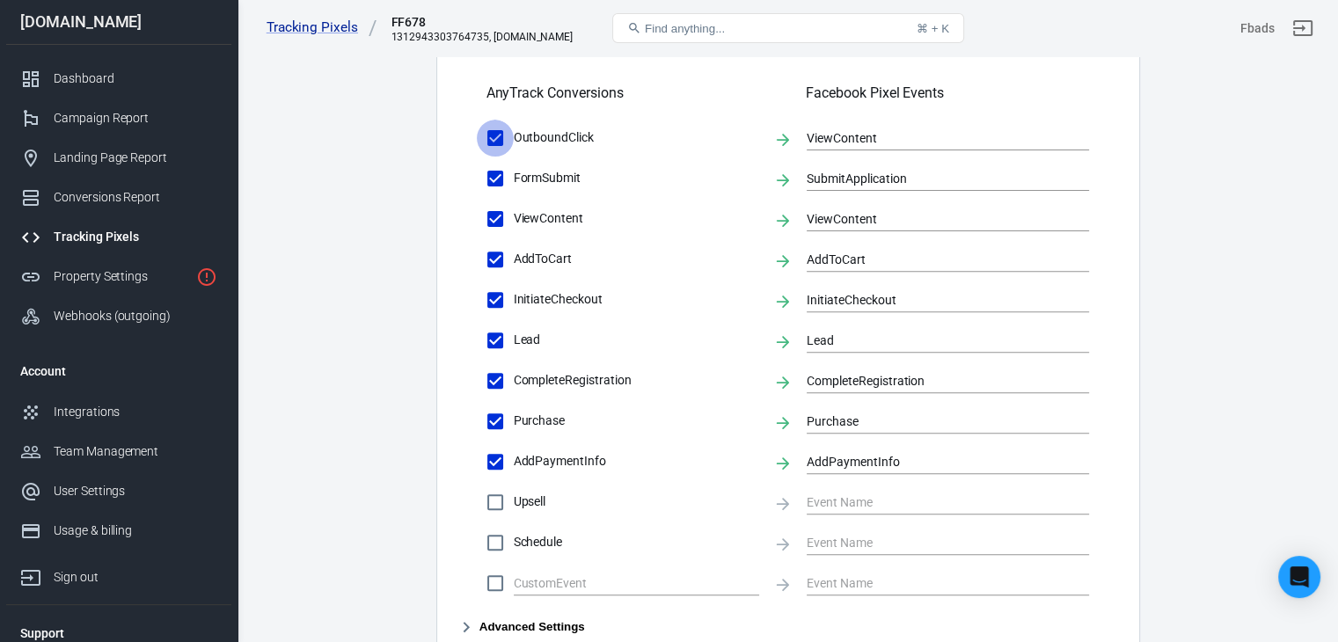
click at [498, 149] on input "OutboundClick" at bounding box center [495, 138] width 37 height 37
checkbox input "false"
click at [503, 179] on input "FormSubmit" at bounding box center [495, 178] width 37 height 37
checkbox input "false"
click at [499, 255] on input "AddToCart" at bounding box center [495, 259] width 37 height 37
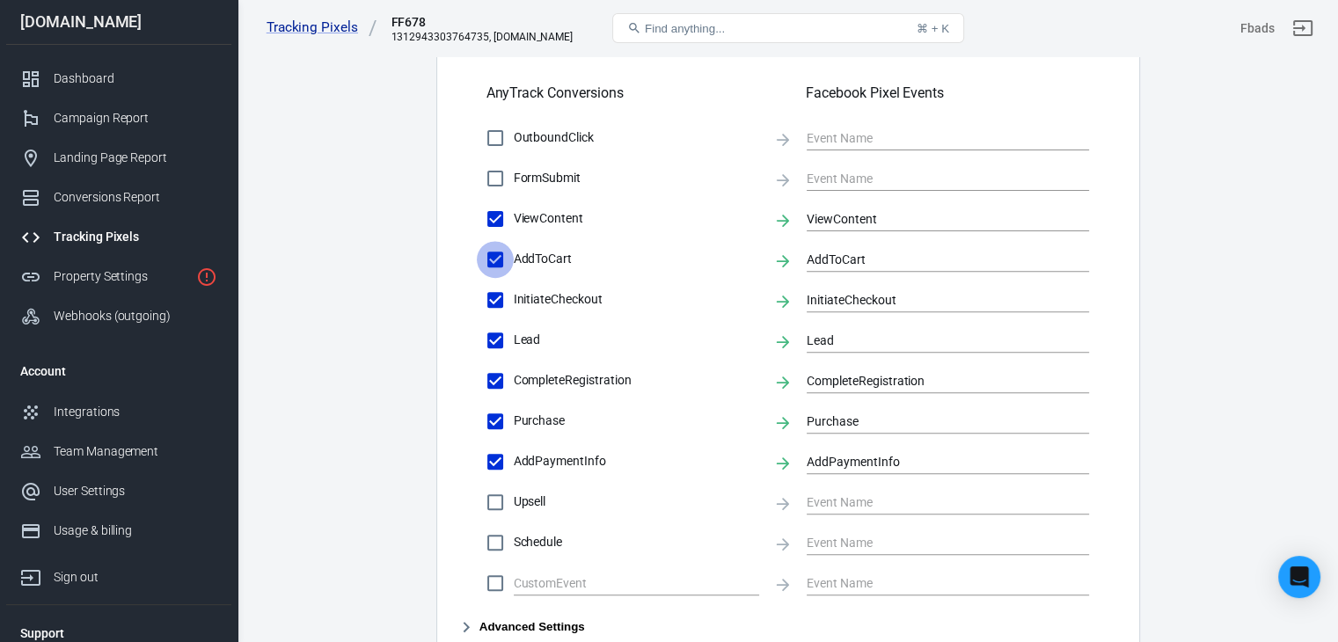
checkbox input "false"
click at [499, 297] on input "InitiateCheckout" at bounding box center [495, 299] width 37 height 37
checkbox input "false"
click at [494, 388] on input "CompleteRegistration" at bounding box center [495, 380] width 37 height 37
checkbox input "false"
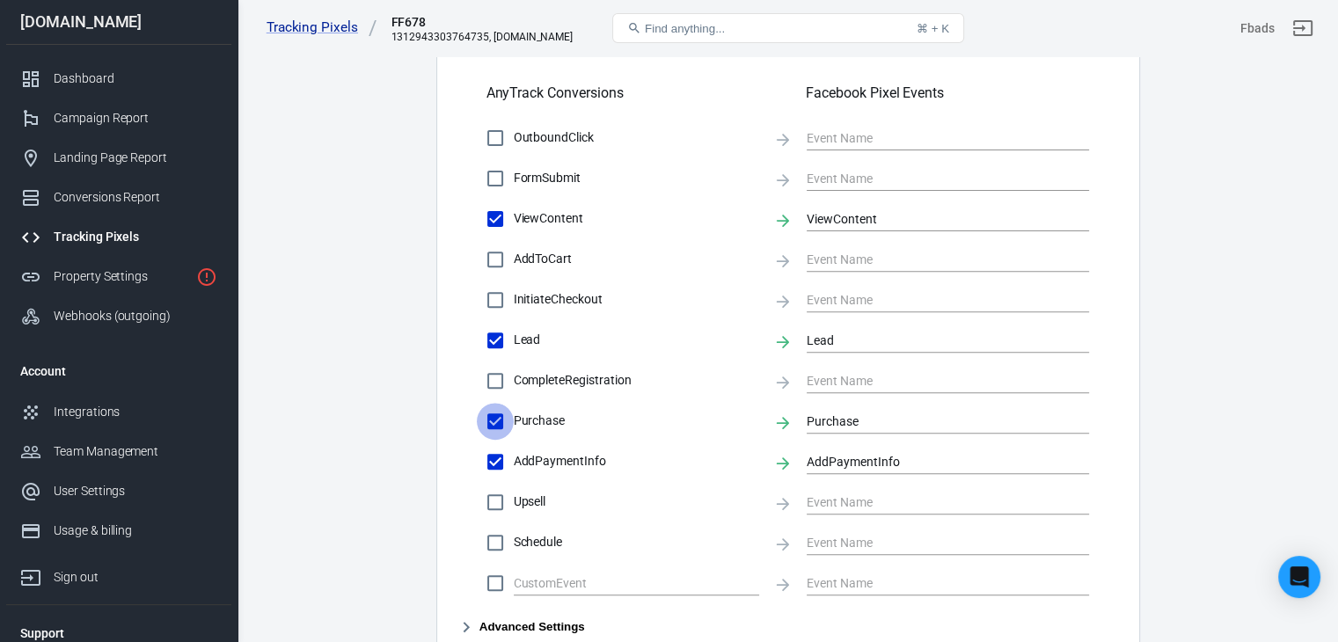
click at [492, 430] on input "Purchase" at bounding box center [495, 421] width 37 height 37
checkbox input "false"
click at [491, 462] on input "AddPaymentInfo" at bounding box center [495, 461] width 37 height 37
checkbox input "false"
click at [557, 588] on input "text" at bounding box center [623, 583] width 219 height 22
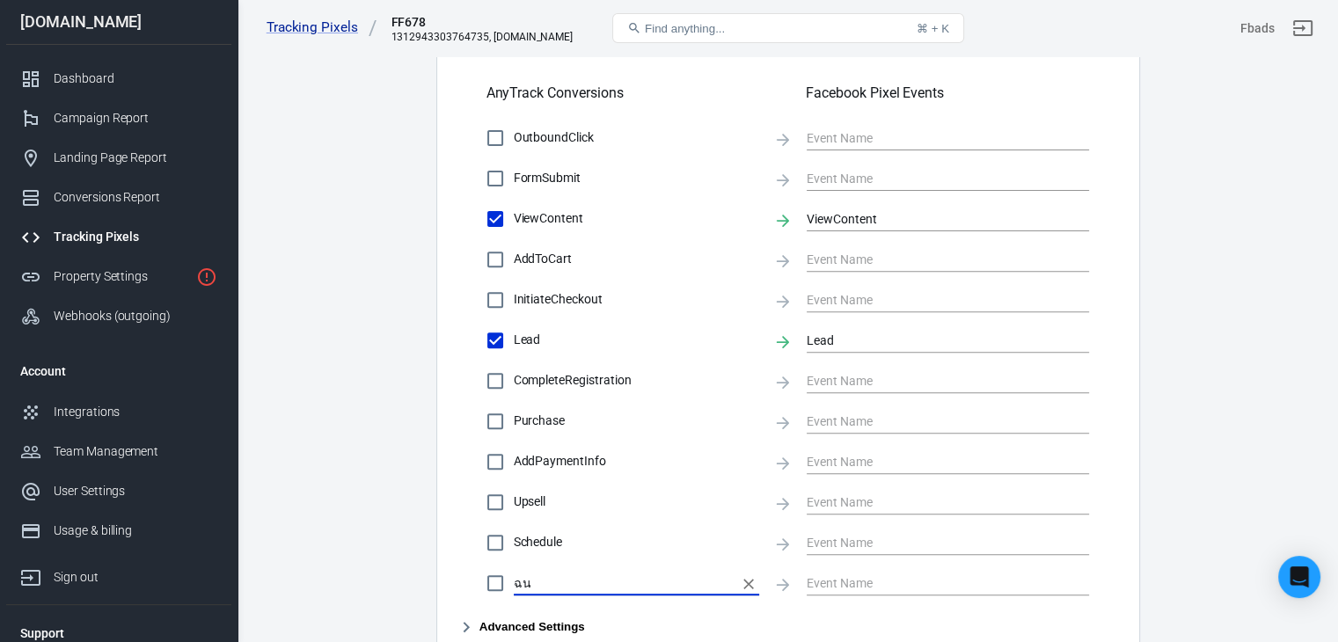
type input "ฉ"
type input "ฤ"
type input "Add Line"
click at [828, 580] on input "text" at bounding box center [934, 583] width 256 height 22
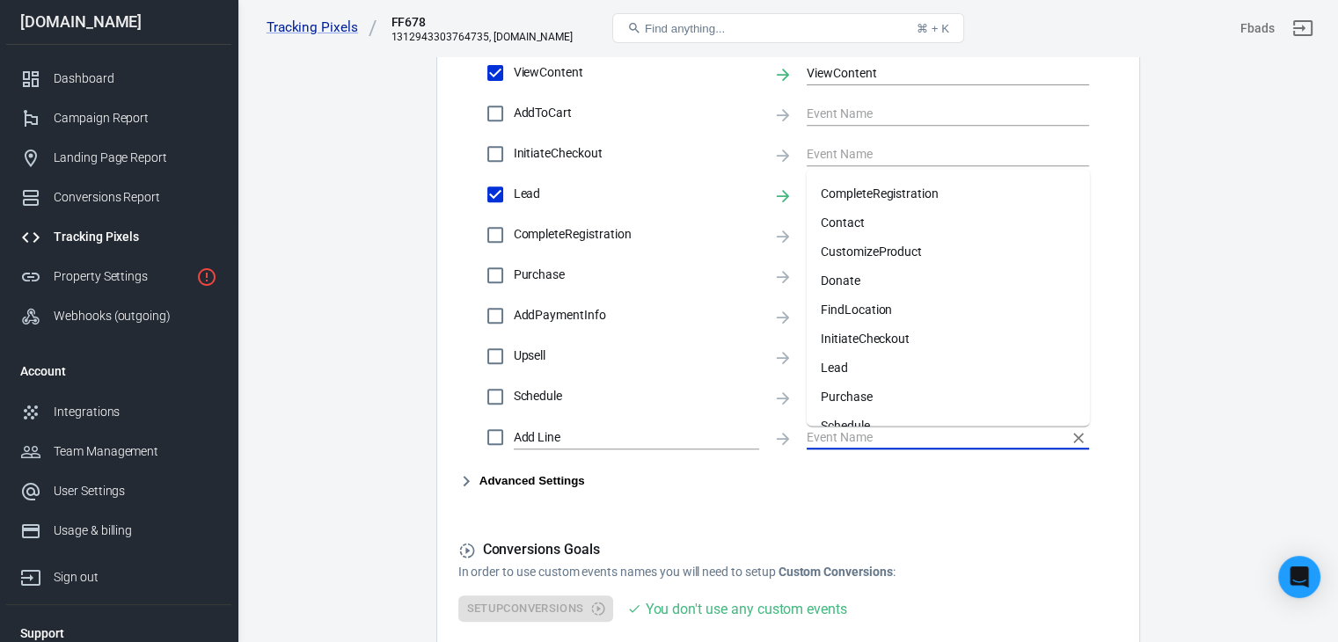
scroll to position [0, 0]
click at [857, 297] on li "Contact" at bounding box center [947, 306] width 283 height 29
checkbox input "true"
type input "Contact"
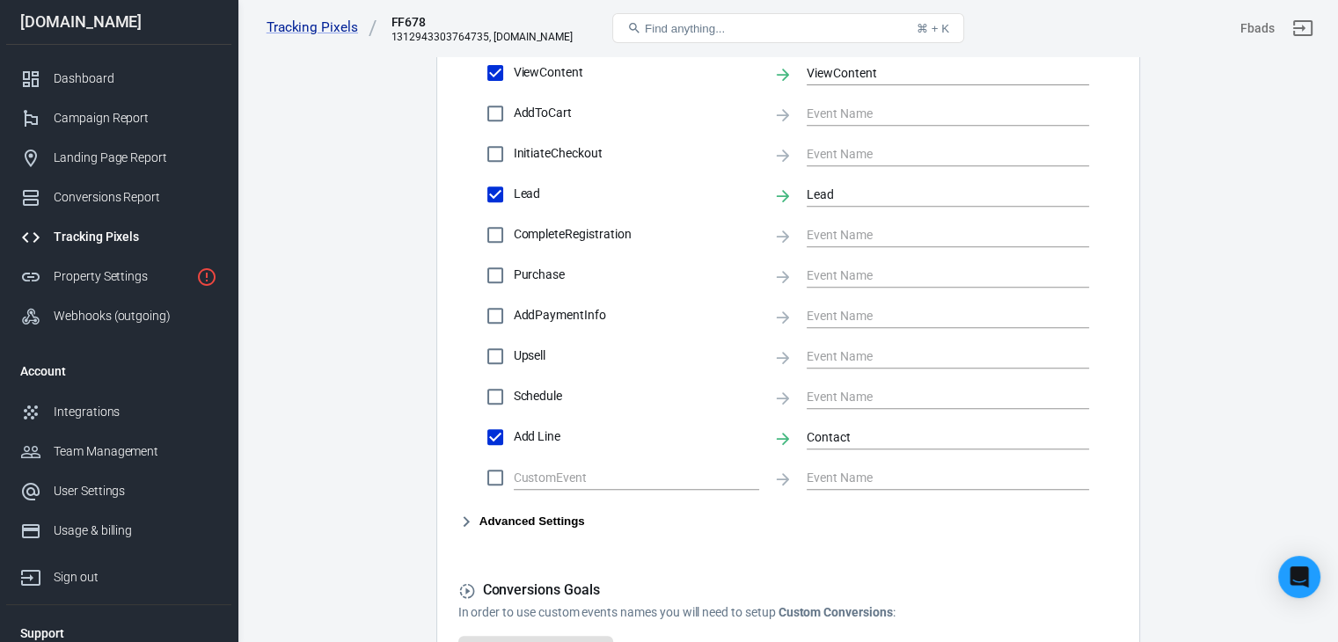
click at [306, 371] on main "Conversions Ads Integration Settings Conversions Settings Account Connection Co…" at bounding box center [787, 30] width 1039 height 1471
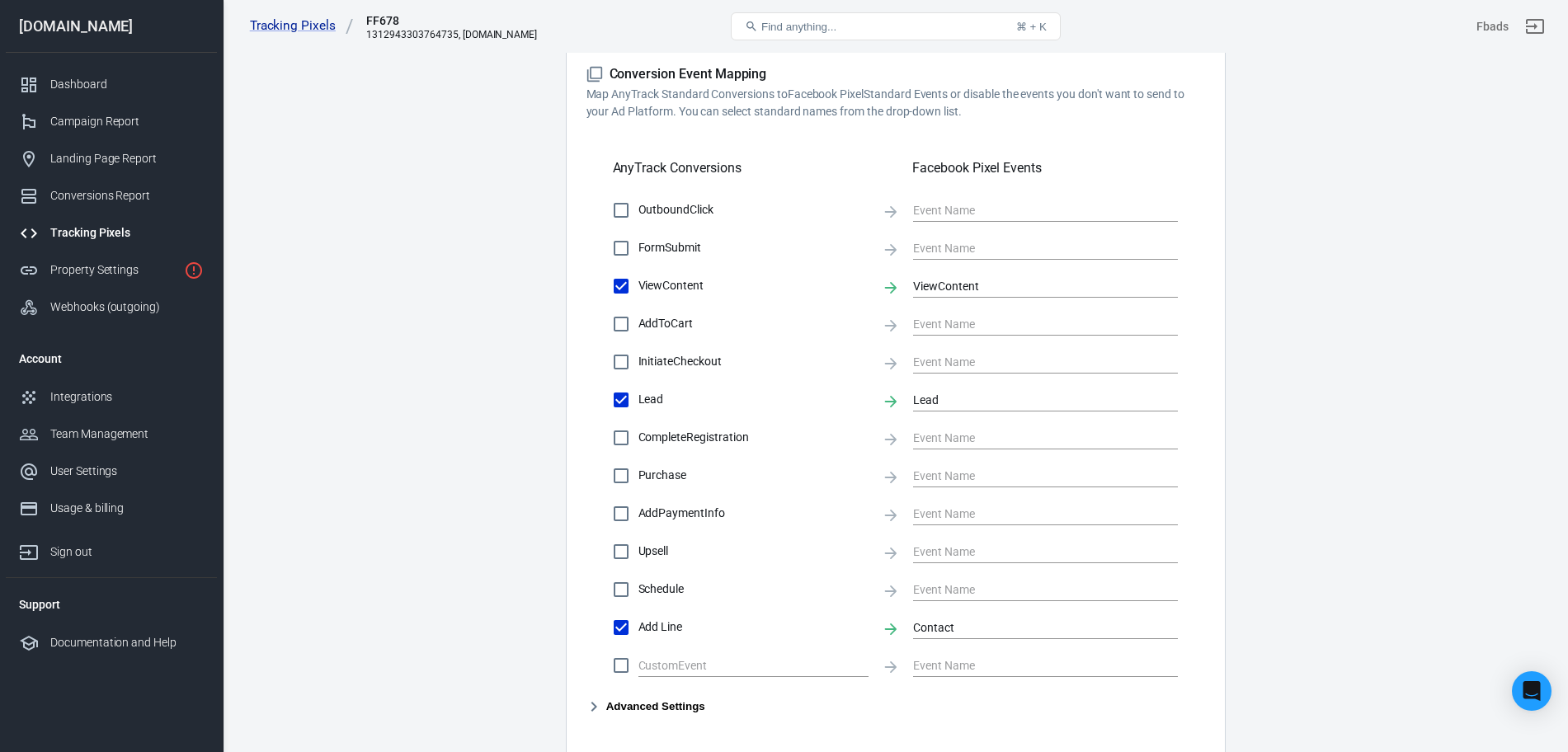
scroll to position [739, 0]
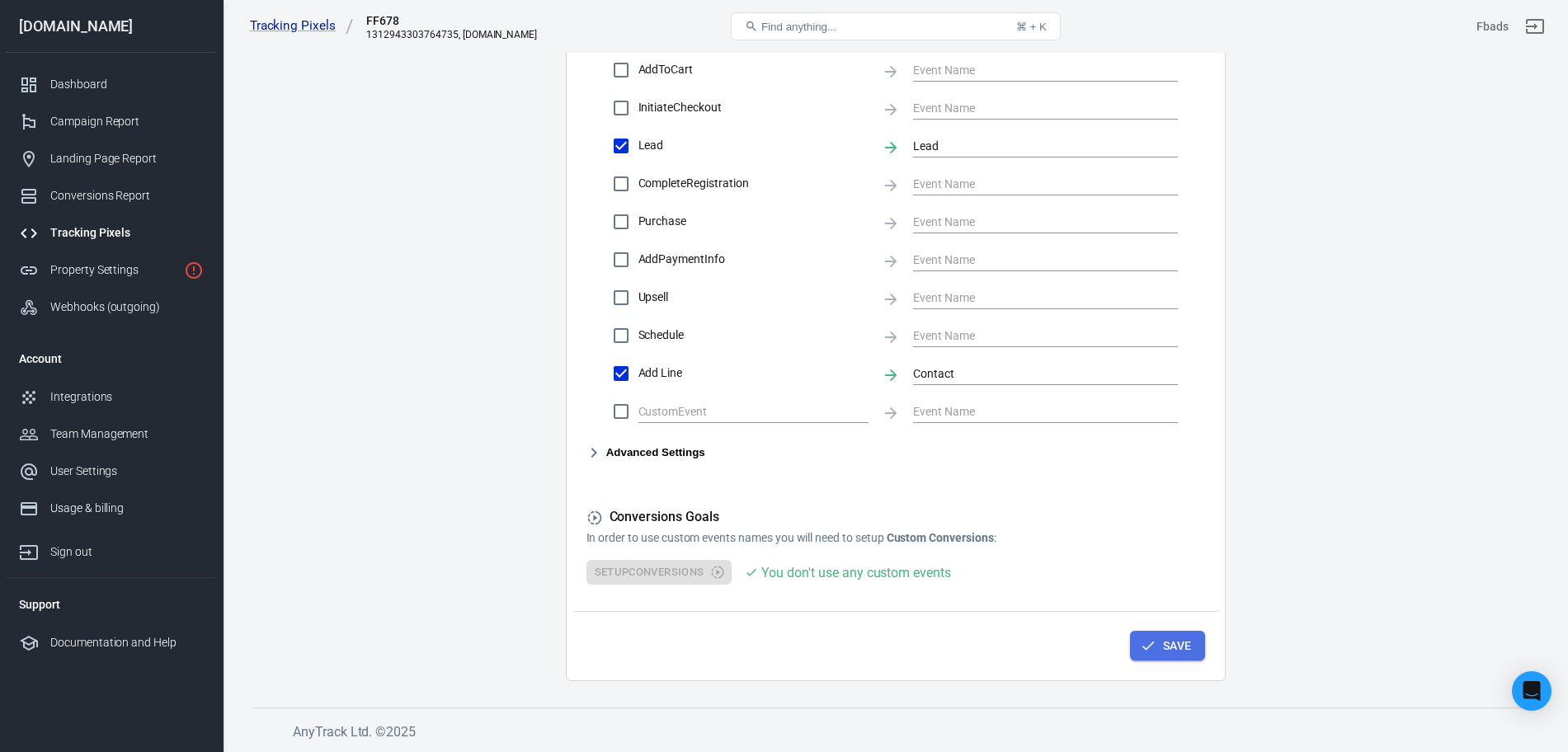
click at [1165, 601] on button "Save" at bounding box center [1168, 646] width 75 height 31
click at [99, 272] on div "Property Settings" at bounding box center [113, 270] width 127 height 17
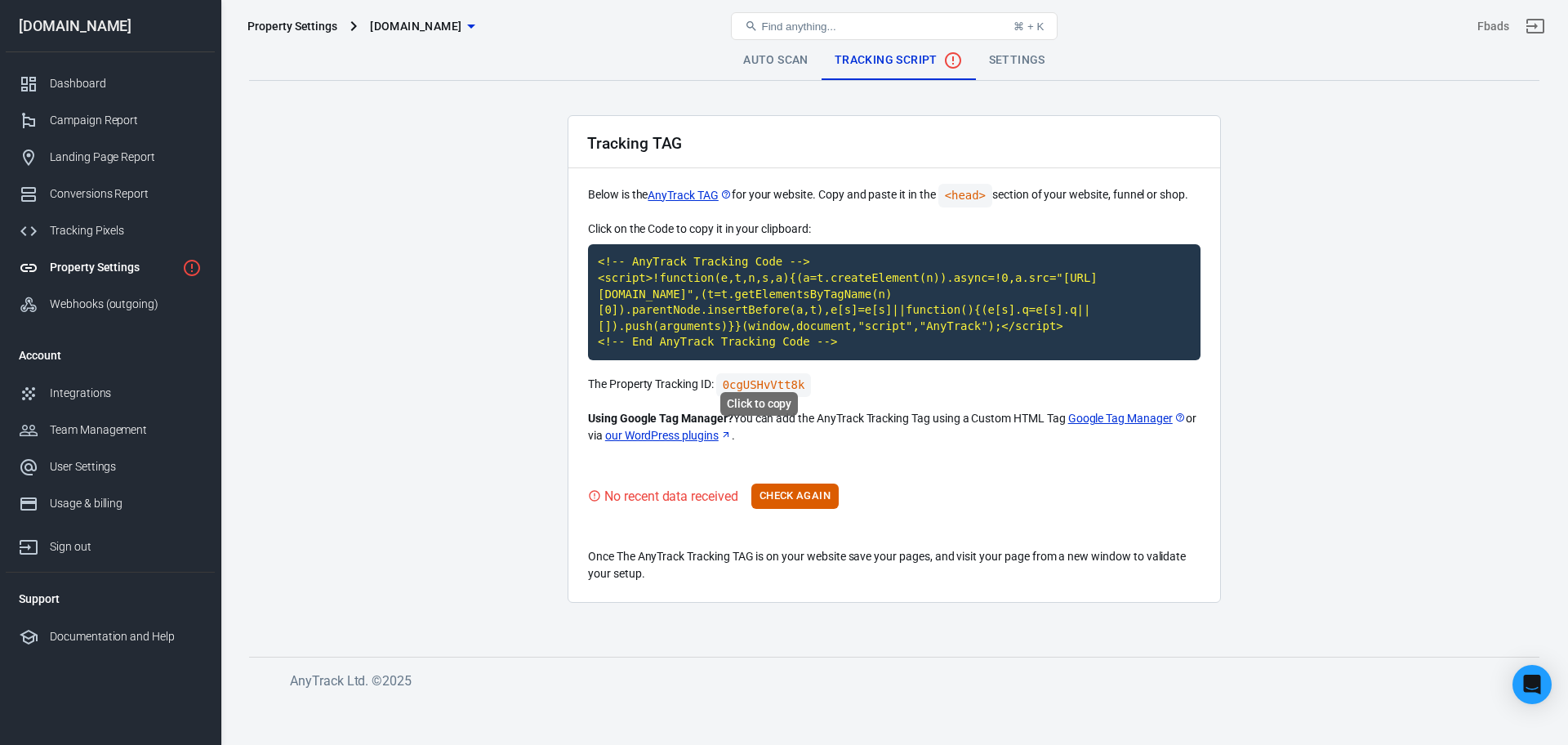
click at [755, 373] on code "0cgUSHvVtt8k" at bounding box center [763, 386] width 96 height 24
click at [706, 288] on code "<!-- AnyTrack Tracking Code --> <script>!function(e,t,n,s,a){(a=t.createElement…" at bounding box center [894, 302] width 613 height 116
click at [952, 333] on code "<!-- AnyTrack Tracking Code --> <script>!function(e,t,n,s,a){(a=t.createElement…" at bounding box center [894, 302] width 613 height 116
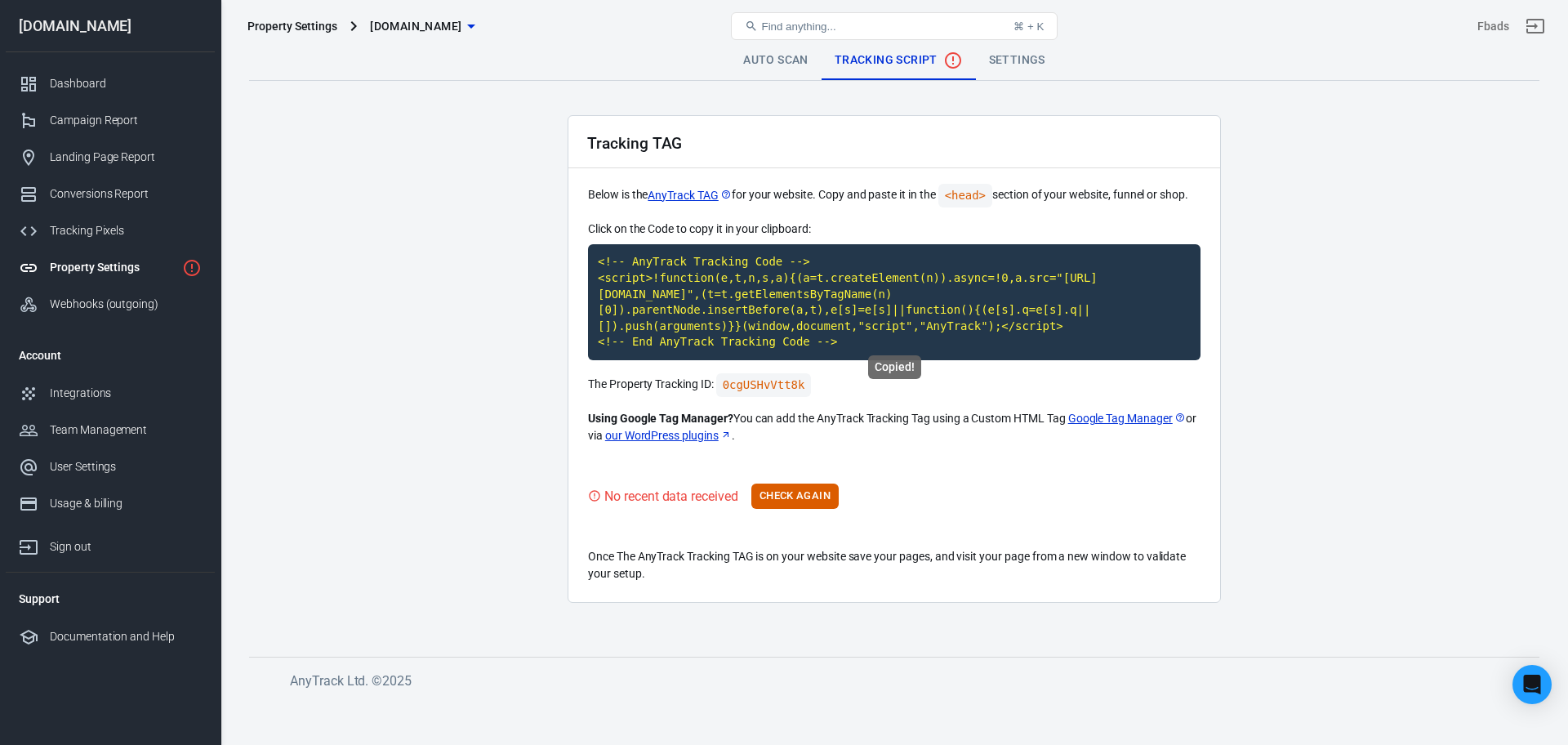
click at [952, 333] on code "<!-- AnyTrack Tracking Code --> <script>!function(e,t,n,s,a){(a=t.createElement…" at bounding box center [894, 302] width 613 height 116
click at [1241, 374] on main "Auto Scan Tracking Script Settings Tracking TAG Below is the AnyTrack TAG for y…" at bounding box center [894, 335] width 1290 height 590
click at [1108, 340] on code "<!-- AnyTrack Tracking Code --> <script>!function(e,t,n,s,a){(a=t.createElement…" at bounding box center [894, 302] width 613 height 116
click at [1153, 325] on code "<!-- AnyTrack Tracking Code --> <script>!function(e,t,n,s,a){(a=t.createElement…" at bounding box center [894, 302] width 613 height 116
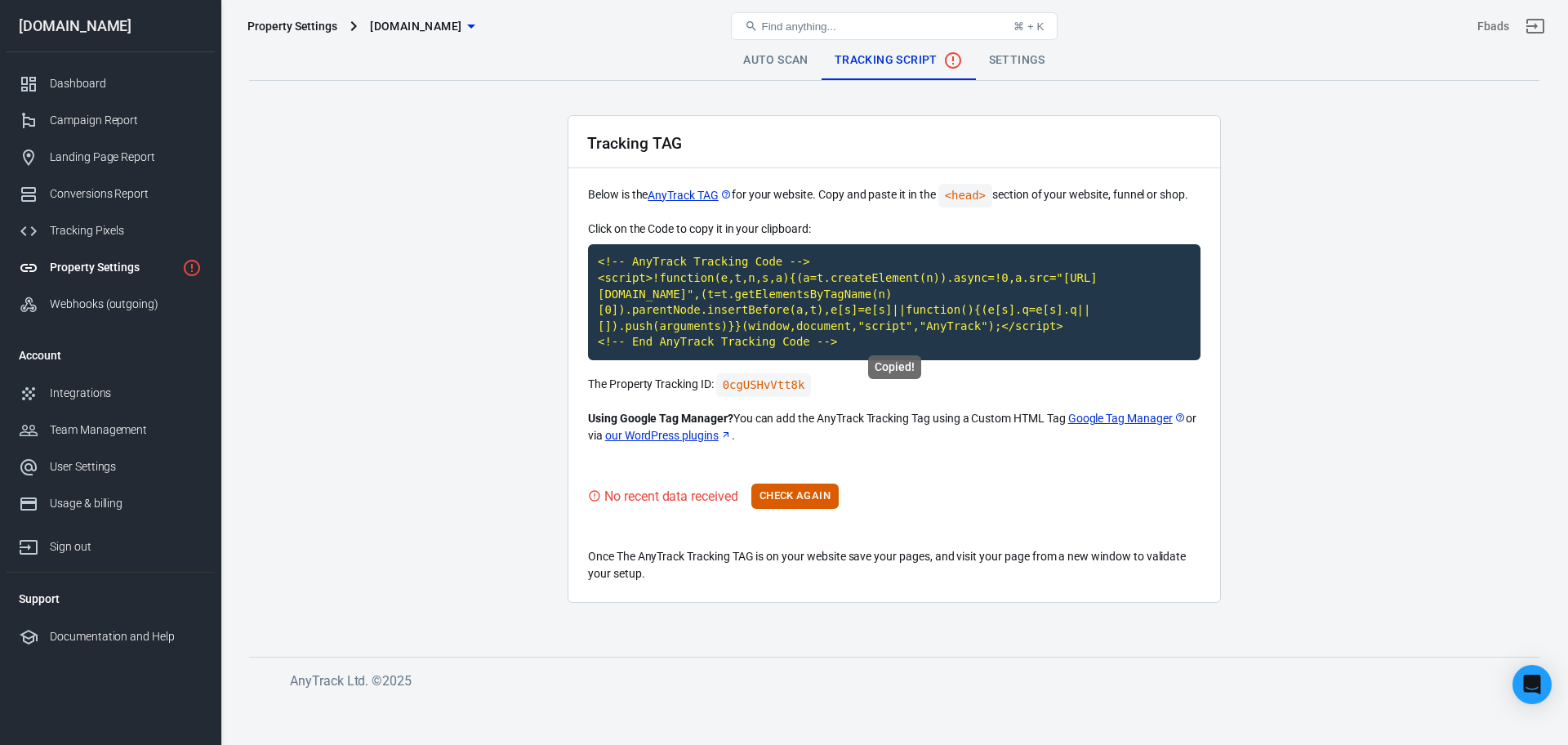
click at [1153, 325] on code "<!-- AnyTrack Tracking Code --> <script>!function(e,t,n,s,a){(a=t.createElement…" at bounding box center [894, 302] width 613 height 116
click at [505, 575] on main "Auto Scan Tracking Script Settings Tracking TAG Below is the AnyTrack TAG for y…" at bounding box center [894, 335] width 1290 height 590
click at [889, 595] on main "Auto Scan Tracking Script Settings Tracking TAG Below is the AnyTrack TAG for y…" at bounding box center [894, 335] width 1290 height 590
click at [795, 489] on button "Check Again" at bounding box center [795, 496] width 87 height 25
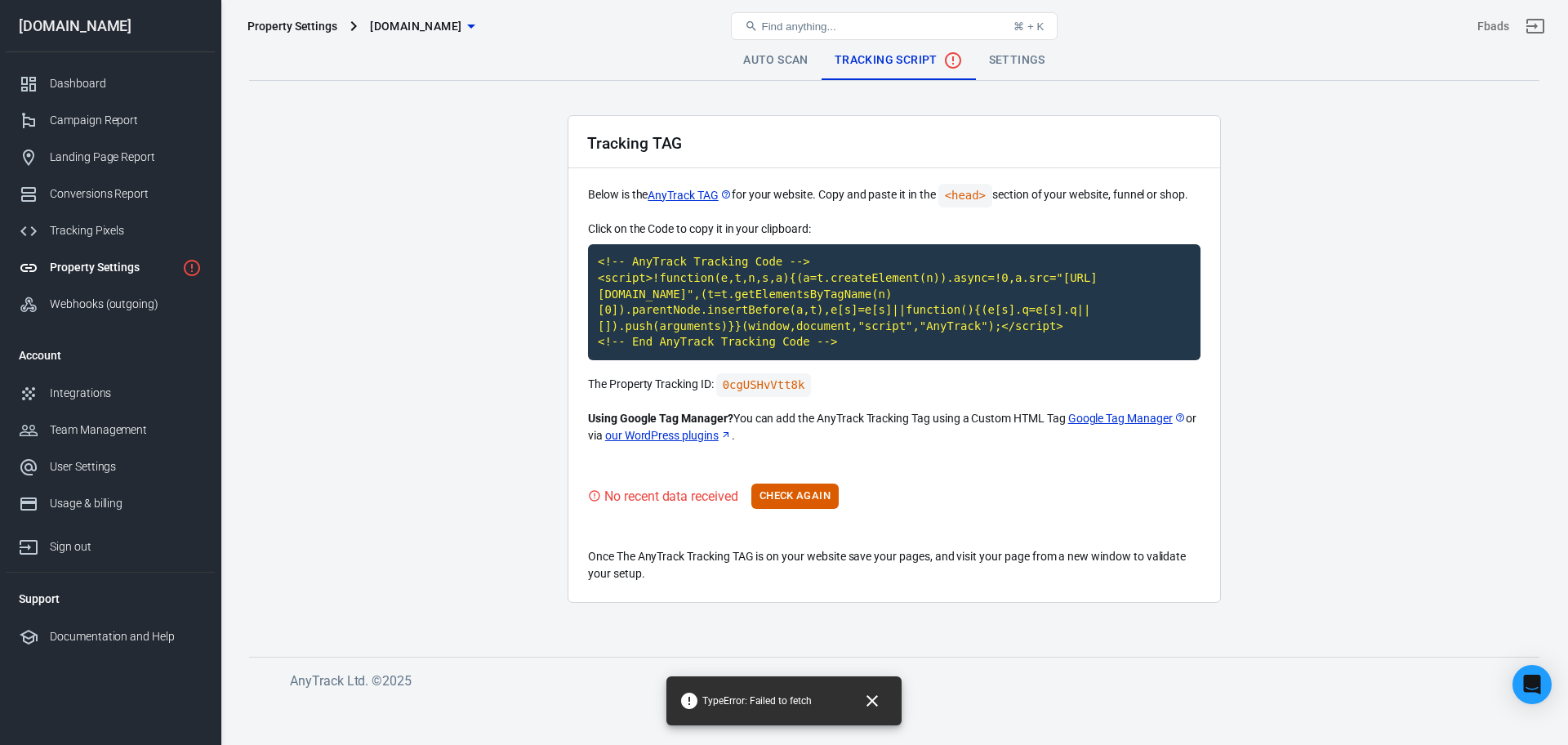
click at [455, 437] on main "Auto Scan Tracking Script Settings Tracking TAG Below is the AnyTrack TAG for y…" at bounding box center [894, 335] width 1290 height 590
click at [778, 484] on button "Check Again" at bounding box center [795, 496] width 87 height 25
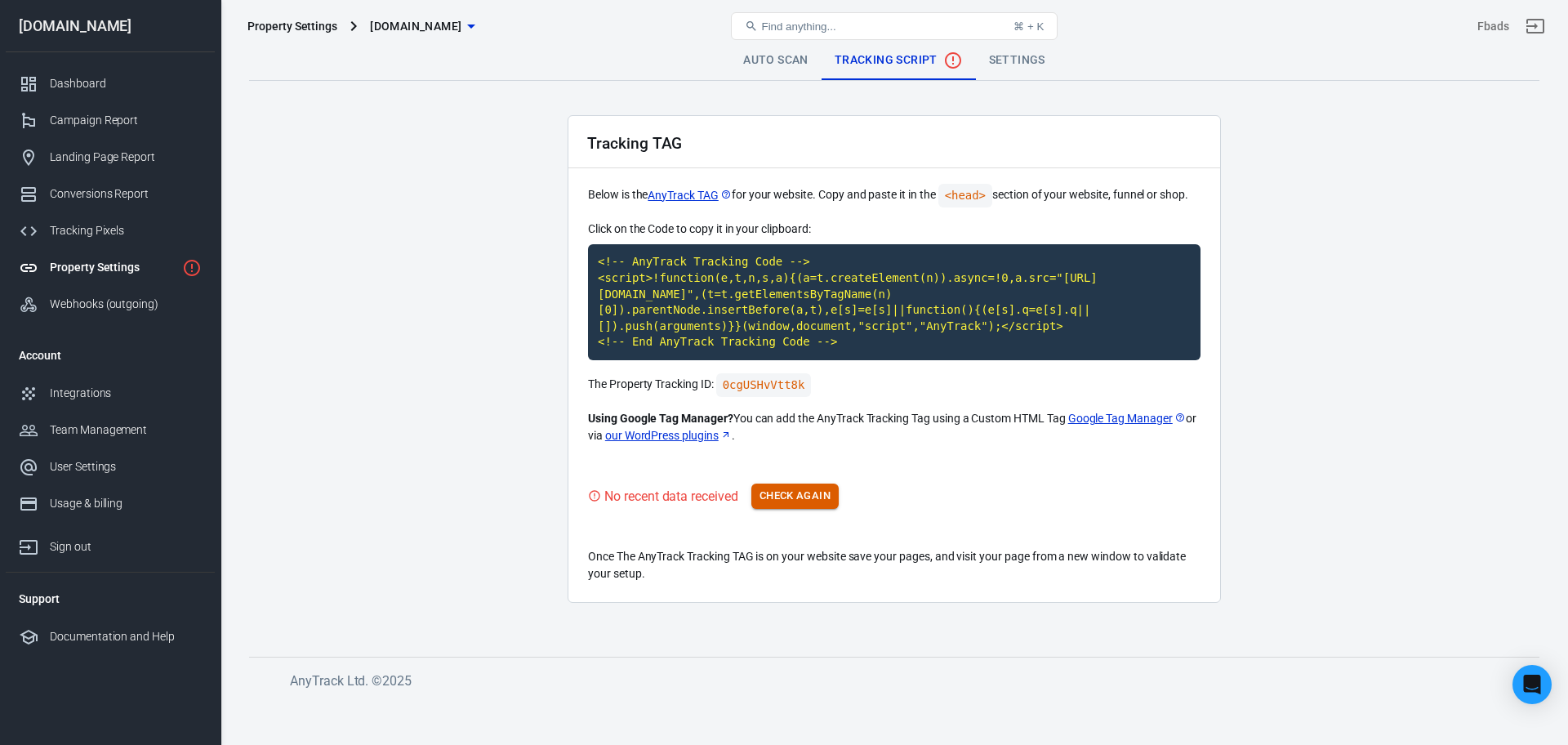
click at [778, 484] on button "Check Again" at bounding box center [795, 496] width 87 height 25
click at [802, 490] on button "Check Again" at bounding box center [795, 496] width 87 height 25
click at [794, 485] on button "Check Again" at bounding box center [795, 496] width 87 height 25
click at [116, 307] on div "Webhooks (outgoing)" at bounding box center [126, 304] width 152 height 17
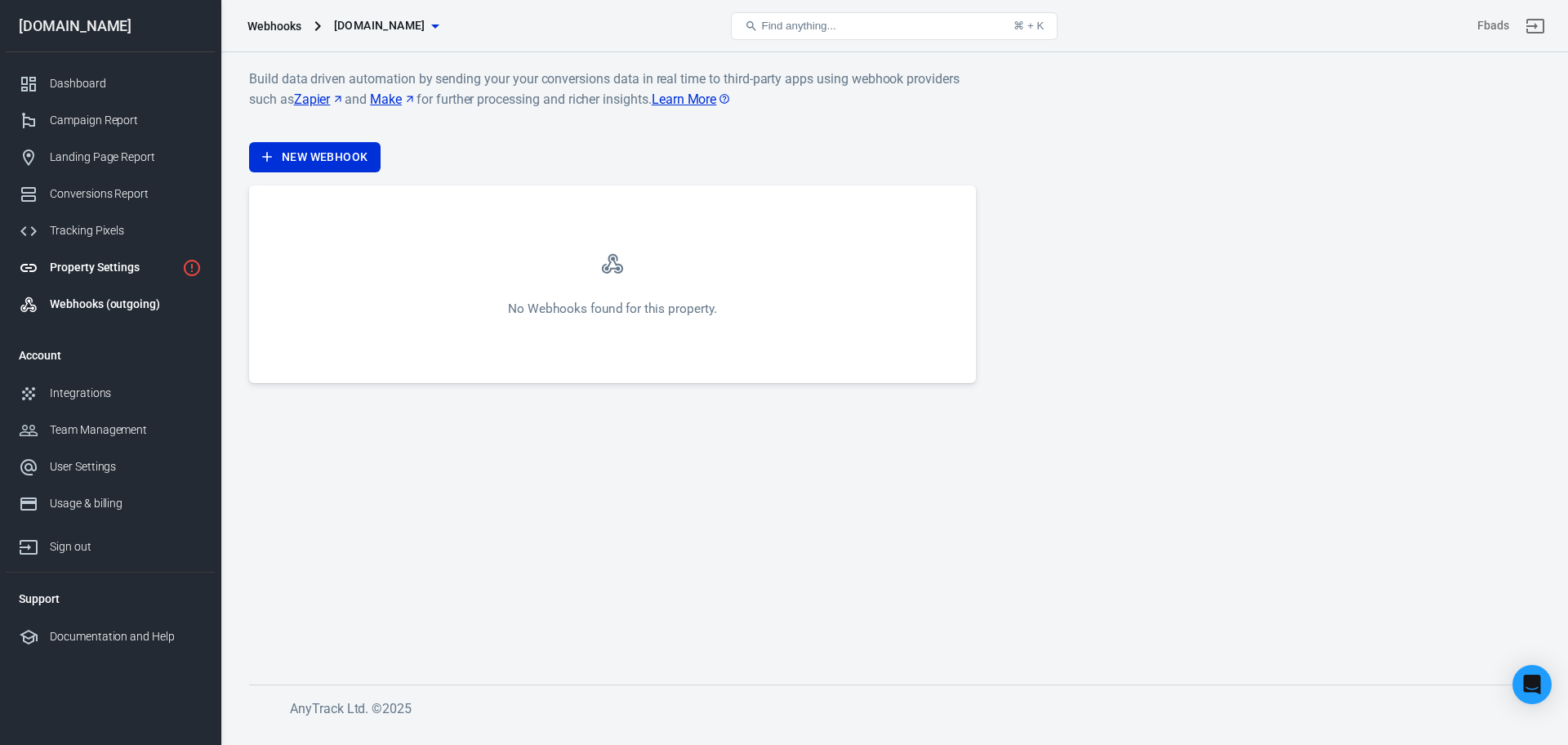
click at [116, 278] on link "Property Settings" at bounding box center [110, 268] width 209 height 37
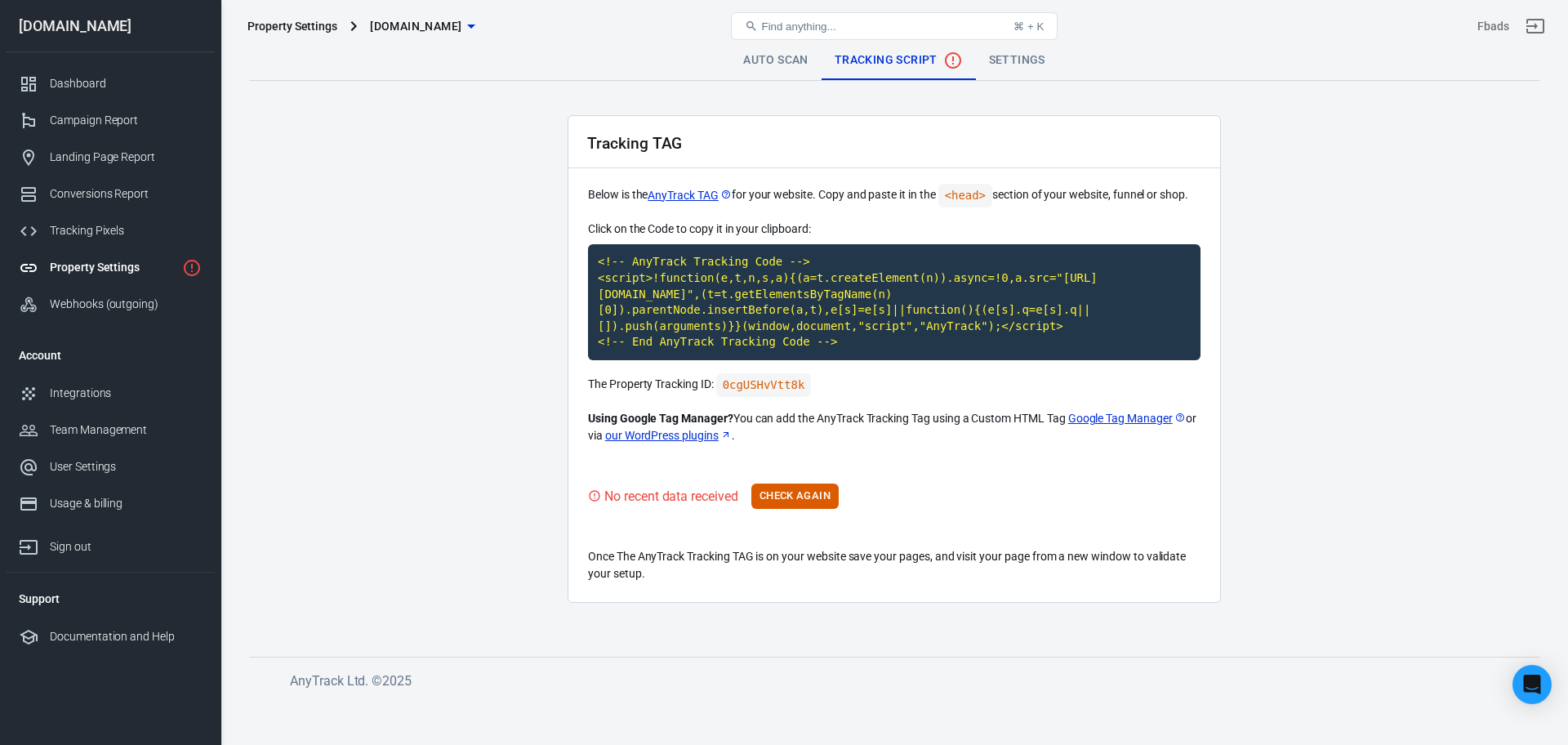
click at [191, 278] on link "Property Settings" at bounding box center [110, 268] width 209 height 37
click at [823, 485] on button "Check Again" at bounding box center [795, 496] width 87 height 25
click at [103, 222] on div "Tracking Pixels" at bounding box center [126, 230] width 152 height 17
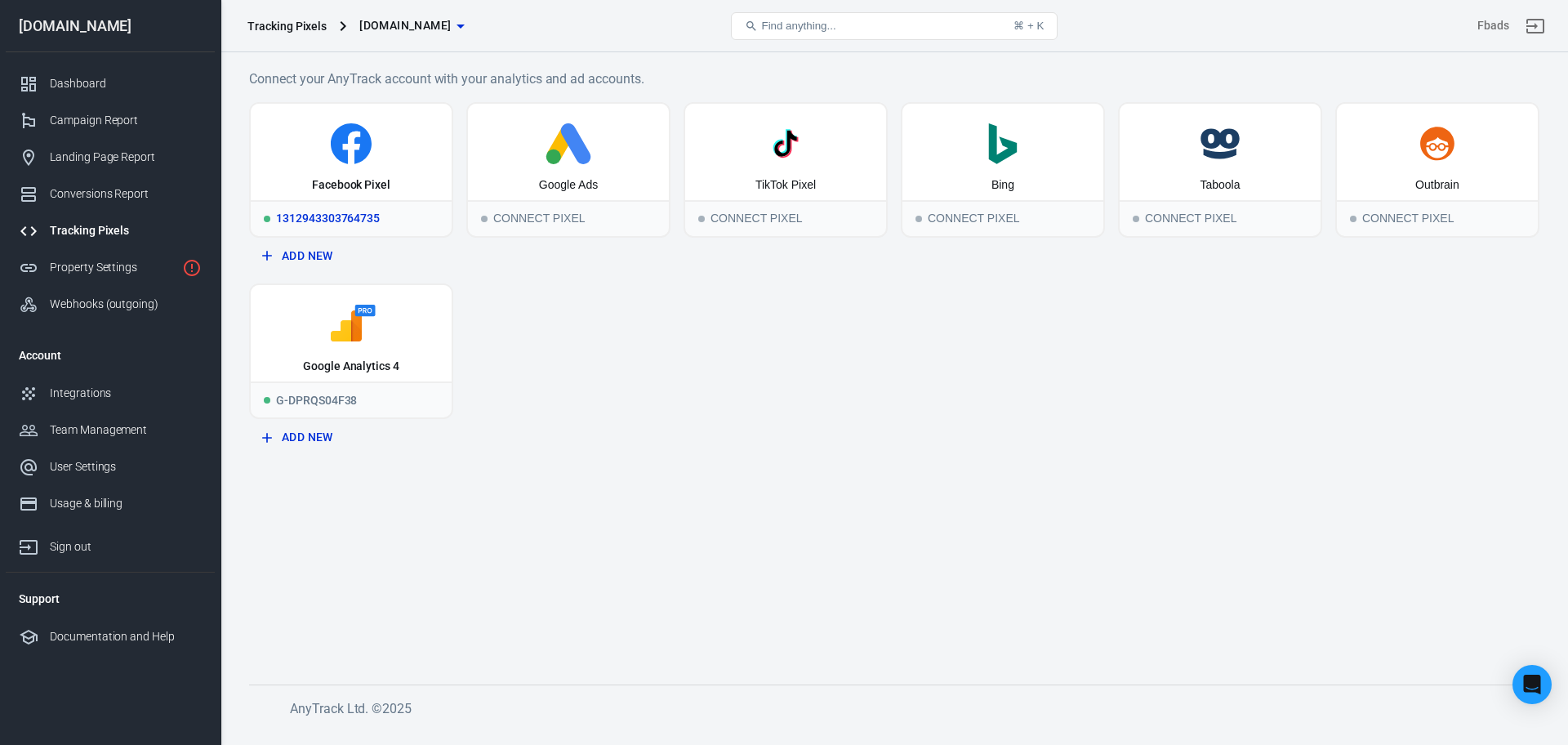
click at [329, 220] on div "1312943303764735" at bounding box center [351, 217] width 201 height 36
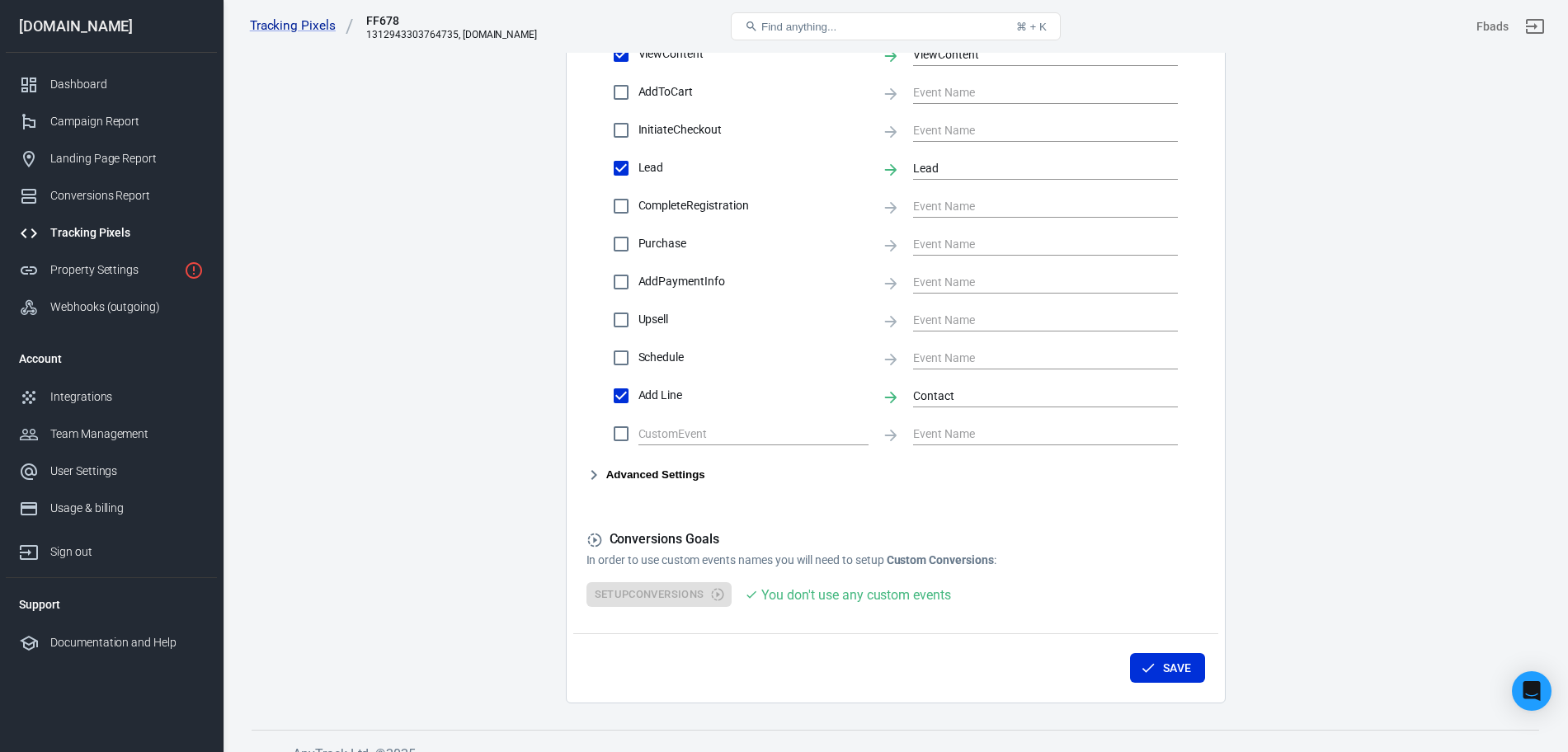
scroll to position [739, 0]
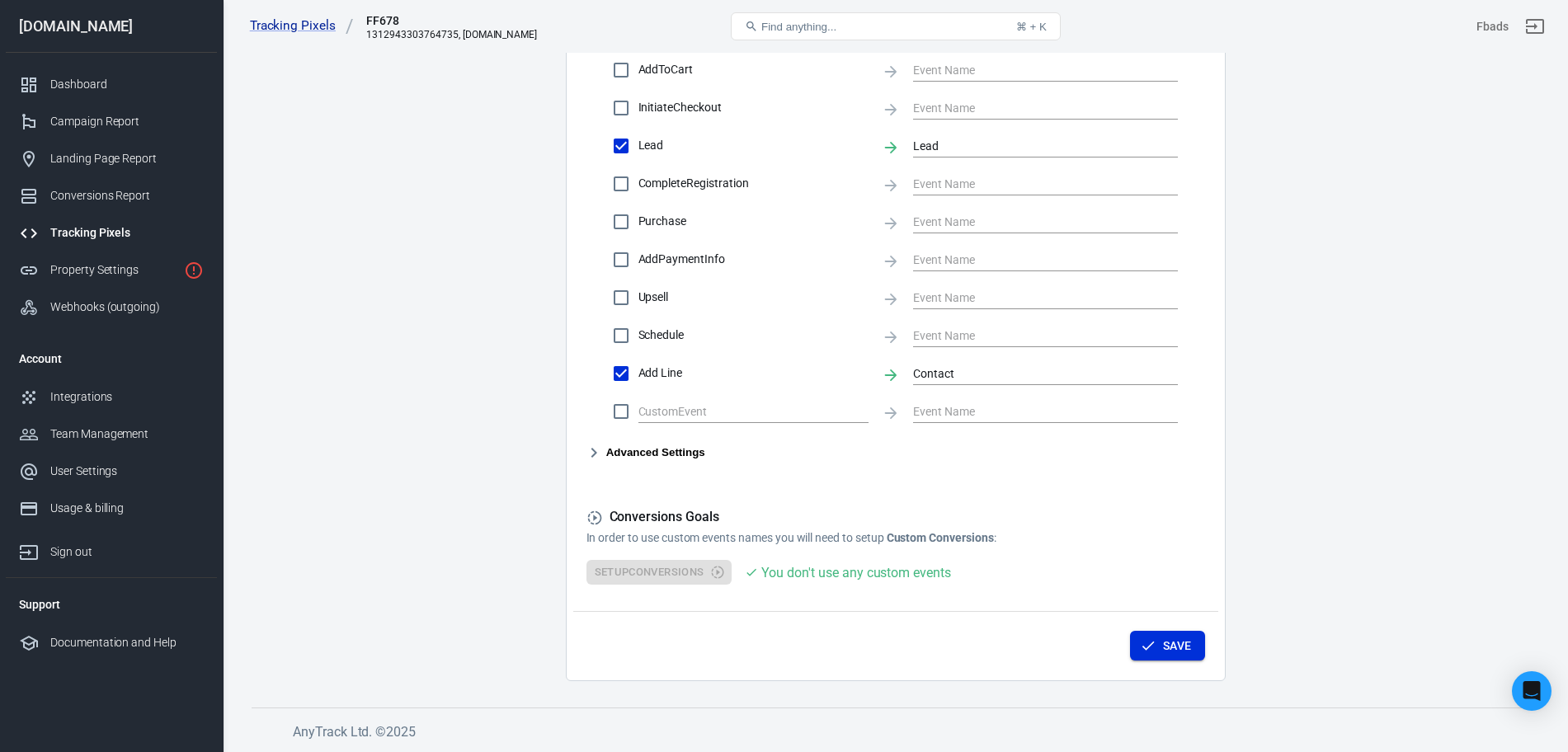
click at [1147, 654] on button "Save" at bounding box center [1168, 646] width 75 height 31
click at [135, 279] on link "Property Settings" at bounding box center [111, 270] width 211 height 38
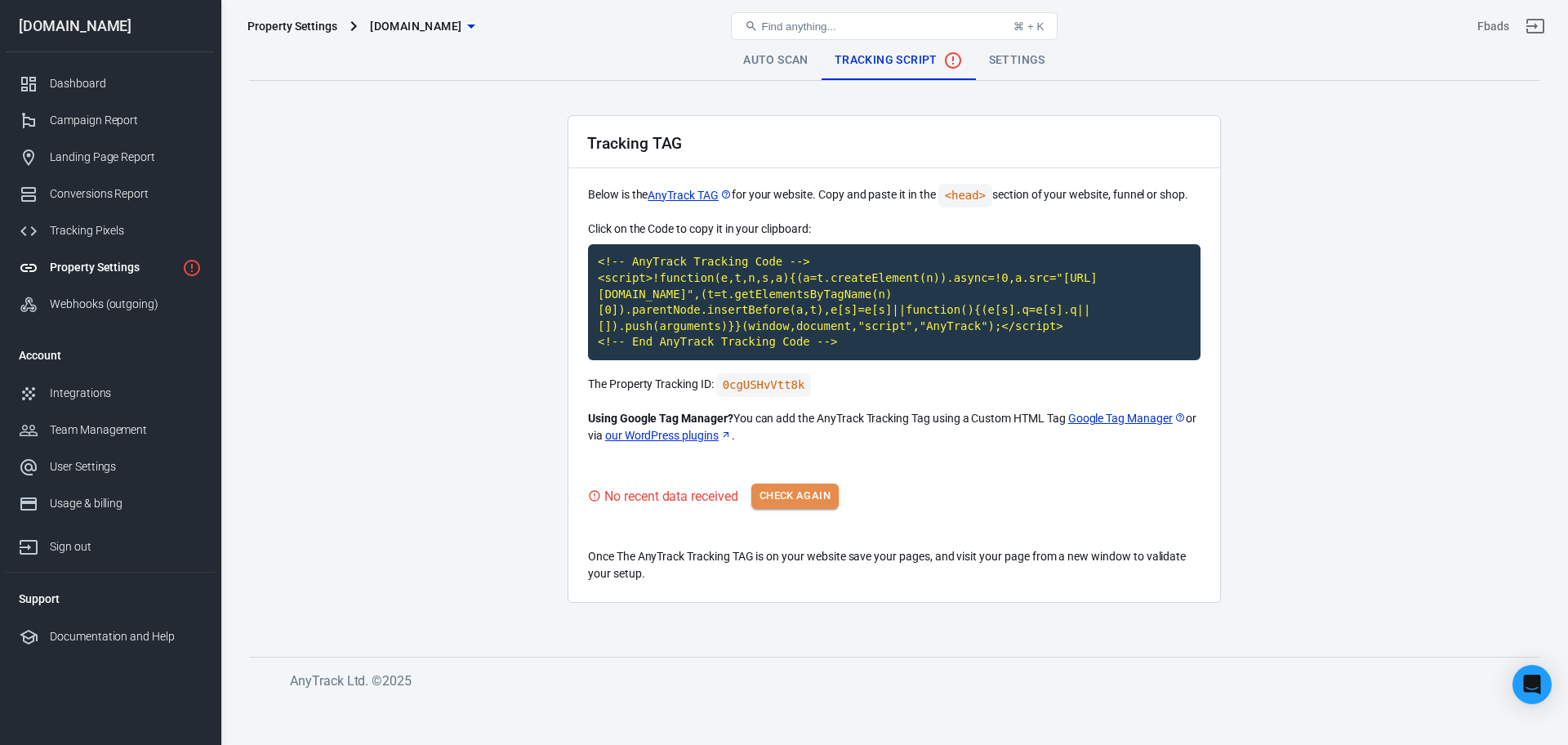
click at [821, 484] on button "Check Again" at bounding box center [795, 496] width 87 height 25
click at [451, 32] on span "[DOMAIN_NAME]" at bounding box center [415, 27] width 92 height 20
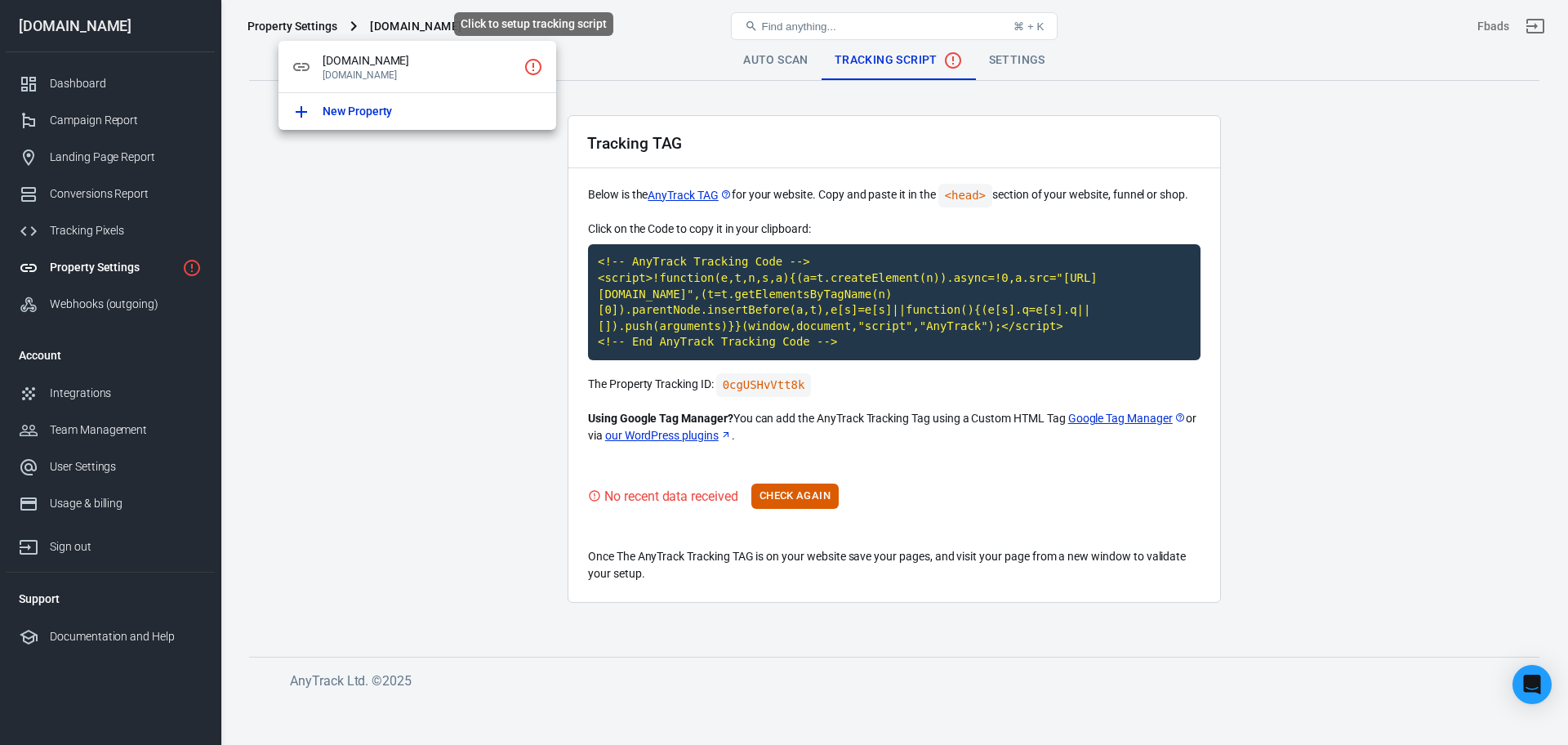
click at [532, 70] on icon "Click to setup tracking script" at bounding box center [533, 67] width 19 height 20
click at [524, 163] on div at bounding box center [784, 372] width 1568 height 745
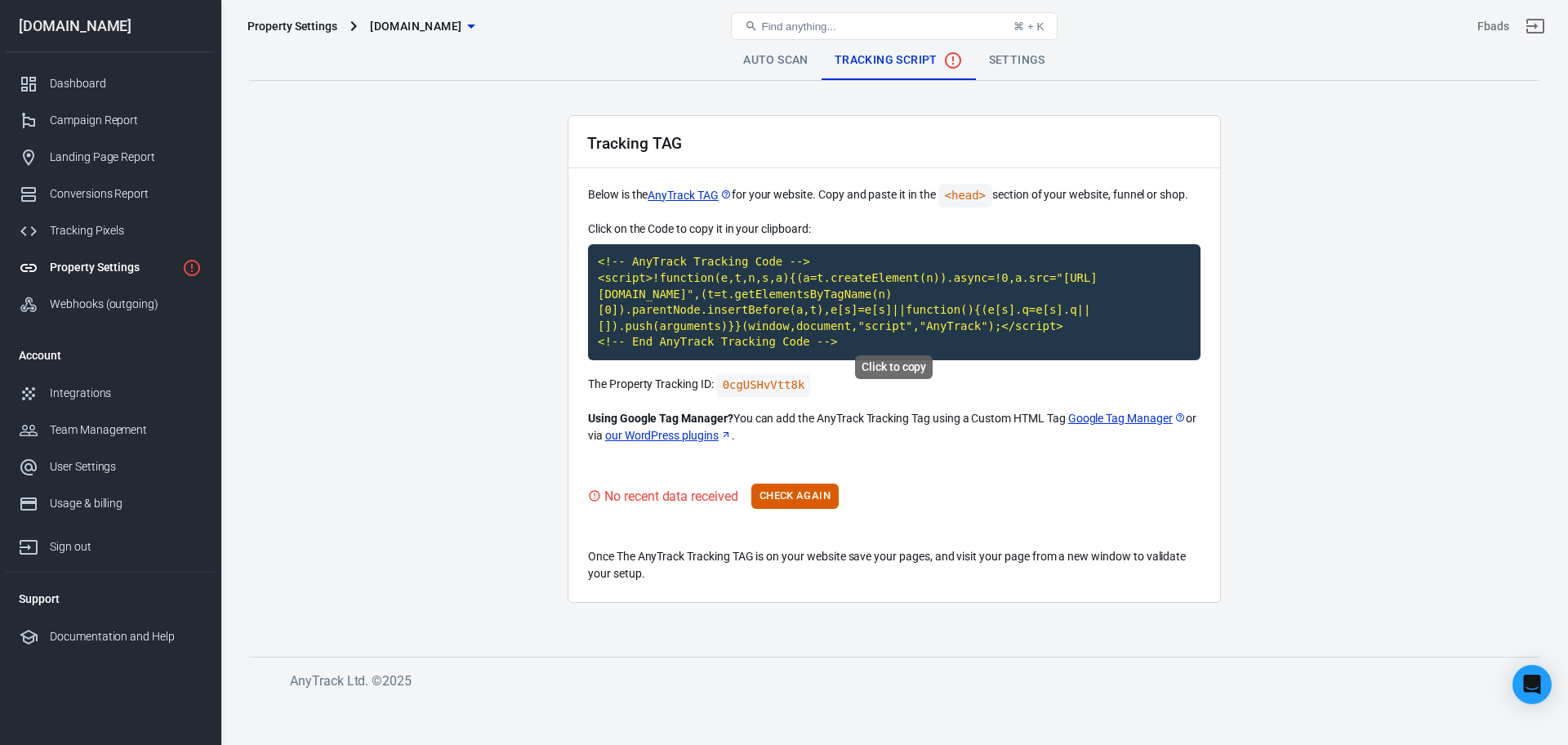
click at [746, 308] on code "<!-- AnyTrack Tracking Code --> <script>!function(e,t,n,s,a){(a=t.createElement…" at bounding box center [894, 302] width 613 height 116
click at [427, 32] on span "[DOMAIN_NAME]" at bounding box center [415, 27] width 92 height 20
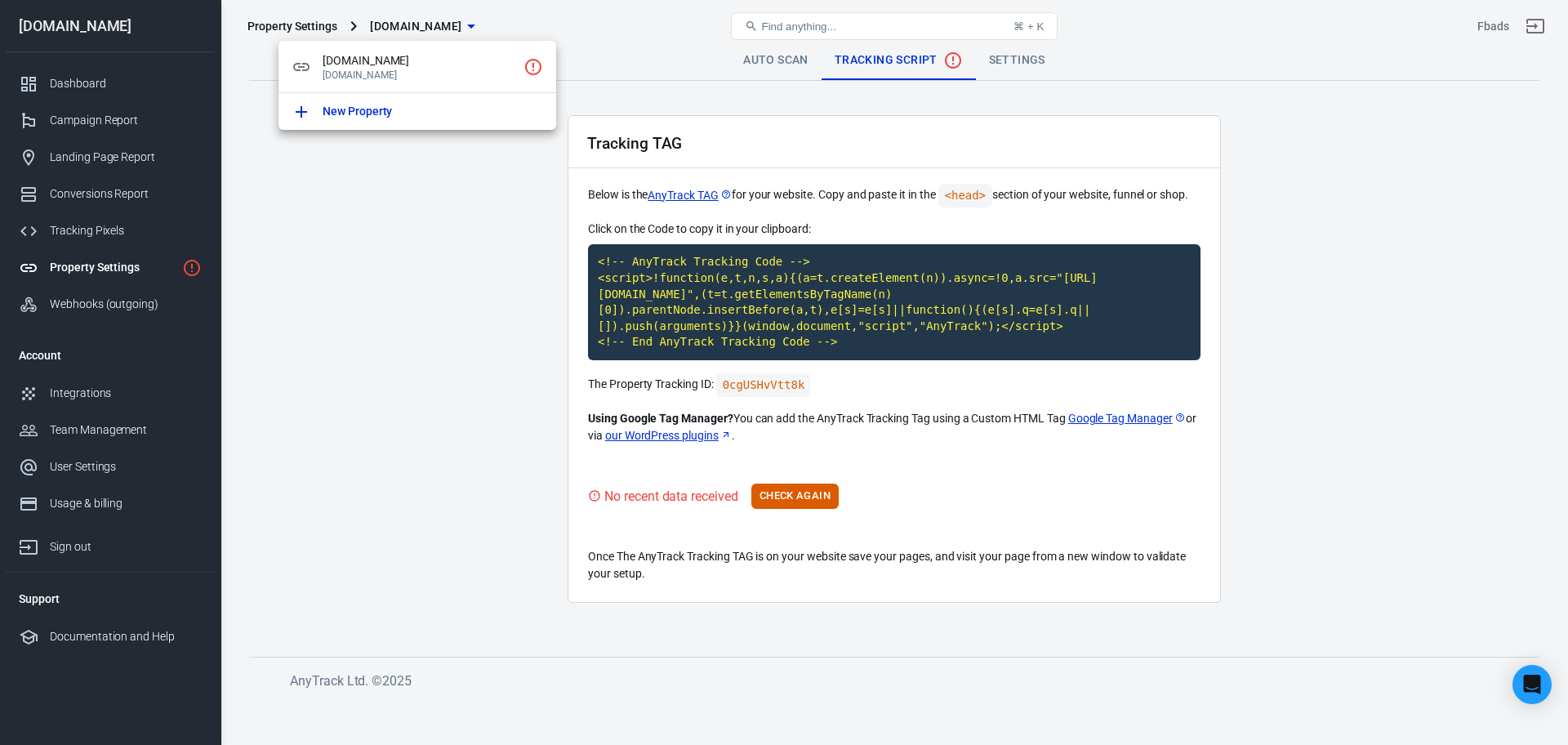
click at [418, 435] on div at bounding box center [784, 372] width 1568 height 745
